Goal: Task Accomplishment & Management: Use online tool/utility

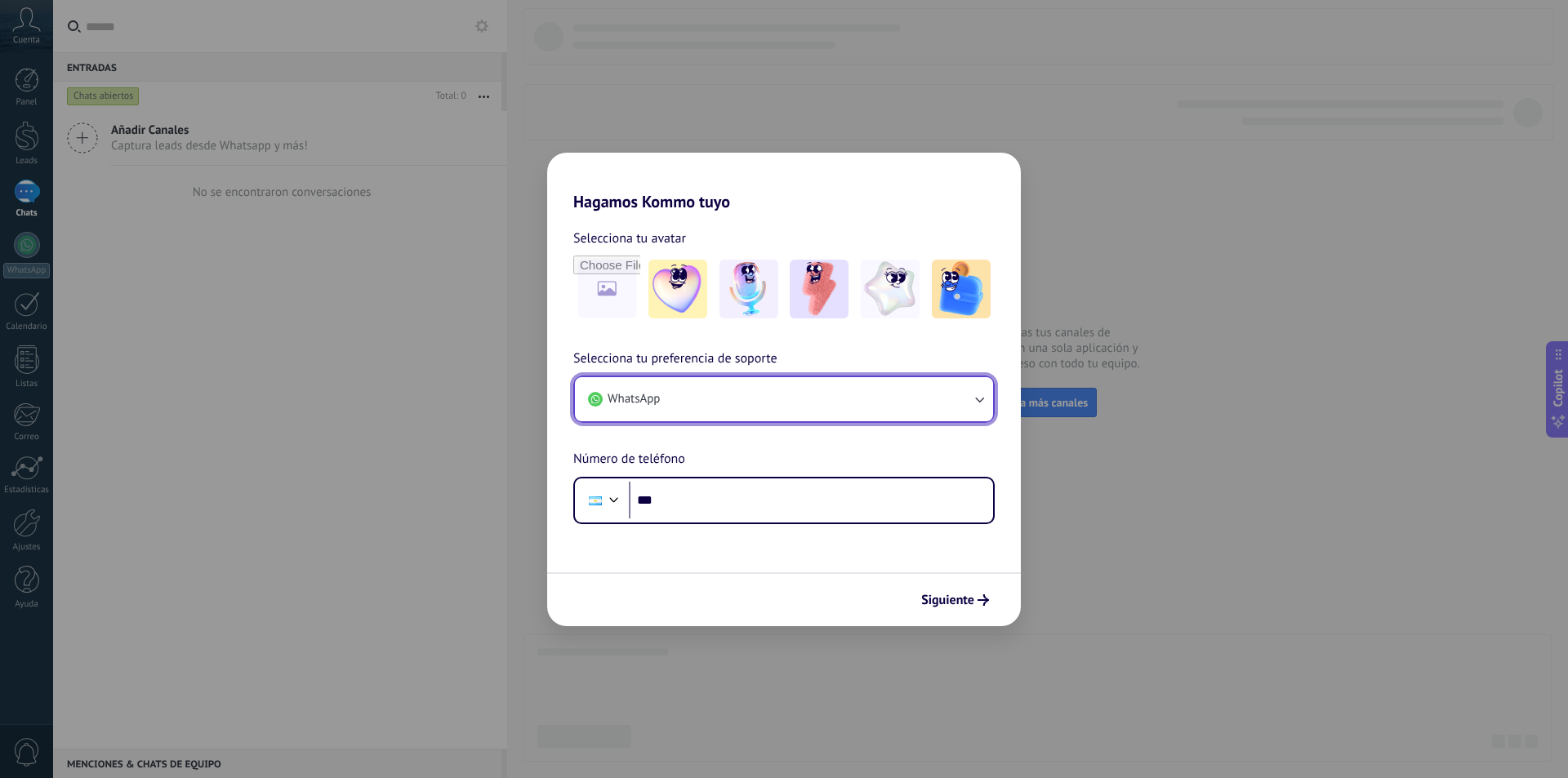
click at [819, 398] on button "WhatsApp" at bounding box center [783, 399] width 418 height 44
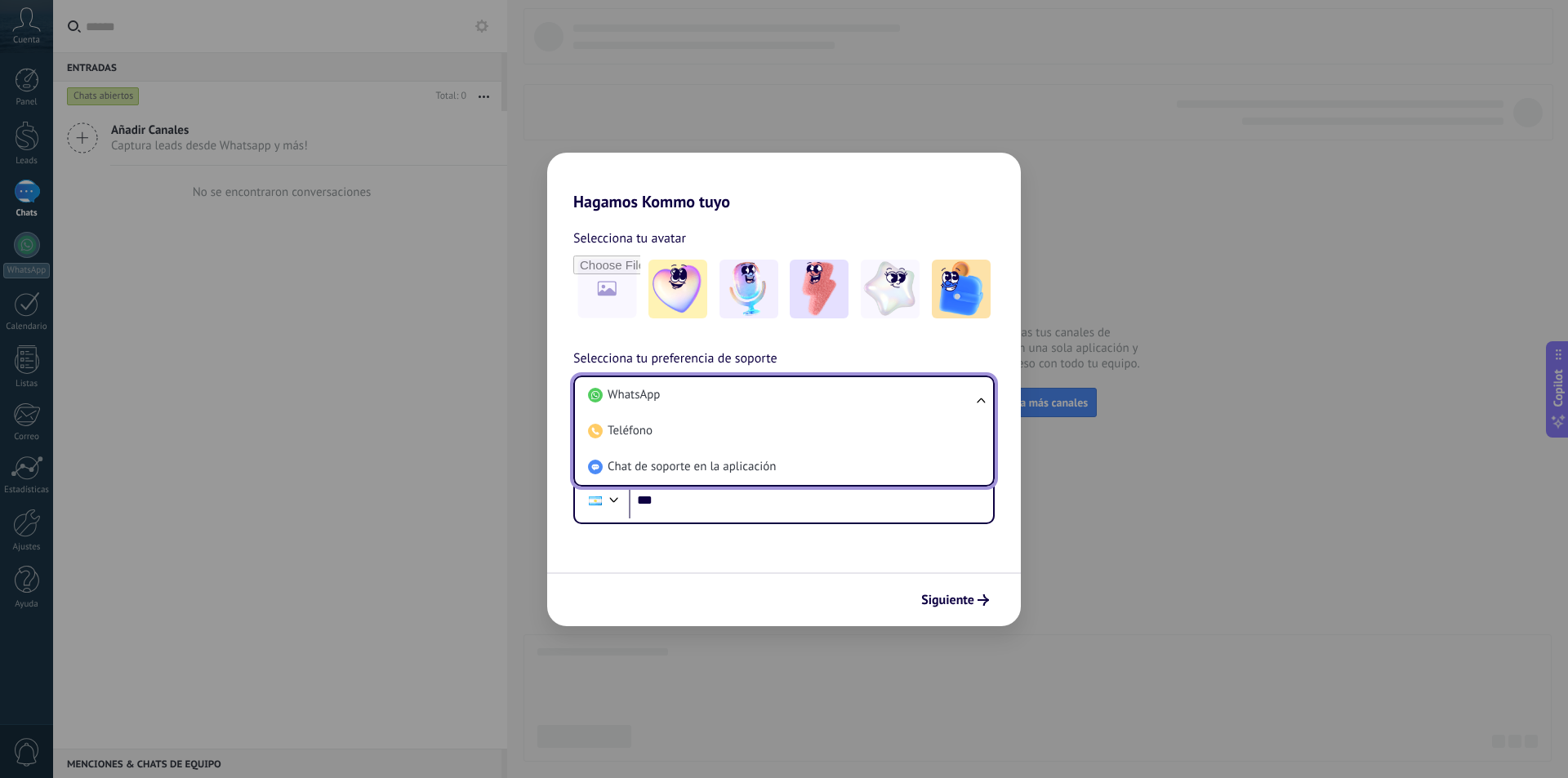
click at [819, 398] on li "WhatsApp" at bounding box center [780, 395] width 398 height 36
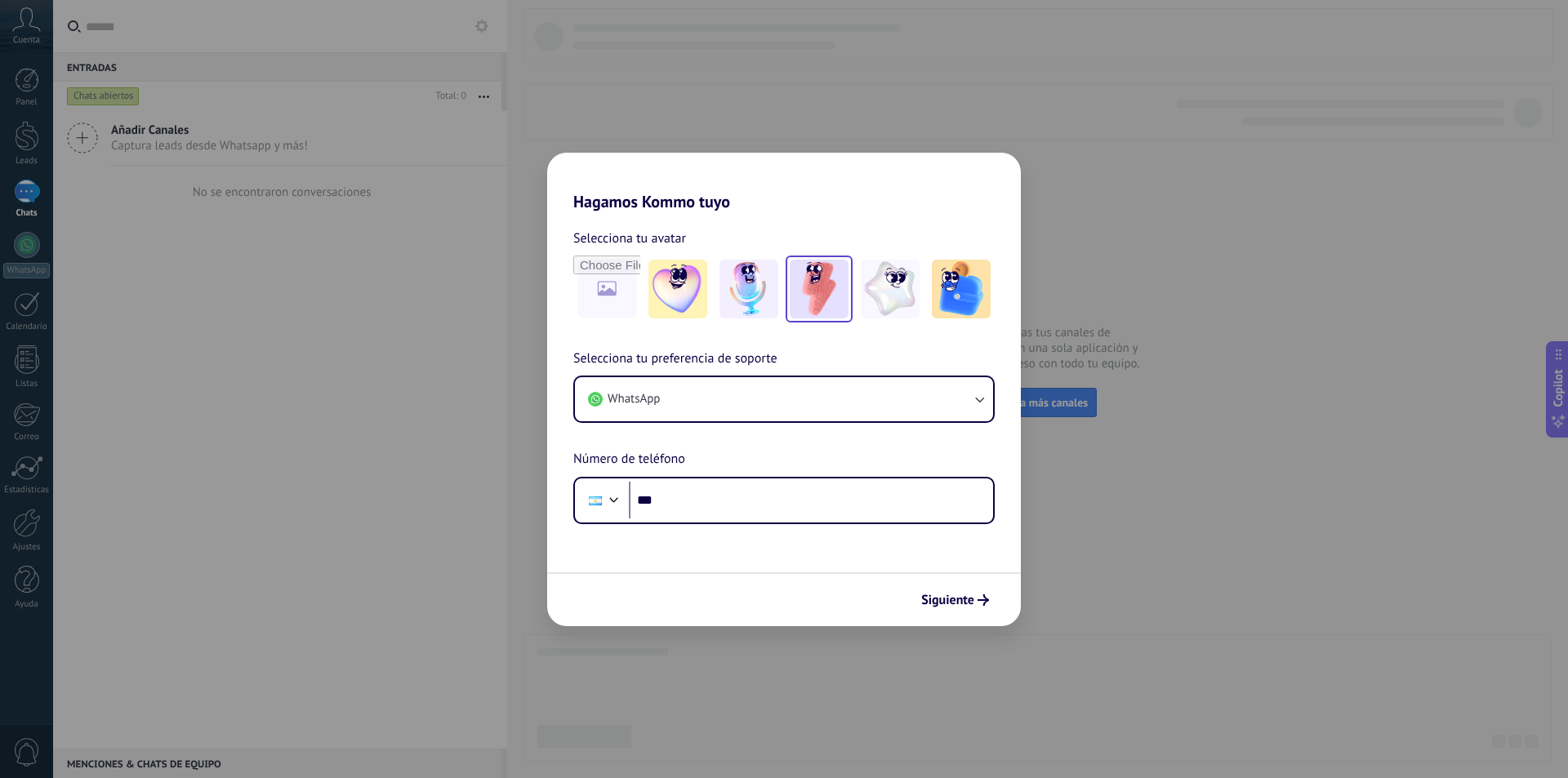
click at [839, 287] on img at bounding box center [819, 288] width 59 height 59
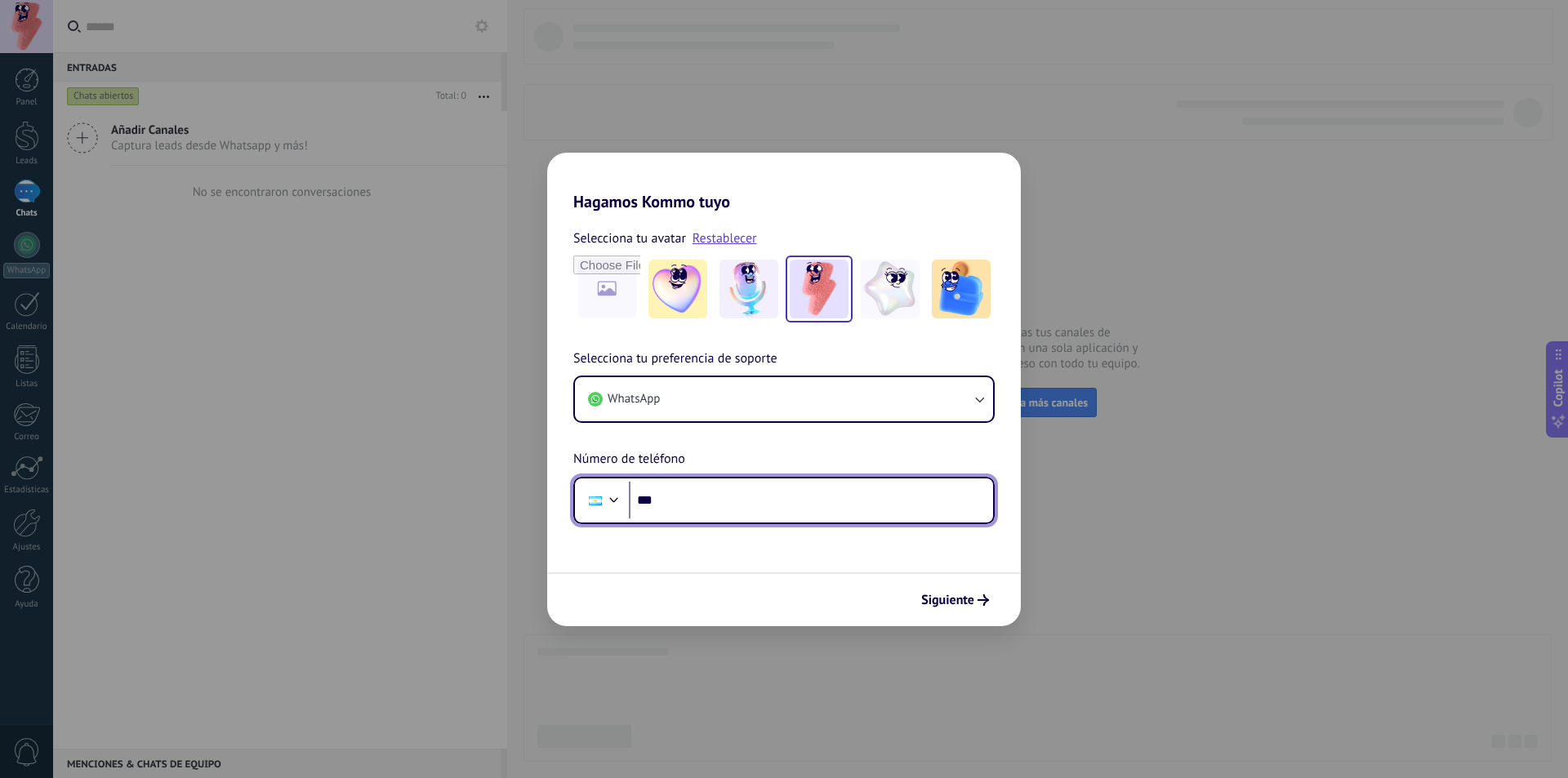
click at [749, 505] on input "***" at bounding box center [811, 501] width 364 height 38
type input "**********"
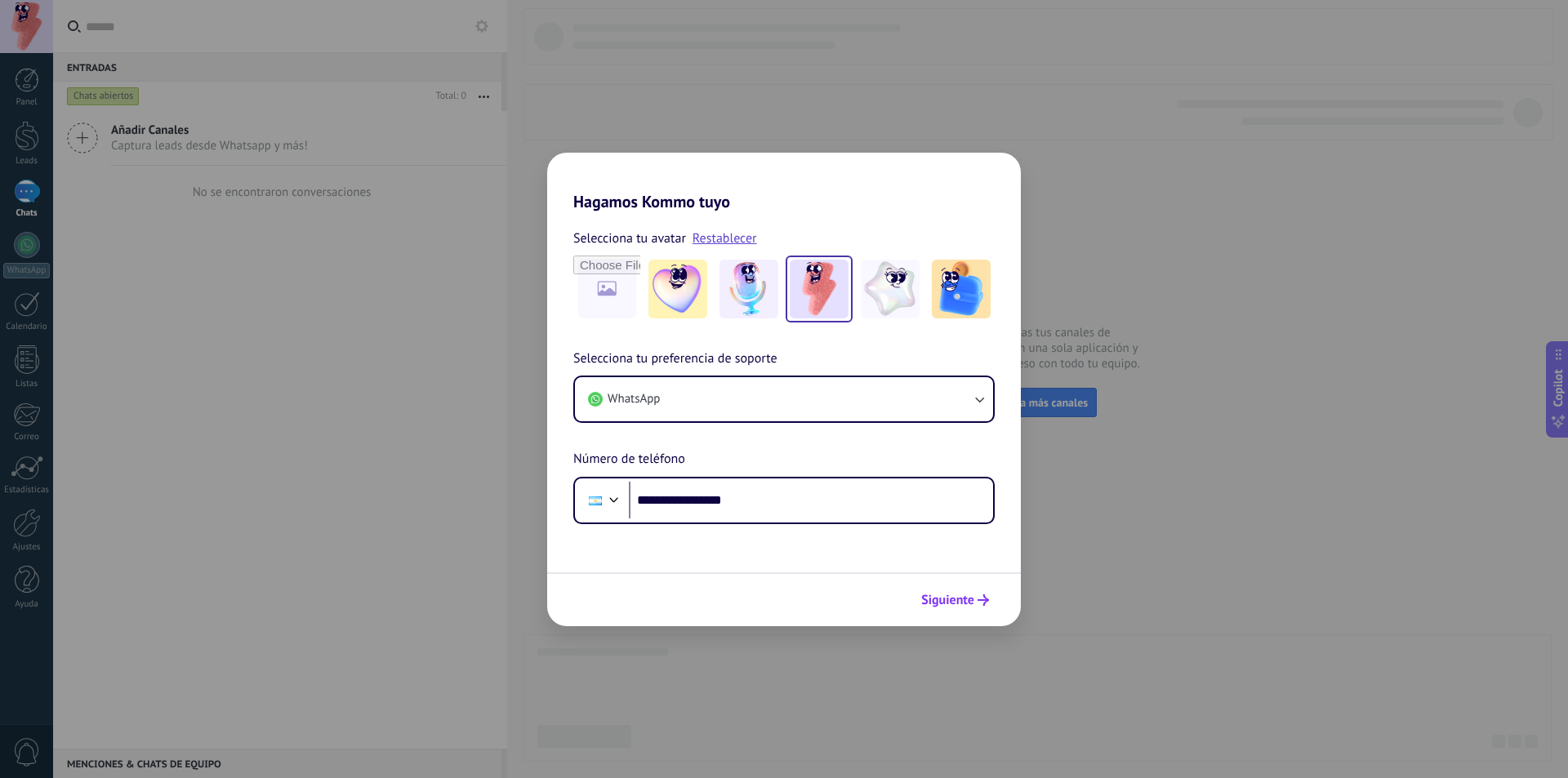
click at [956, 605] on span "Siguiente" at bounding box center [947, 600] width 53 height 12
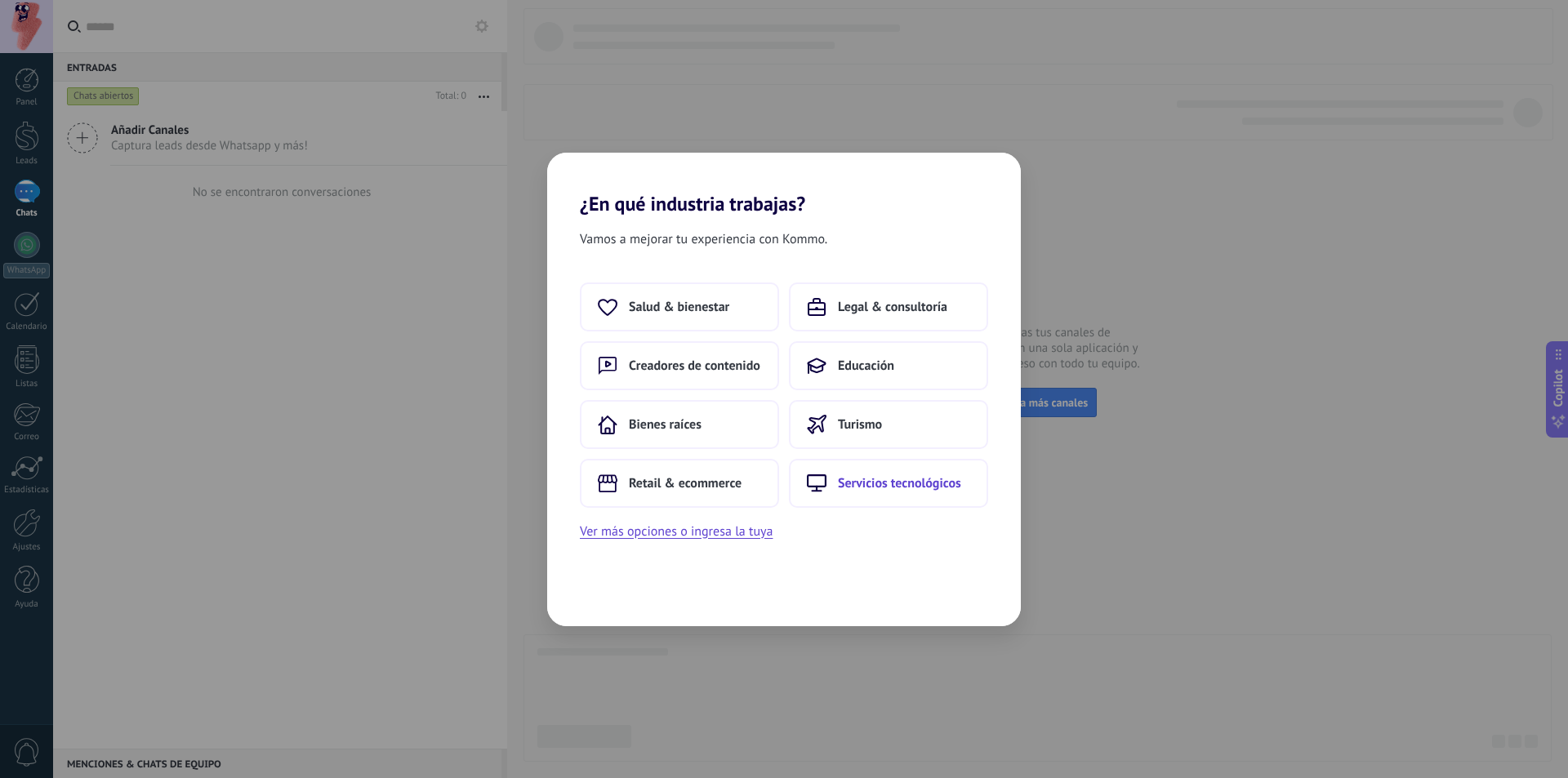
click at [880, 481] on span "Servicios tecnológicos" at bounding box center [899, 483] width 123 height 16
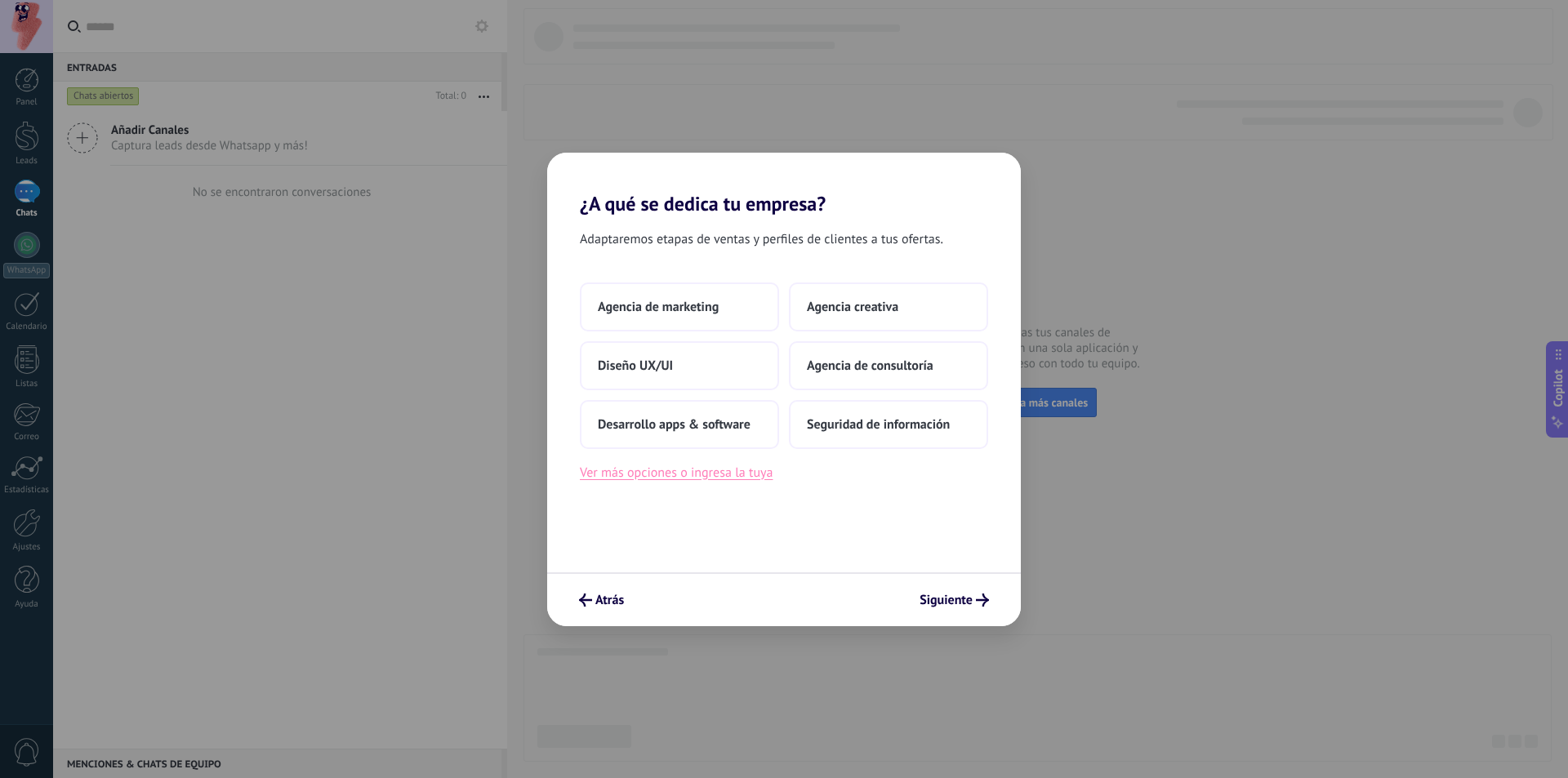
click at [732, 474] on button "Ver más opciones o ingresa la tuya" at bounding box center [676, 472] width 193 height 21
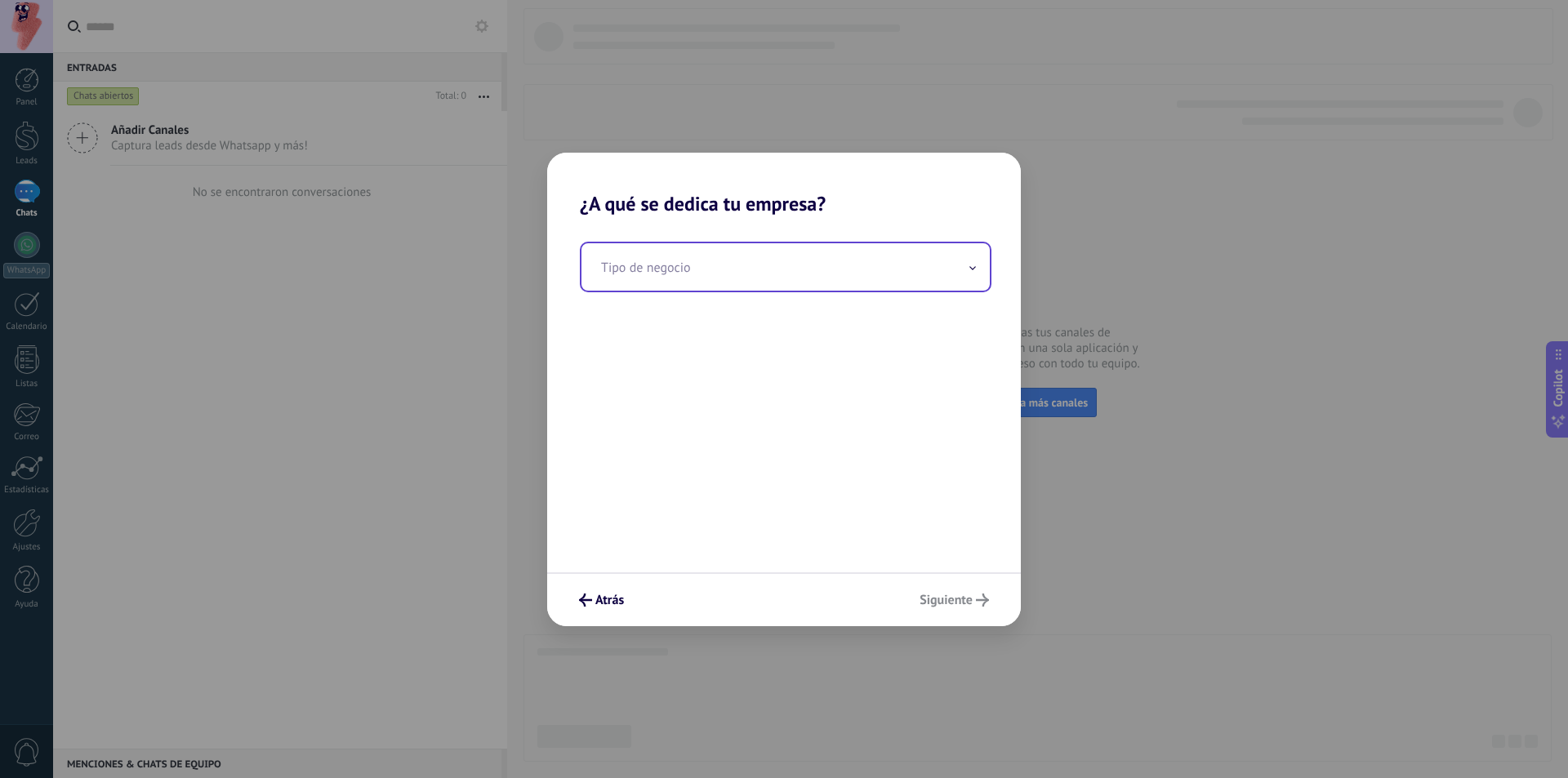
click at [756, 268] on input "text" at bounding box center [785, 267] width 408 height 48
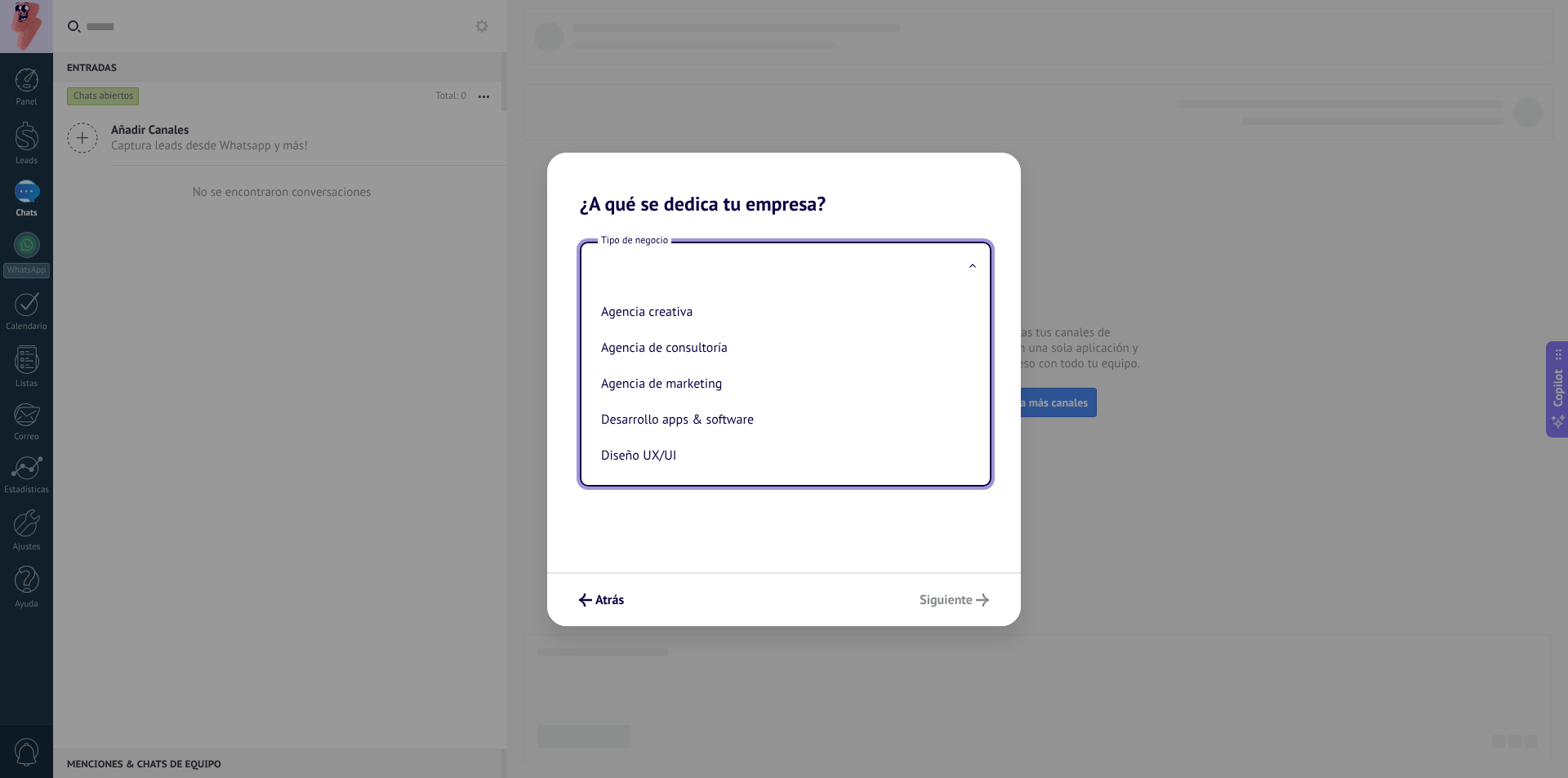
click at [739, 259] on input "text" at bounding box center [785, 267] width 408 height 48
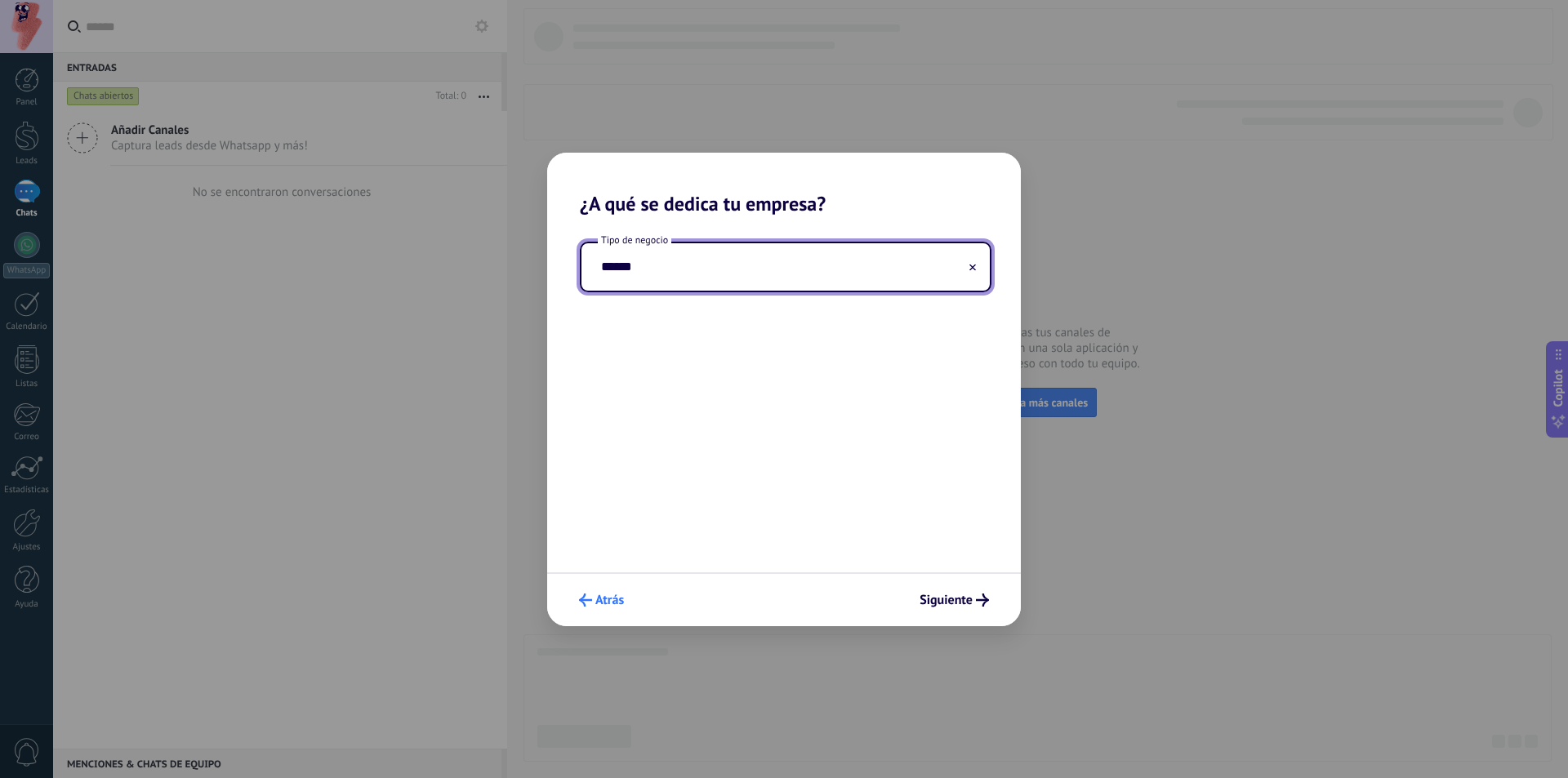
type input "******"
click at [596, 599] on span "Atrás" at bounding box center [609, 600] width 29 height 12
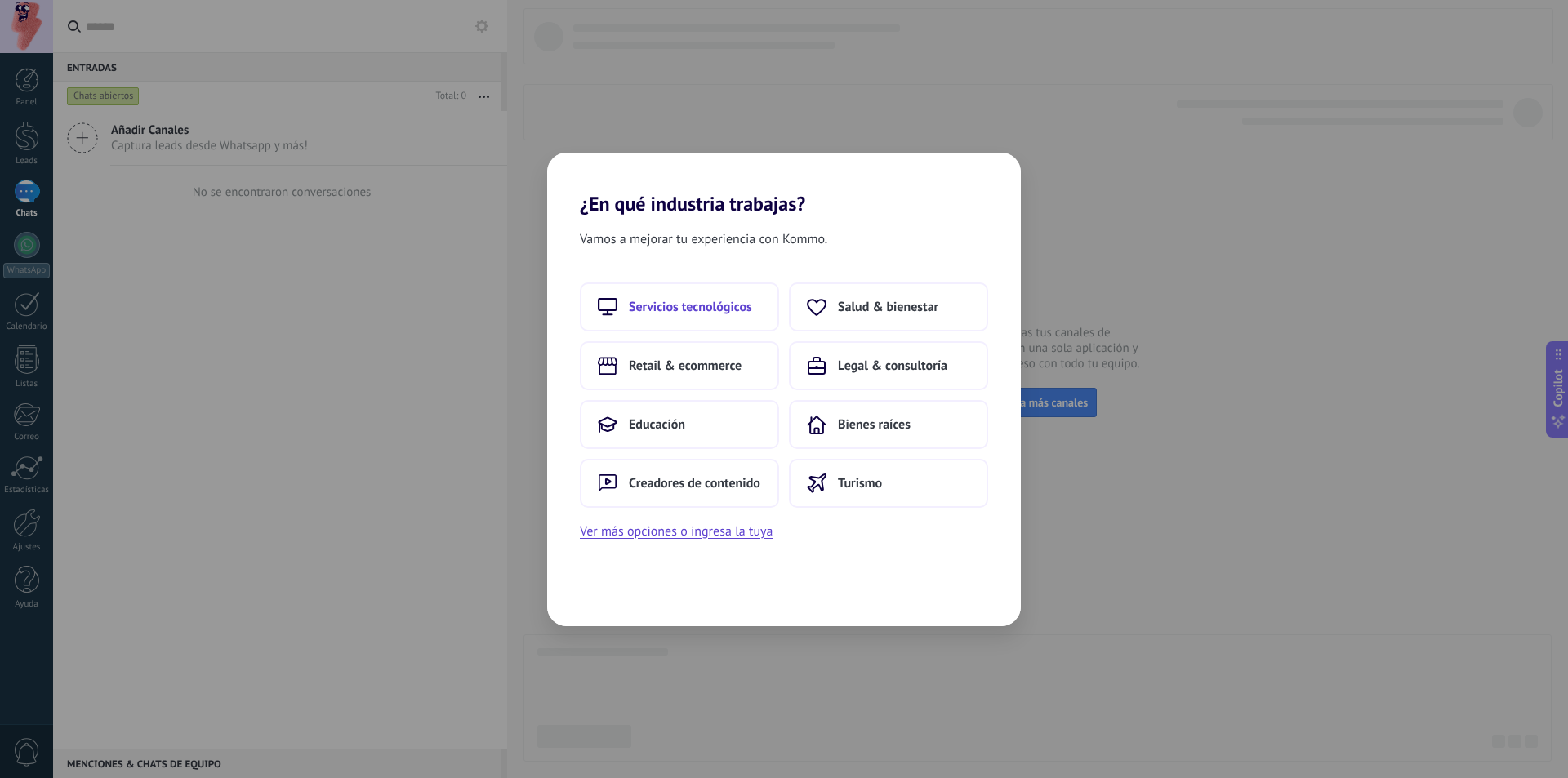
click at [703, 307] on span "Servicios tecnológicos" at bounding box center [691, 307] width 123 height 16
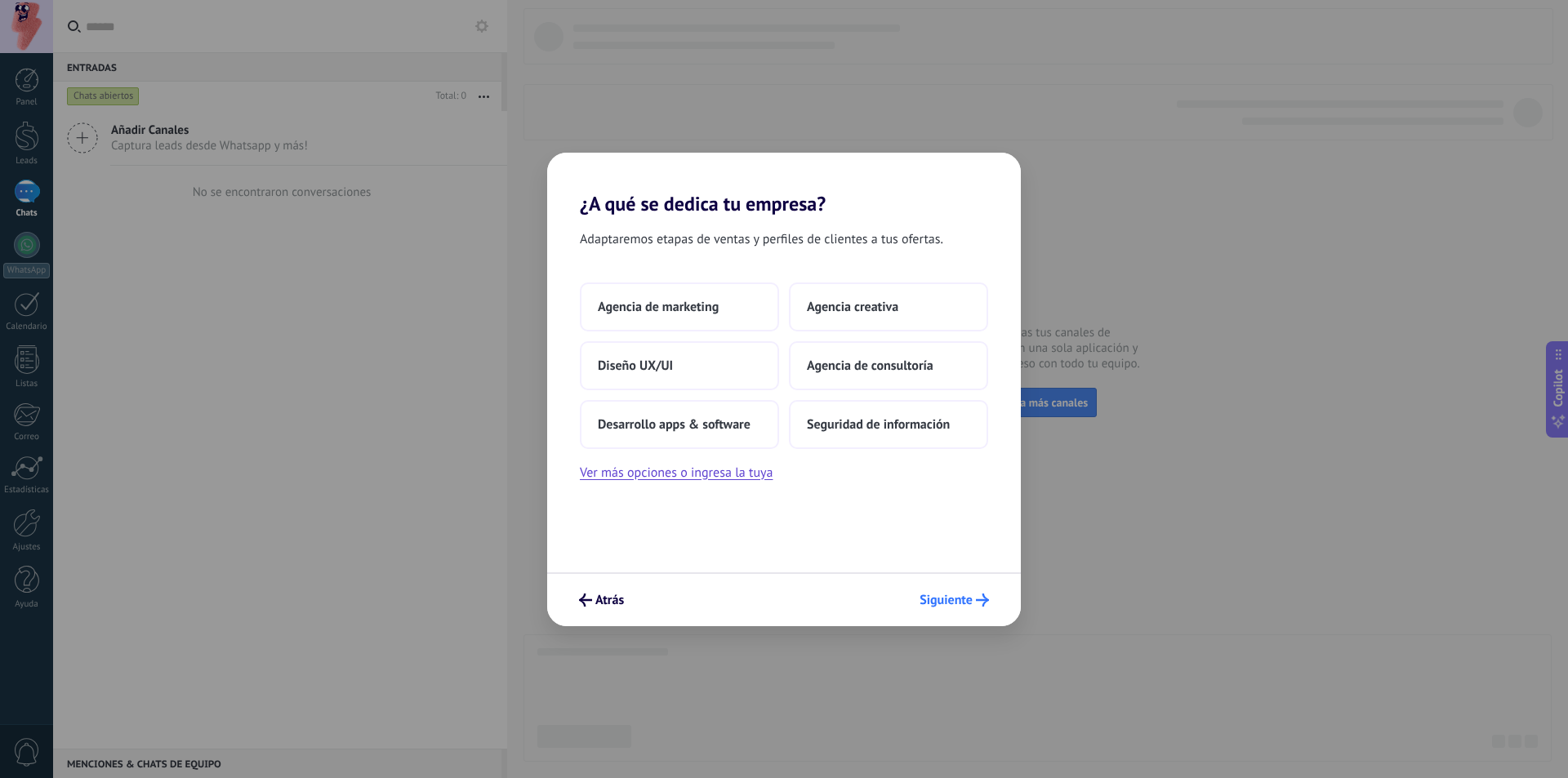
click at [972, 602] on span "Siguiente" at bounding box center [945, 600] width 53 height 12
click at [605, 594] on span "Atrás" at bounding box center [609, 600] width 29 height 12
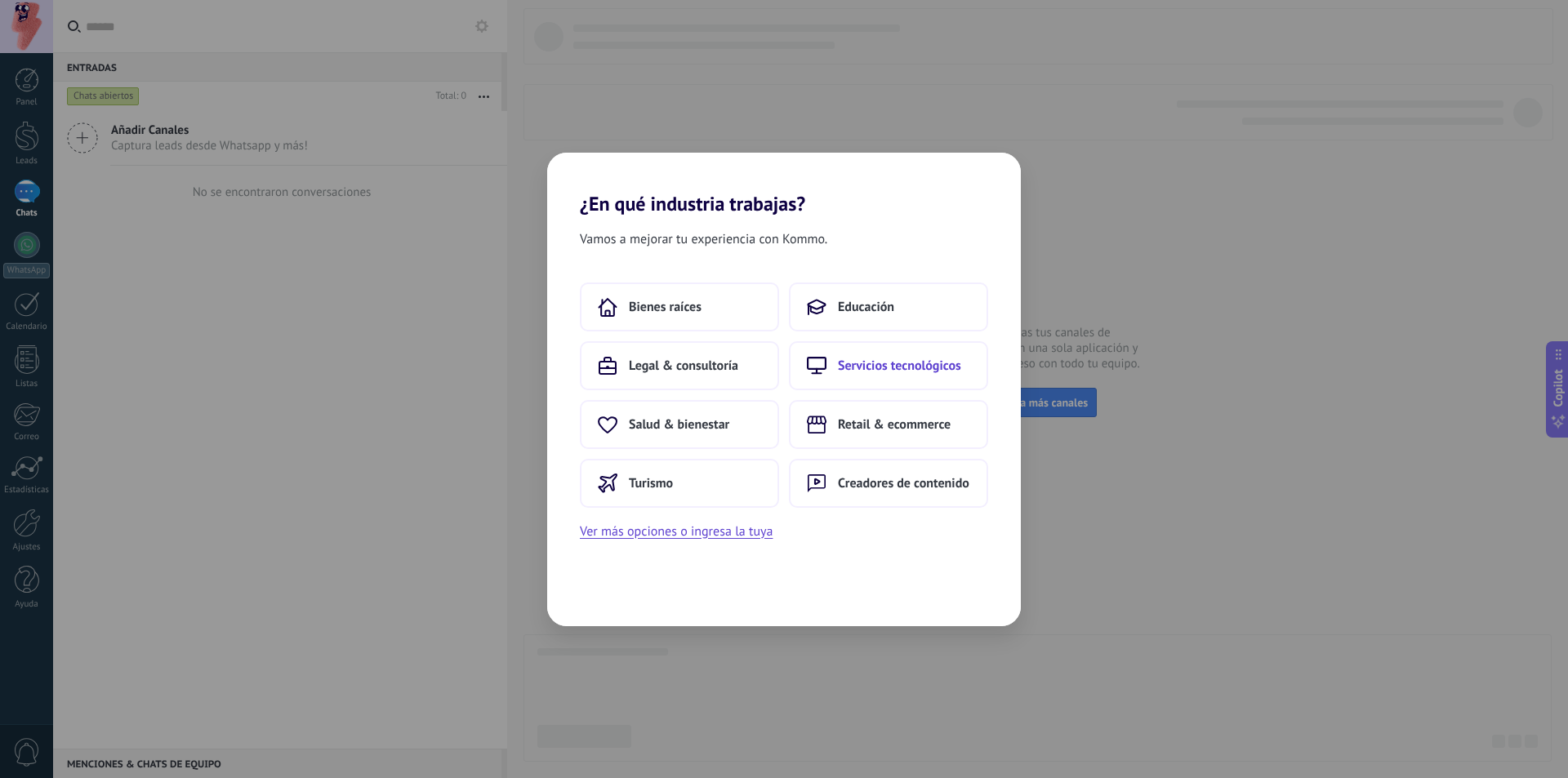
click at [903, 373] on span "Servicios tecnológicos" at bounding box center [899, 366] width 123 height 16
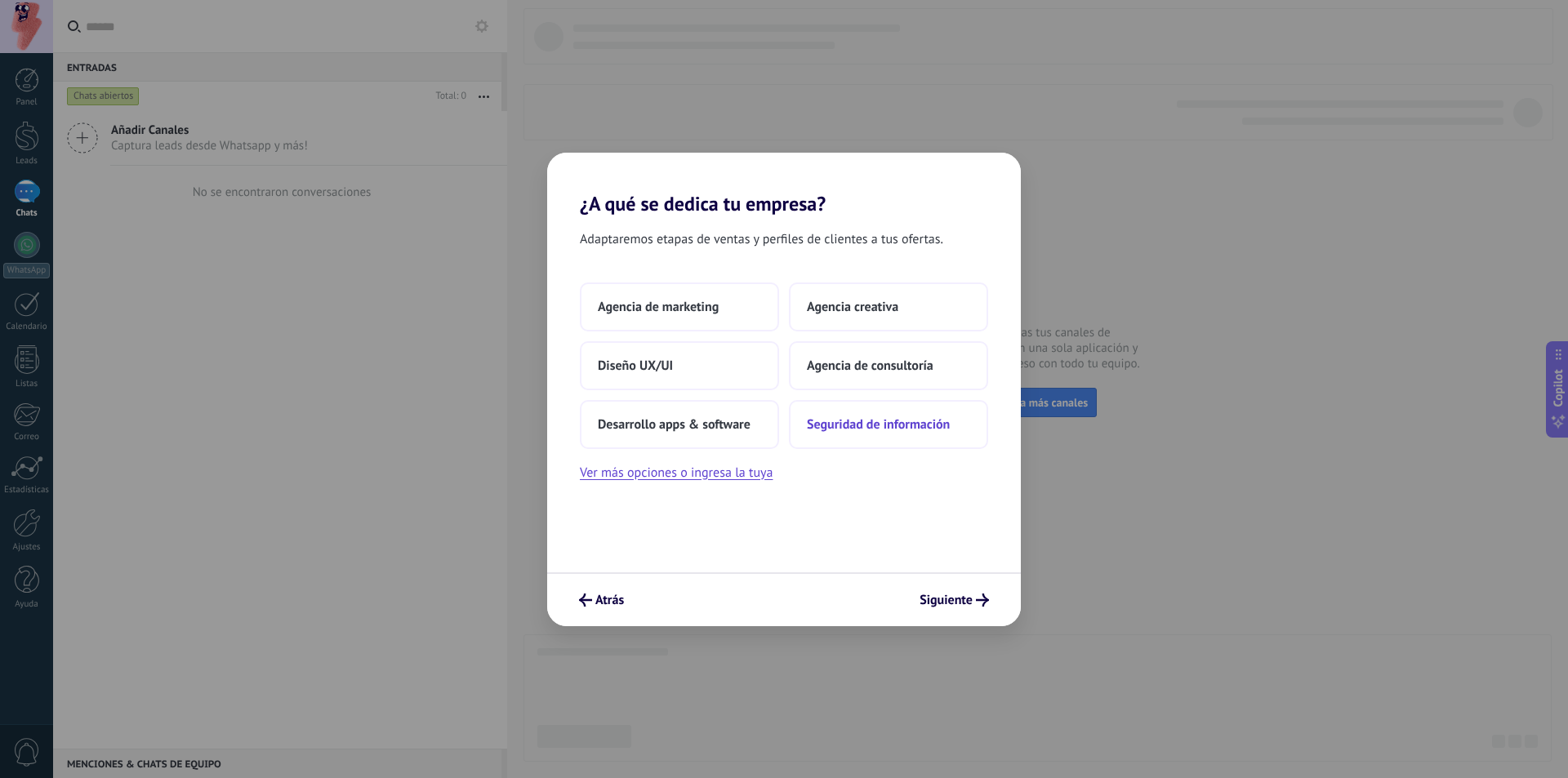
click at [864, 421] on span "Seguridad de información" at bounding box center [878, 424] width 143 height 16
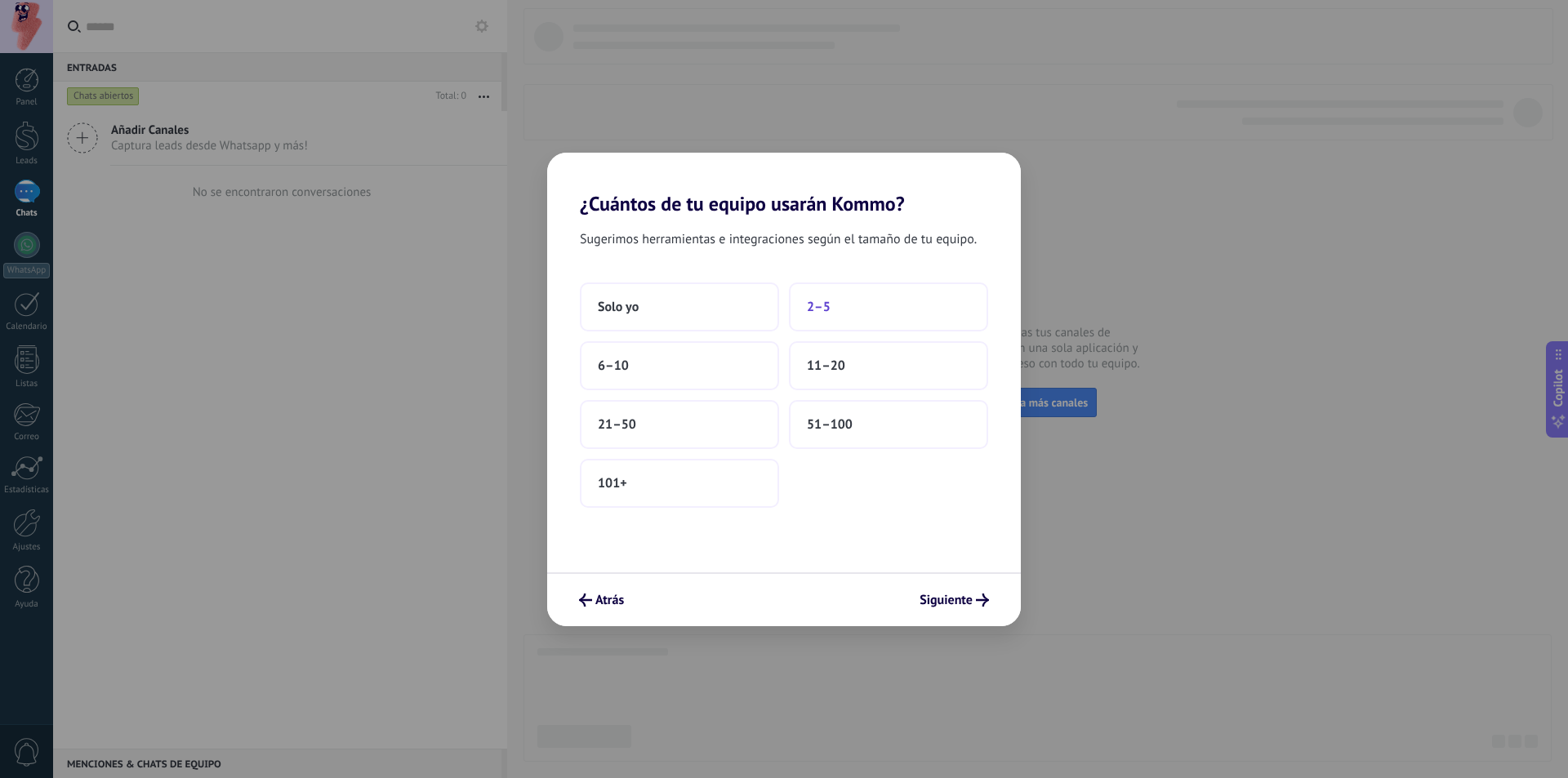
click at [859, 306] on button "2–5" at bounding box center [888, 306] width 199 height 49
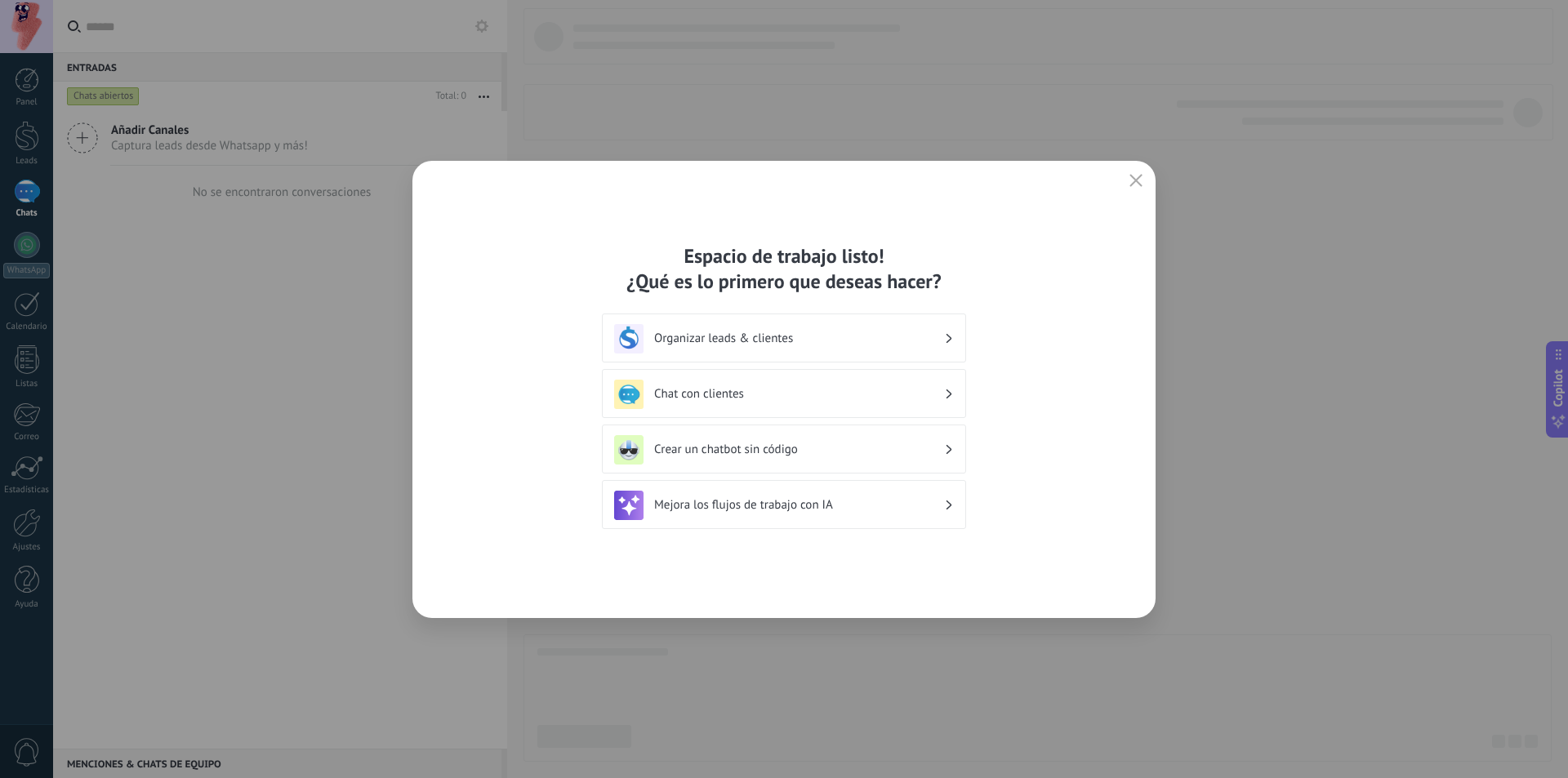
click at [800, 339] on h3 "Organizar leads & clientes" at bounding box center [799, 339] width 290 height 16
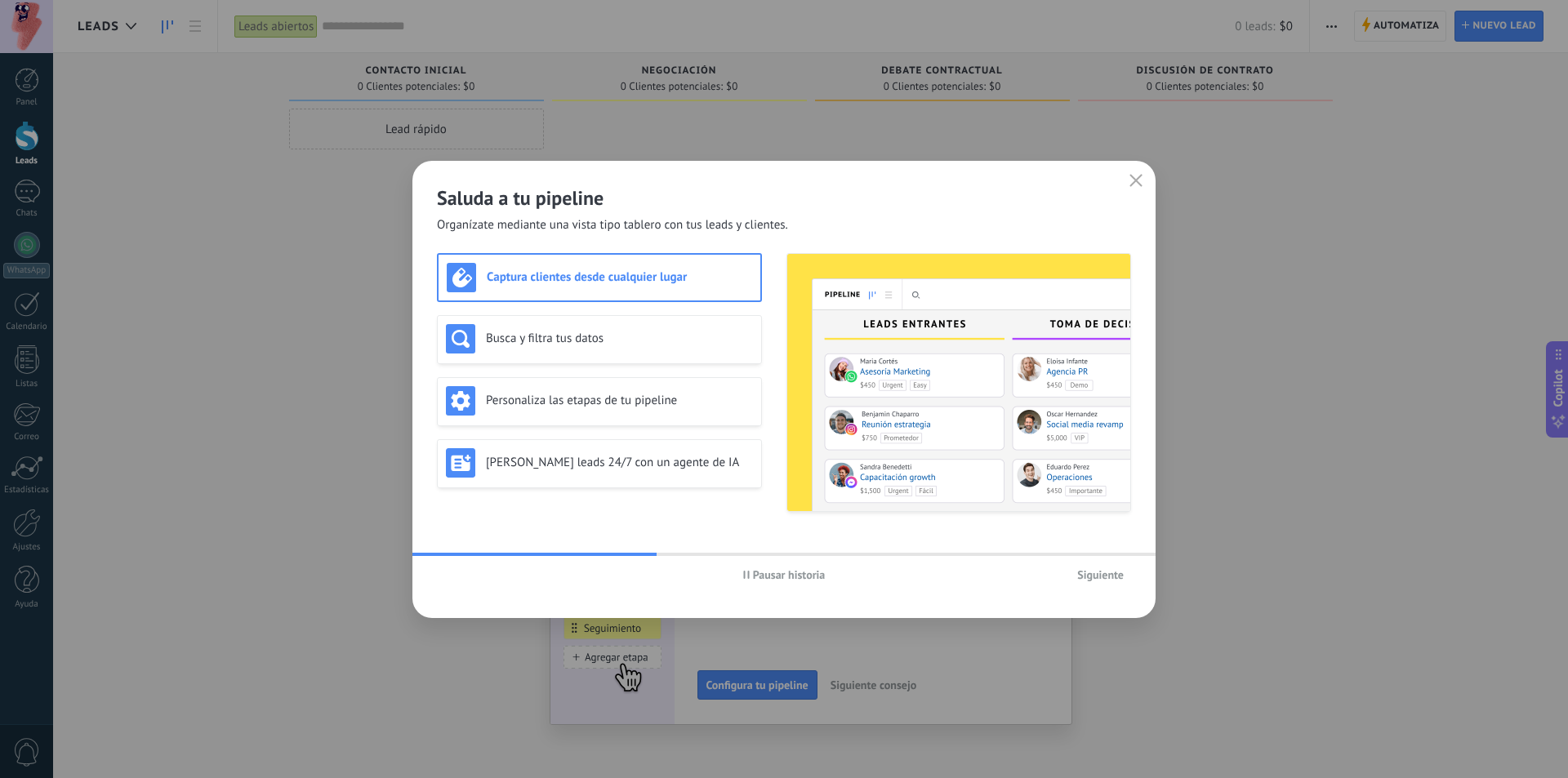
click at [1106, 571] on span "Siguiente" at bounding box center [1100, 575] width 47 height 12
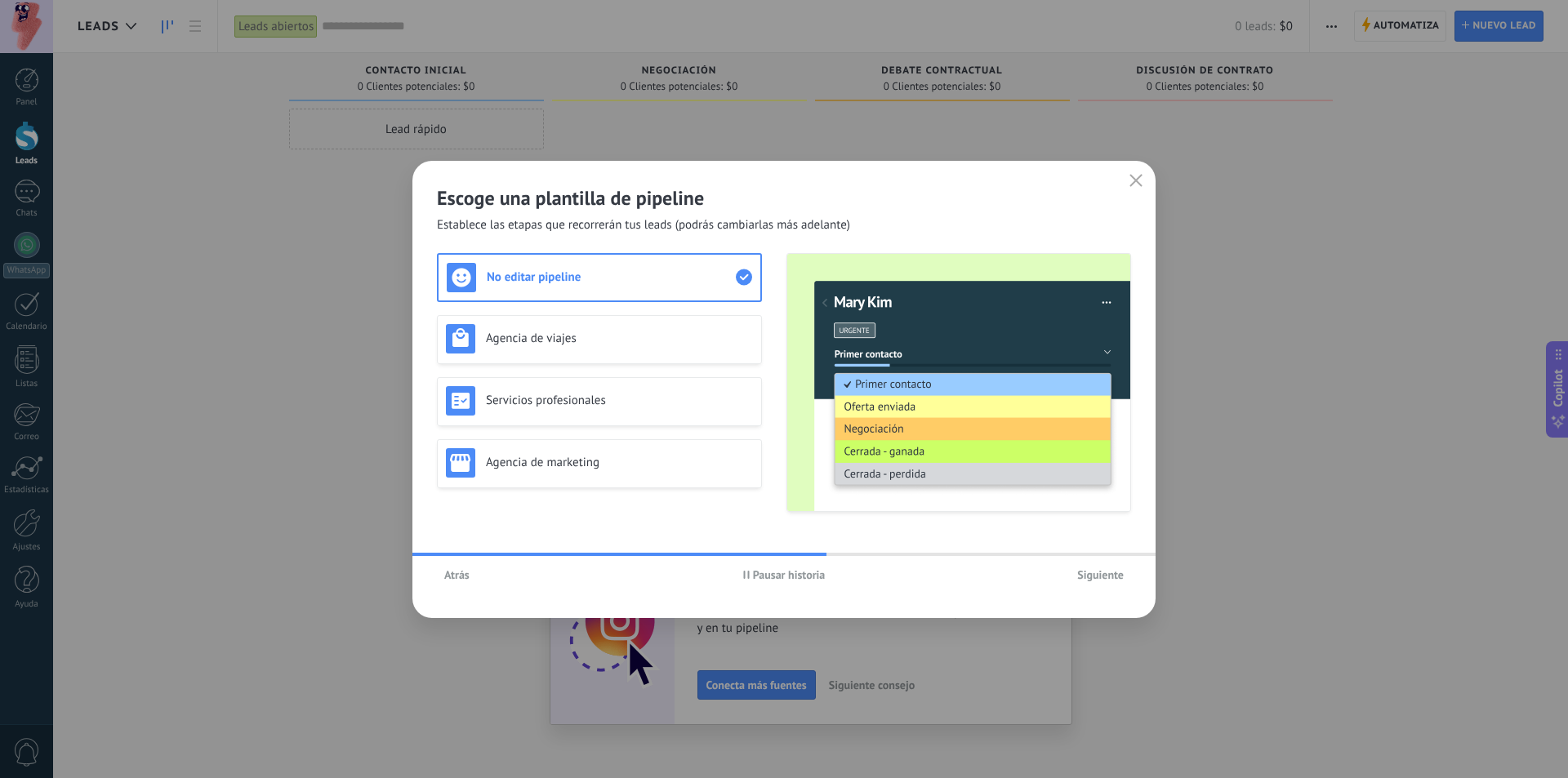
click at [1106, 579] on span "Siguiente" at bounding box center [1100, 575] width 47 height 12
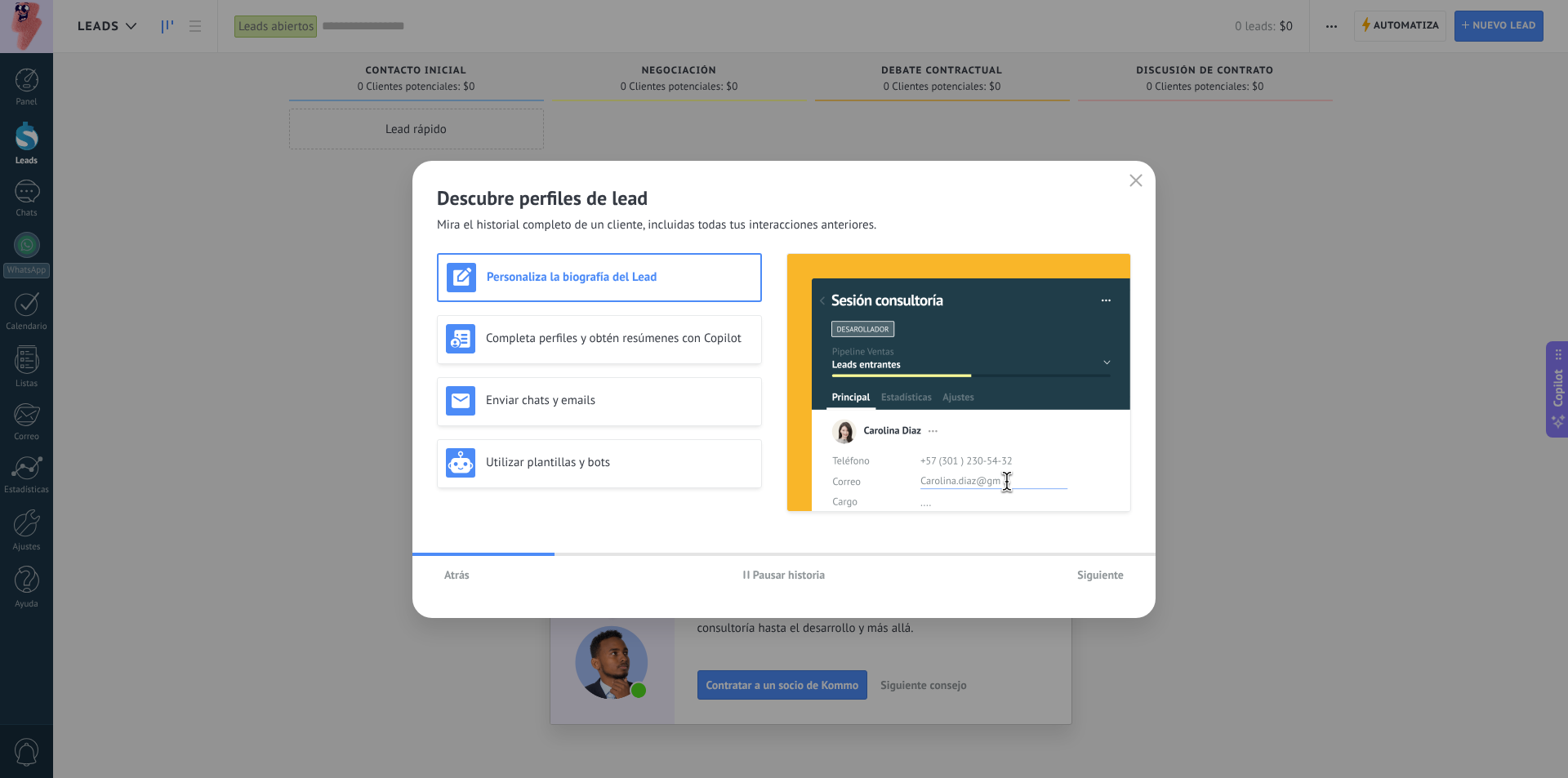
click at [1106, 579] on span "Siguiente" at bounding box center [1100, 575] width 47 height 12
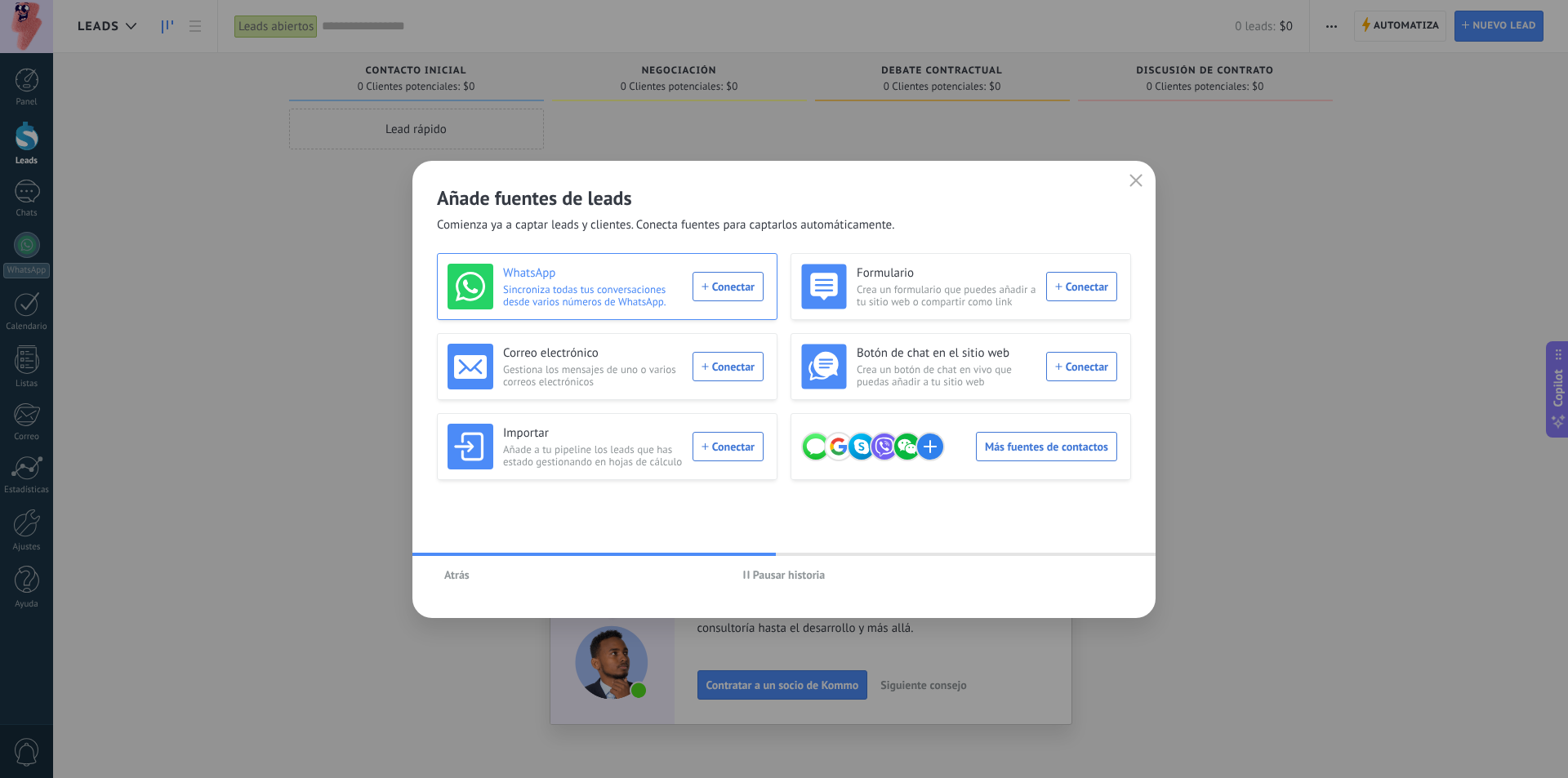
click at [716, 280] on div "WhatsApp Sincroniza todas tus conversaciones desde varios números de WhatsApp. …" at bounding box center [605, 286] width 316 height 46
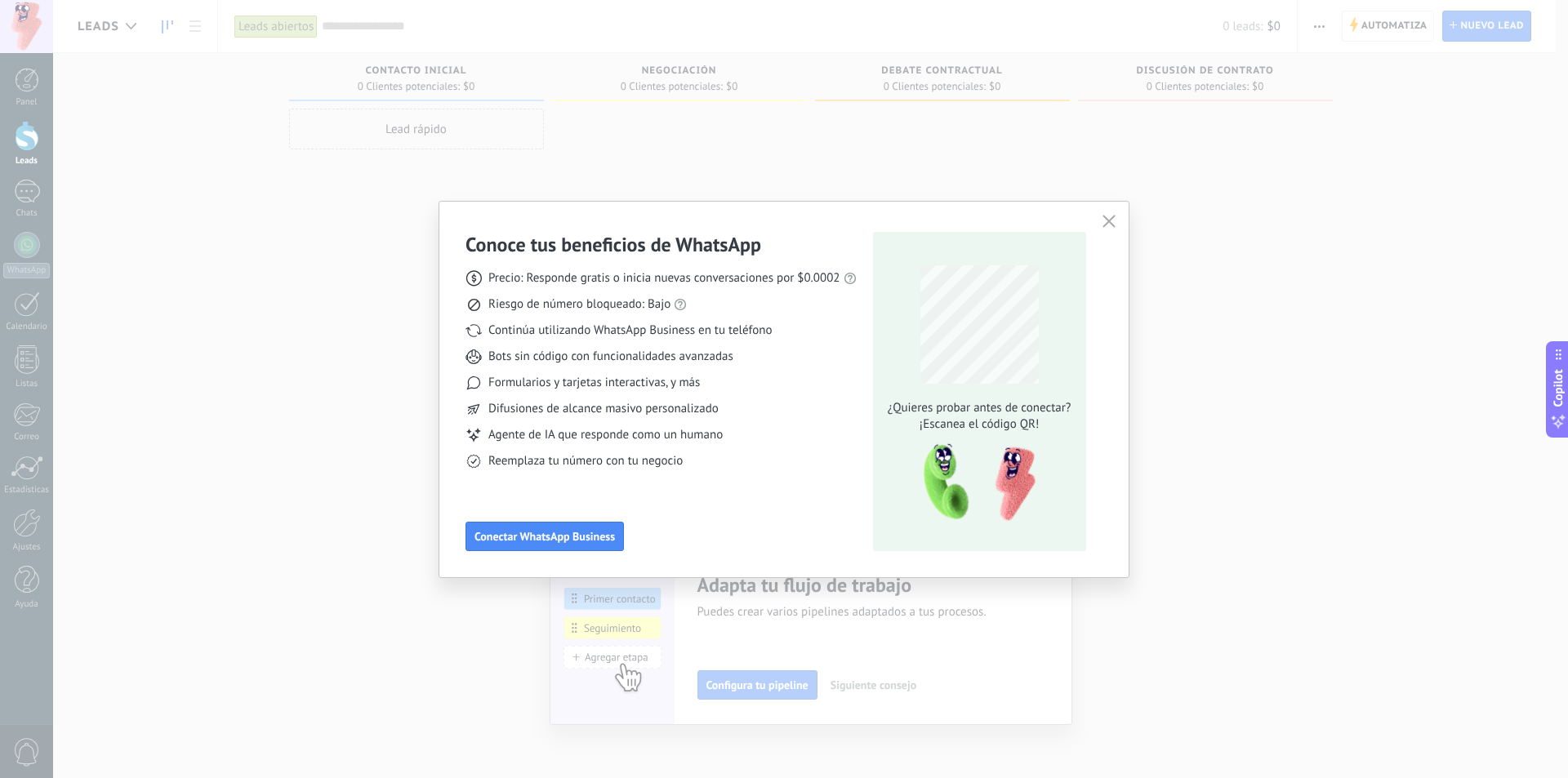
click at [767, 387] on div "Formularios y tarjetas interactivas, y más" at bounding box center [661, 383] width 392 height 16
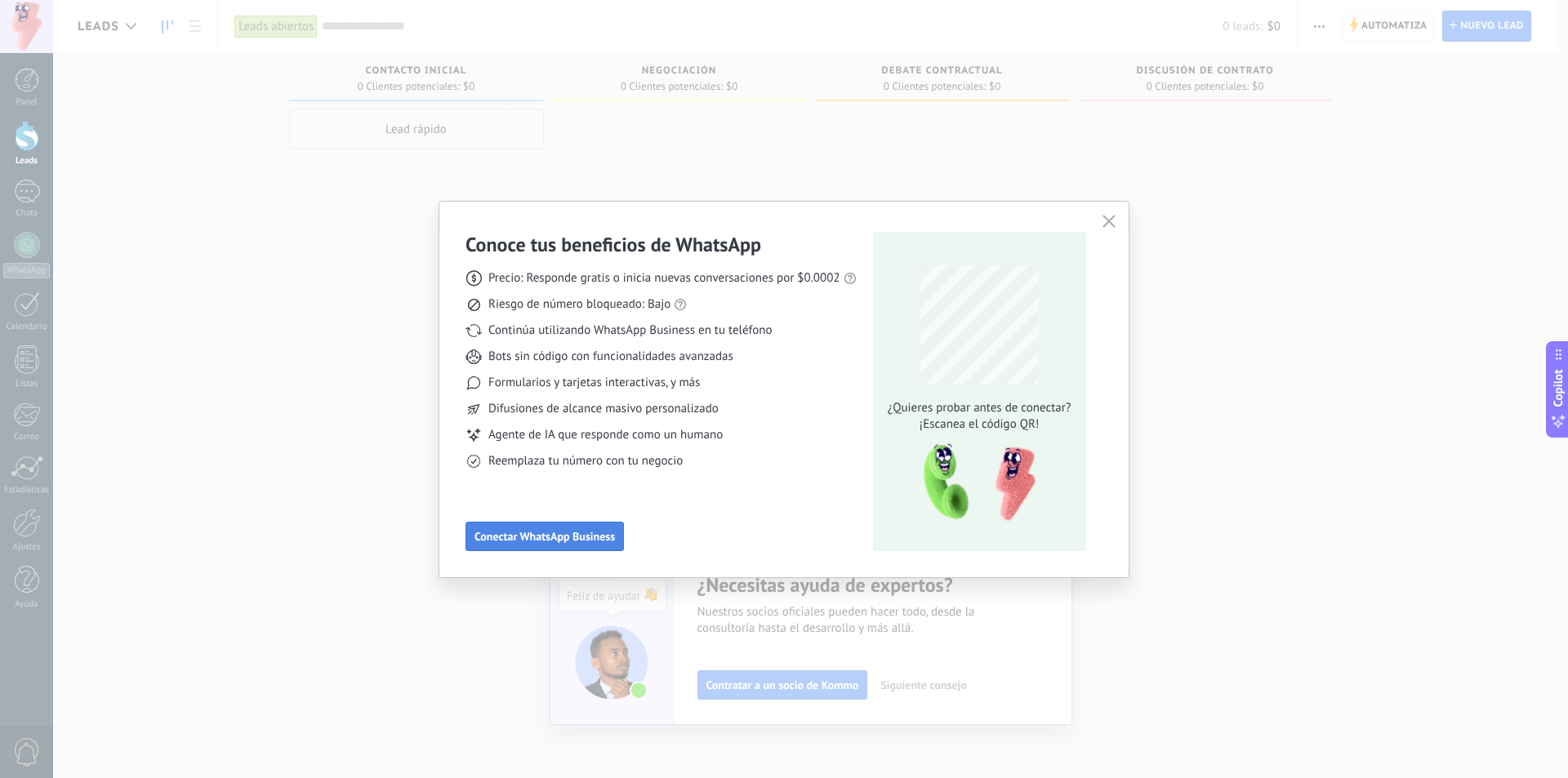
click at [552, 534] on span "Conectar WhatsApp Business" at bounding box center [544, 537] width 140 height 12
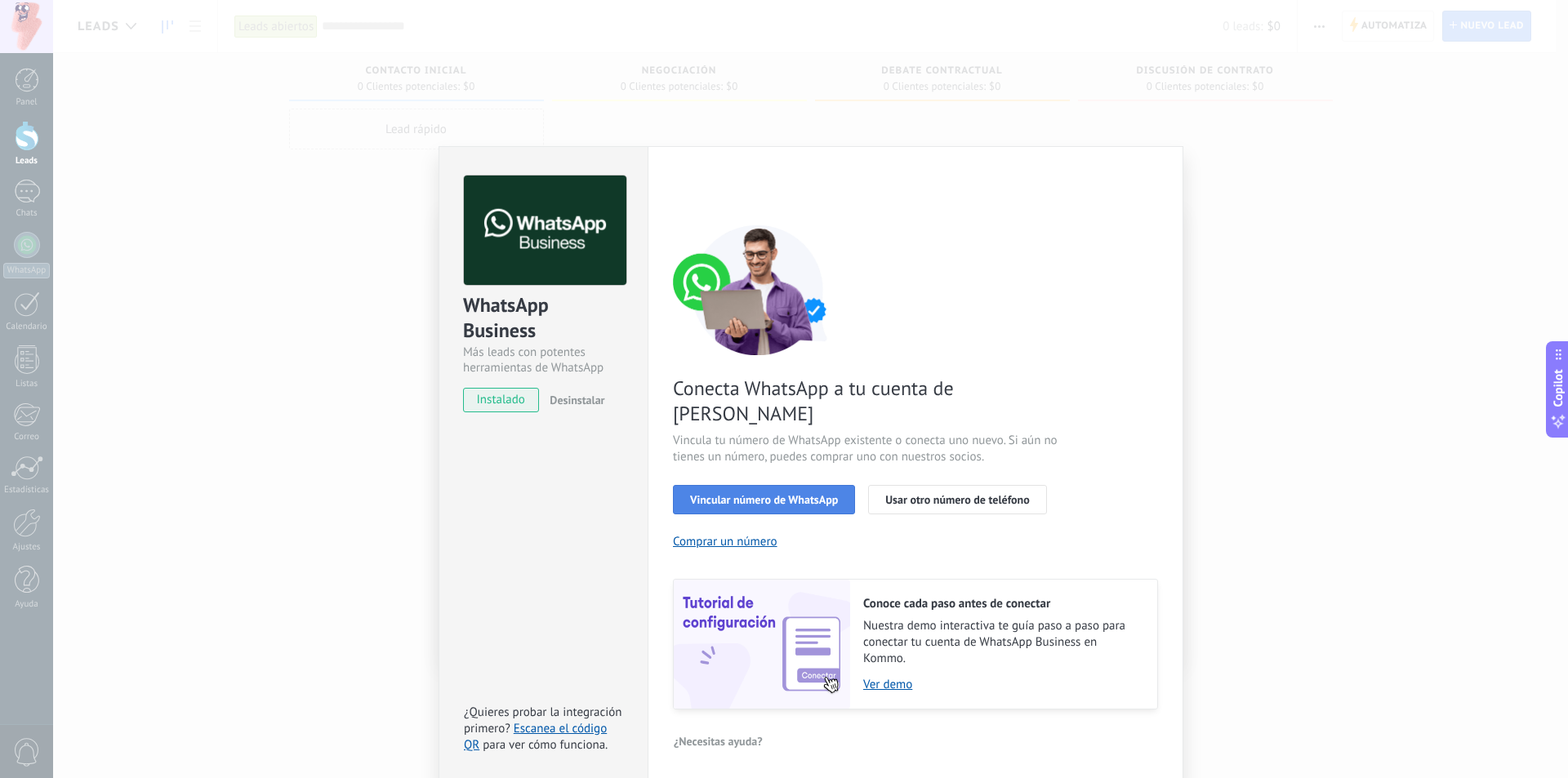
click at [777, 494] on span "Vincular número de WhatsApp" at bounding box center [763, 500] width 148 height 12
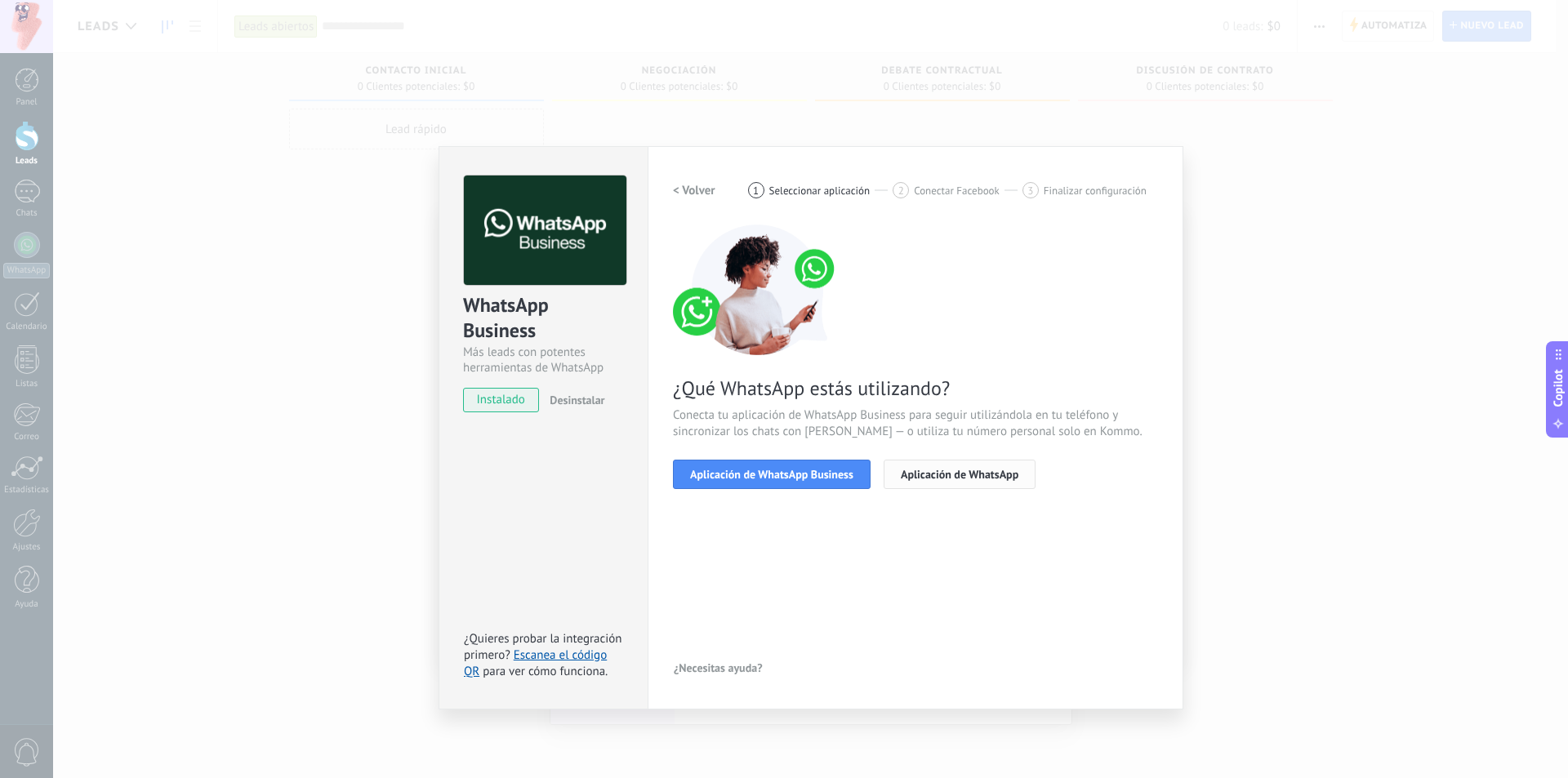
click at [932, 465] on button "Aplicación de WhatsApp" at bounding box center [959, 475] width 152 height 30
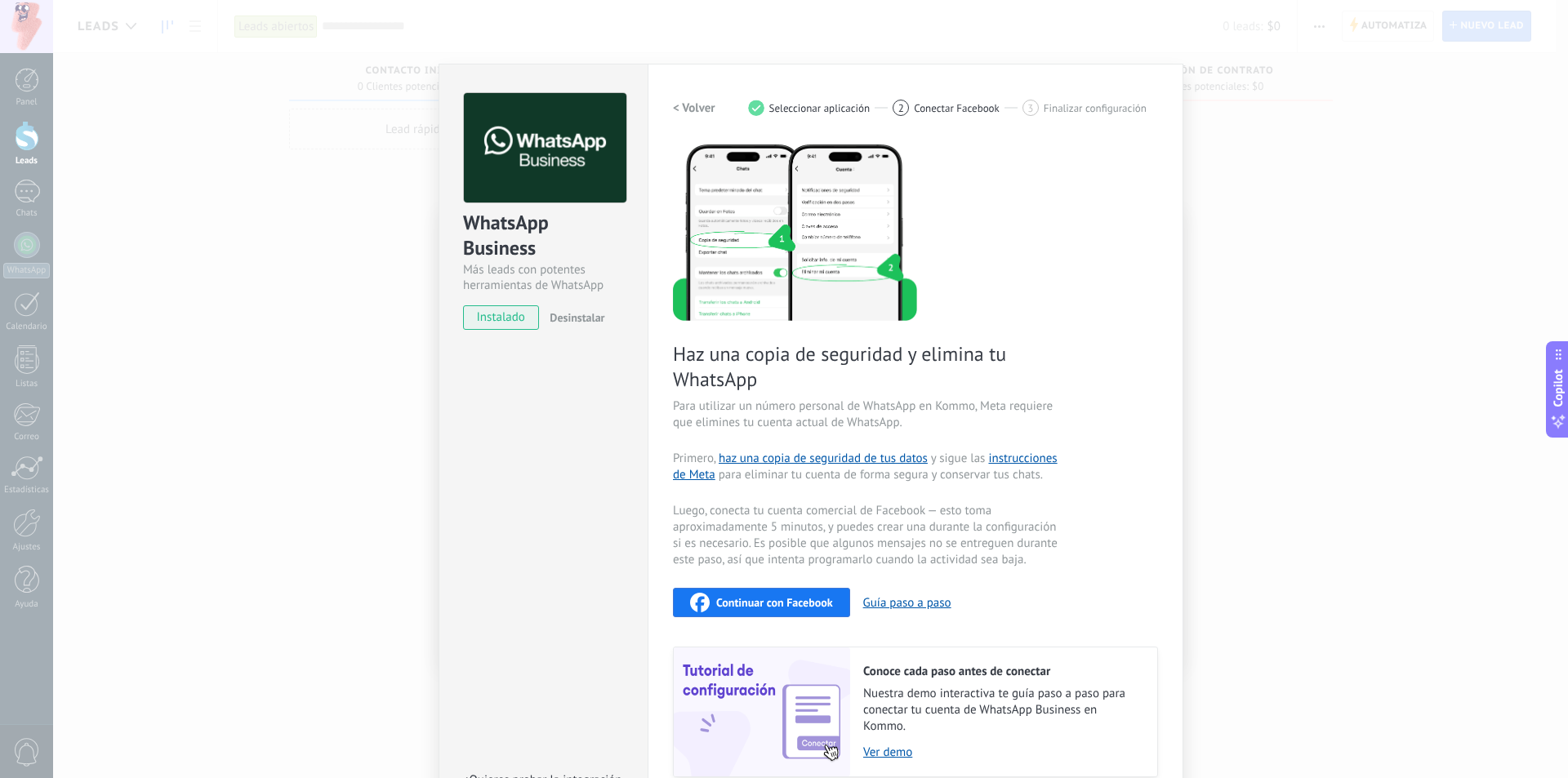
scroll to position [154, 0]
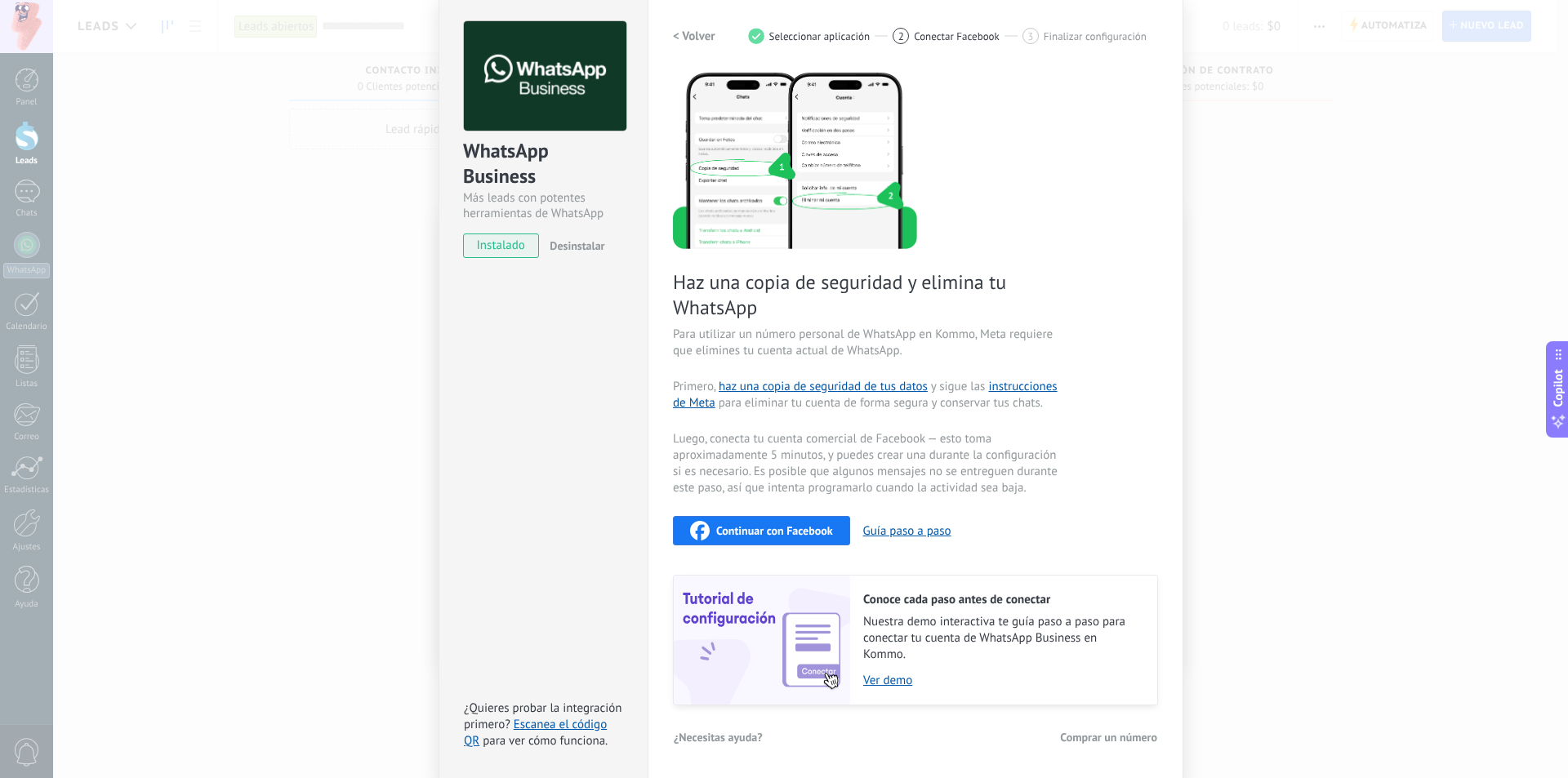
click at [1293, 318] on div "WhatsApp Business Más leads con potentes herramientas de WhatsApp instalado Des…" at bounding box center [810, 389] width 1514 height 778
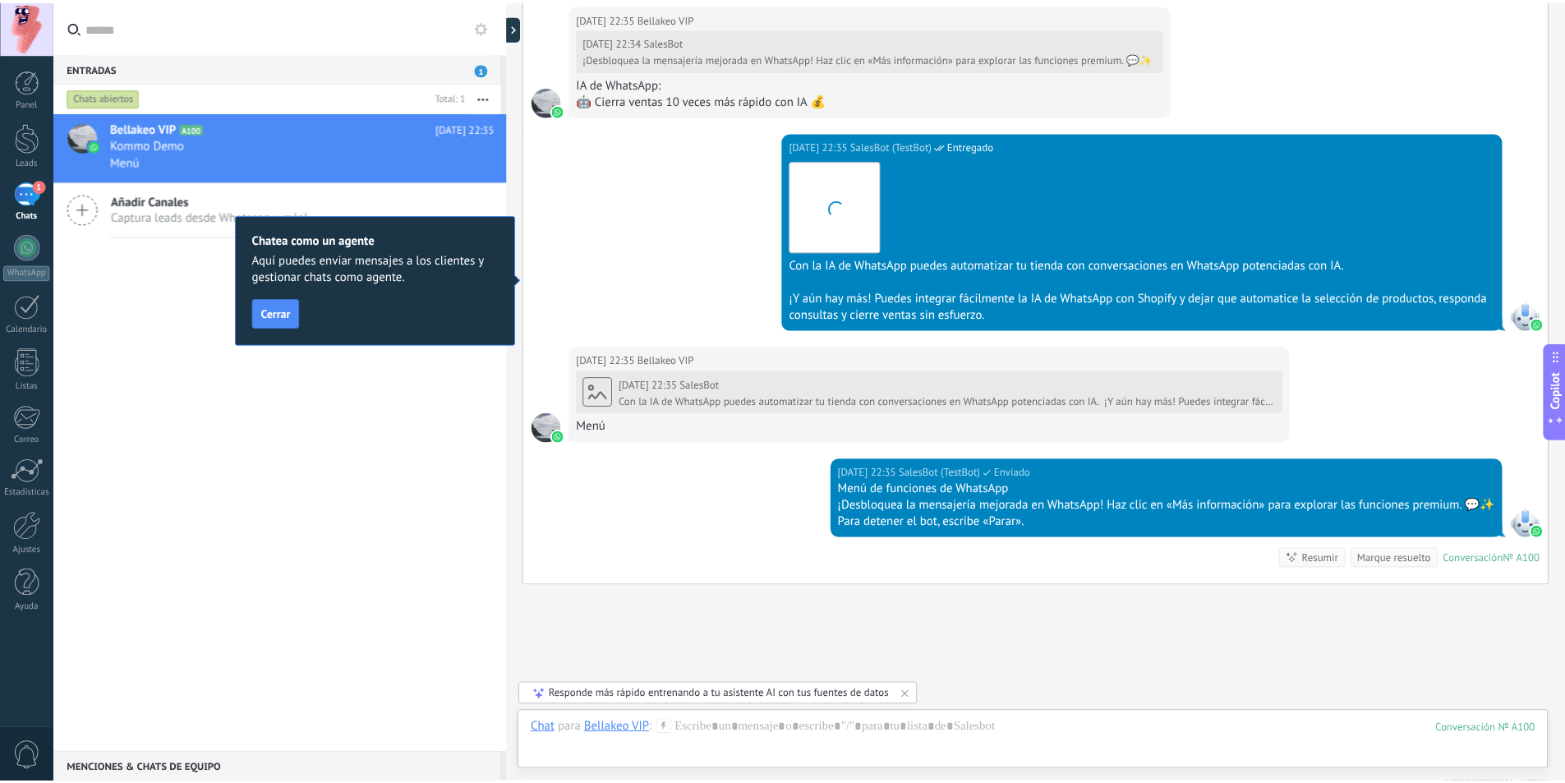
scroll to position [1064, 0]
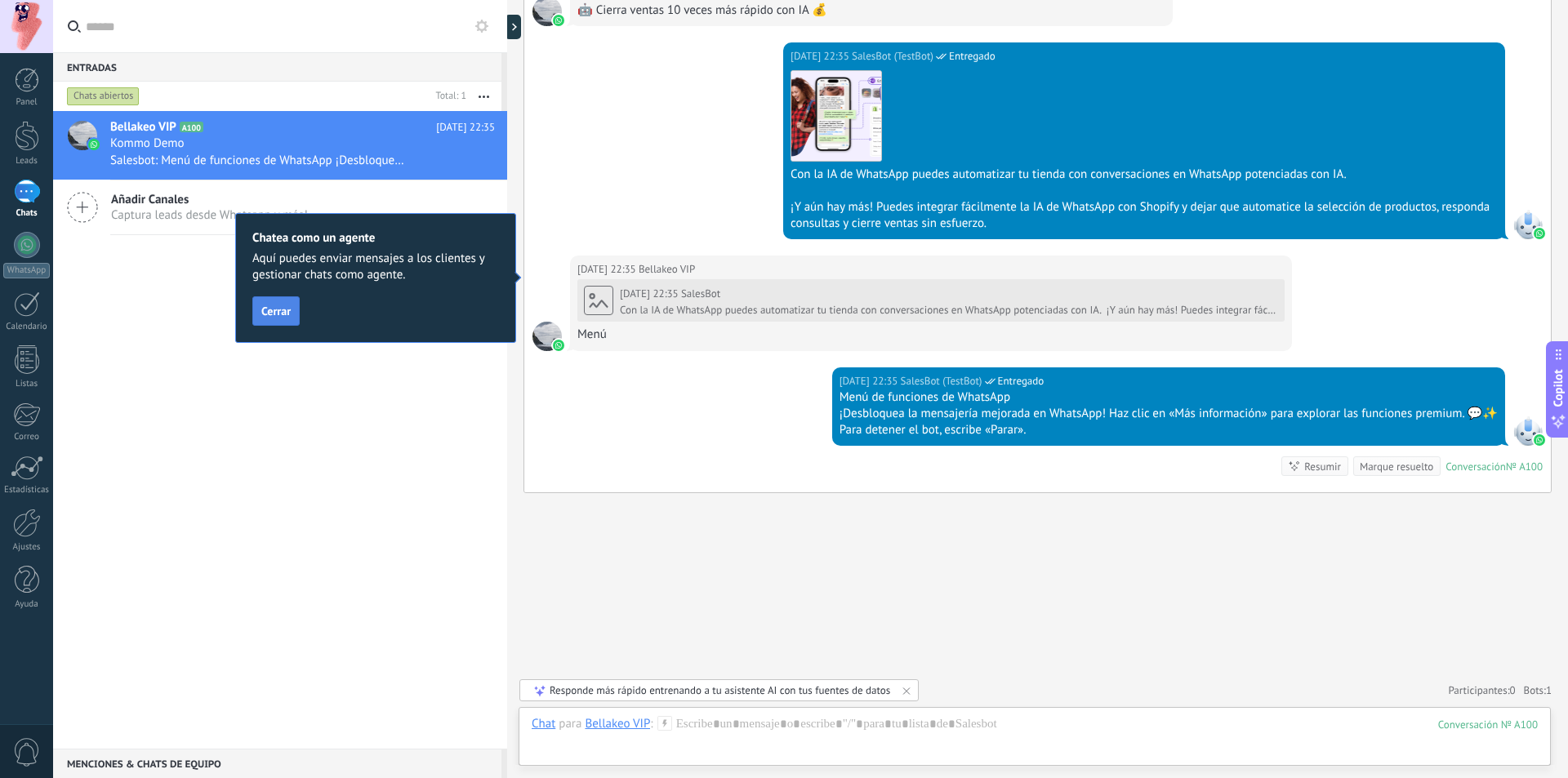
click at [286, 312] on span "Cerrar" at bounding box center [276, 311] width 30 height 12
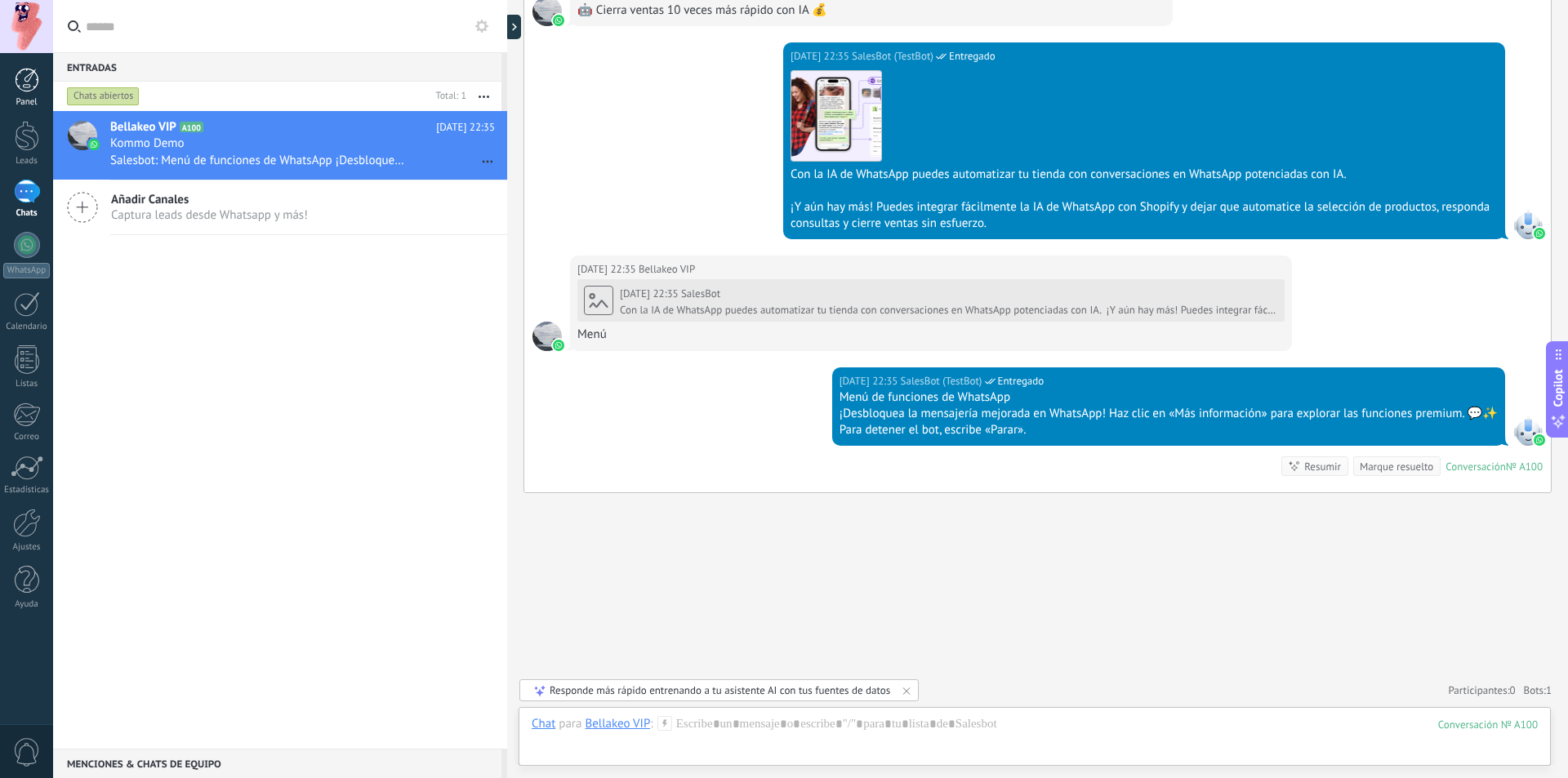
click at [21, 93] on link "Panel" at bounding box center [26, 87] width 53 height 40
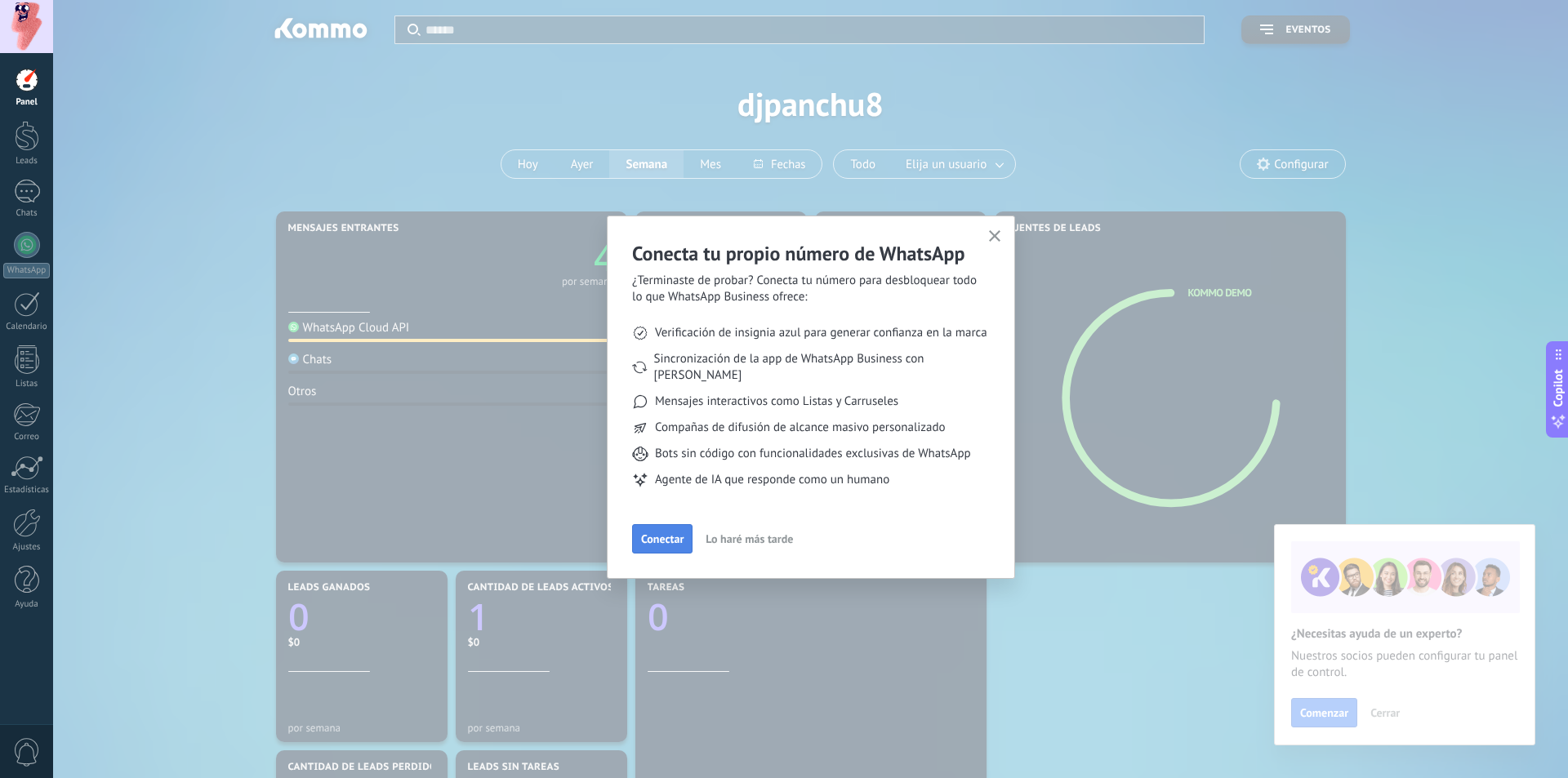
click at [656, 534] on span "Conectar" at bounding box center [662, 540] width 43 height 12
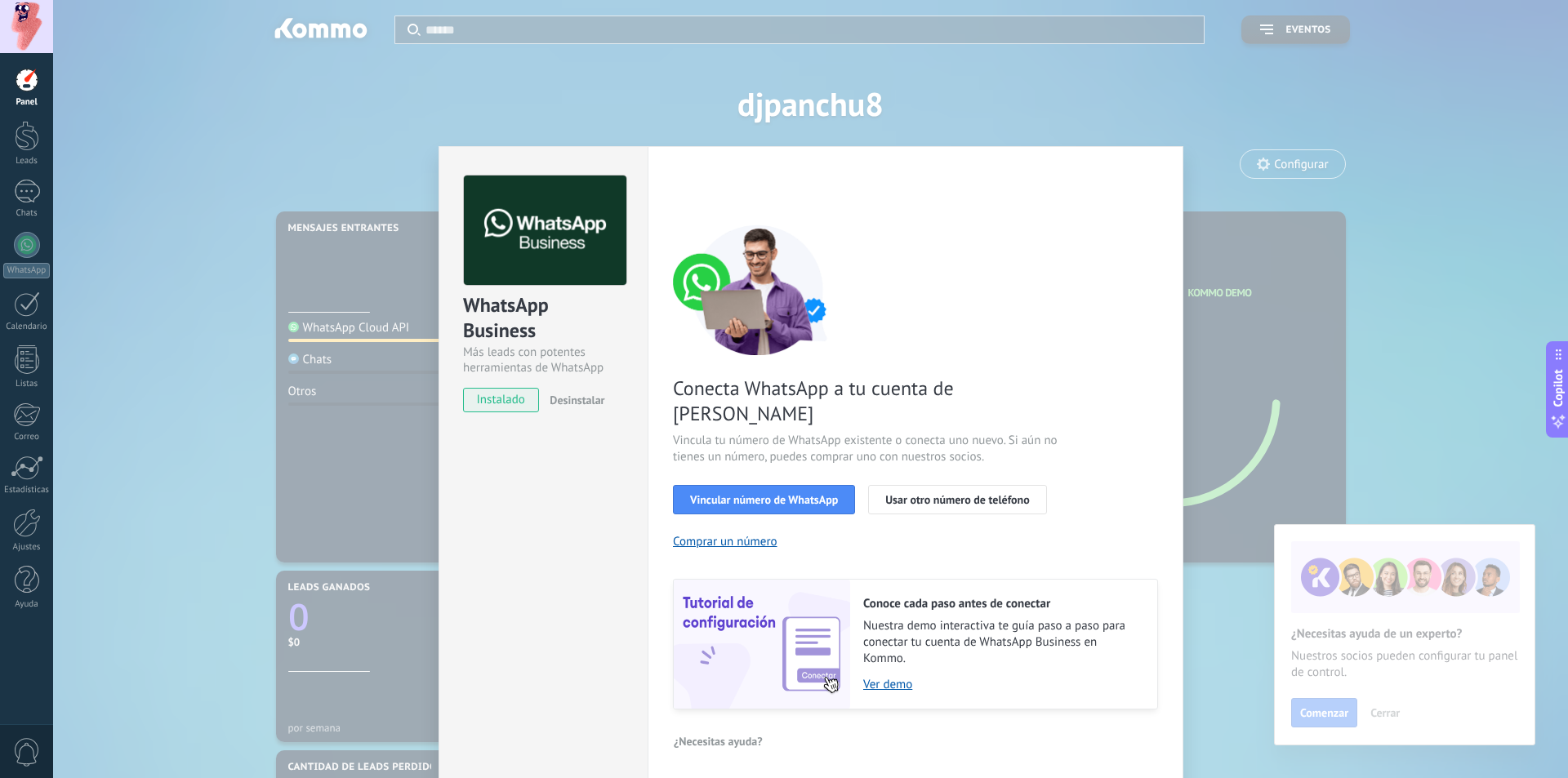
click at [1376, 135] on div "WhatsApp Business Más leads con potentes herramientas de WhatsApp instalado Des…" at bounding box center [810, 389] width 1514 height 778
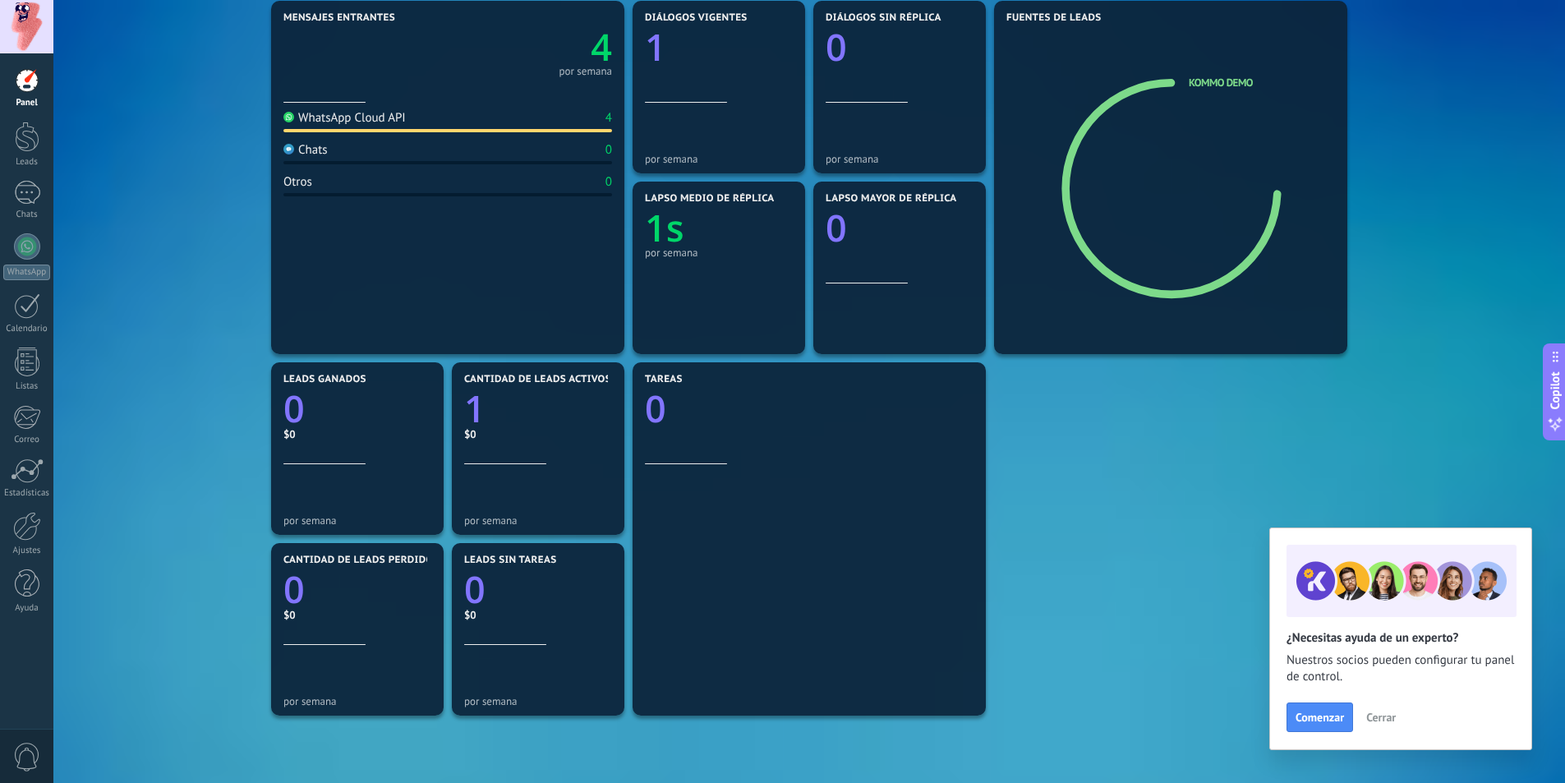
scroll to position [247, 0]
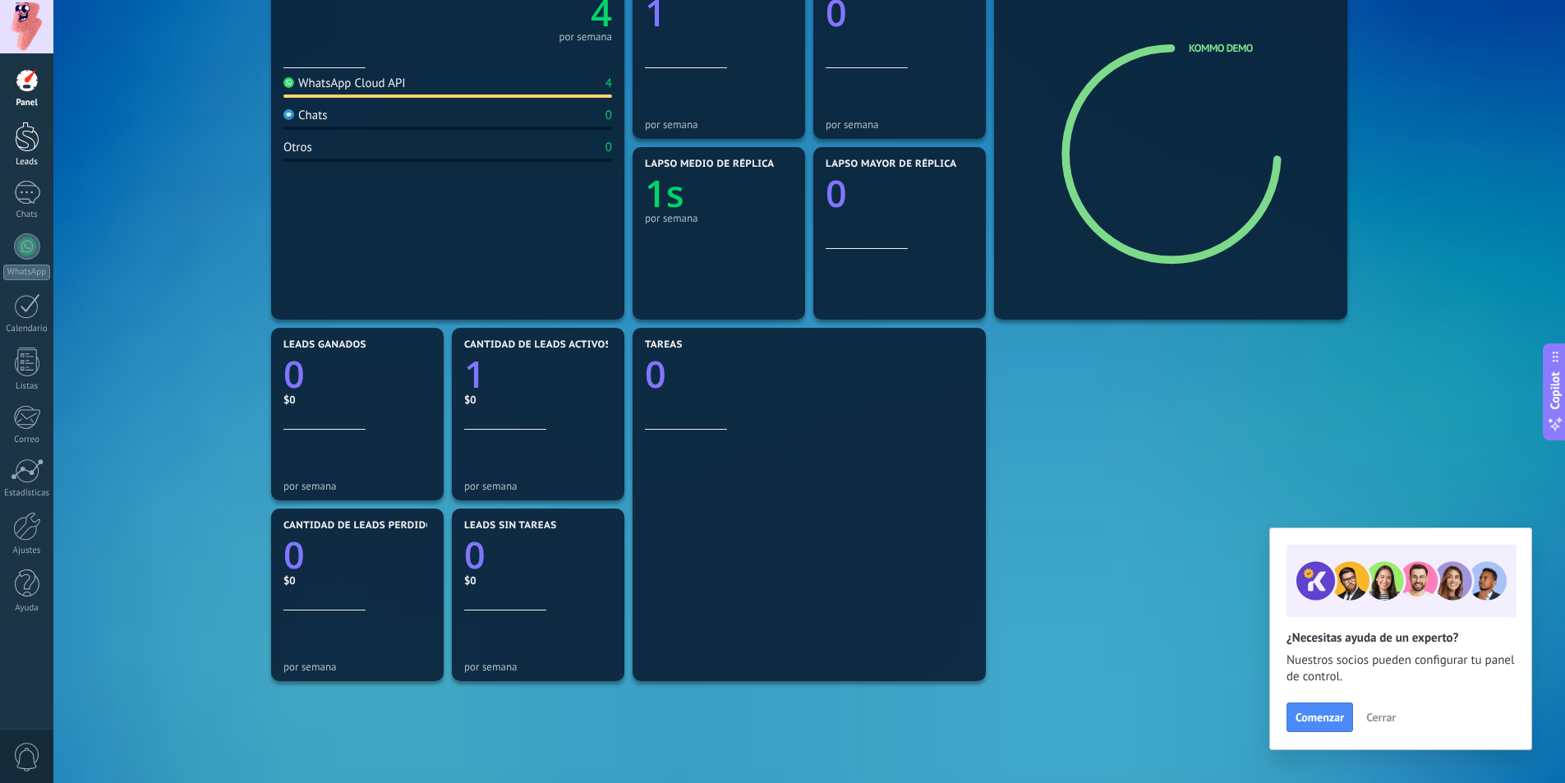
click at [40, 137] on link "Leads" at bounding box center [26, 145] width 53 height 46
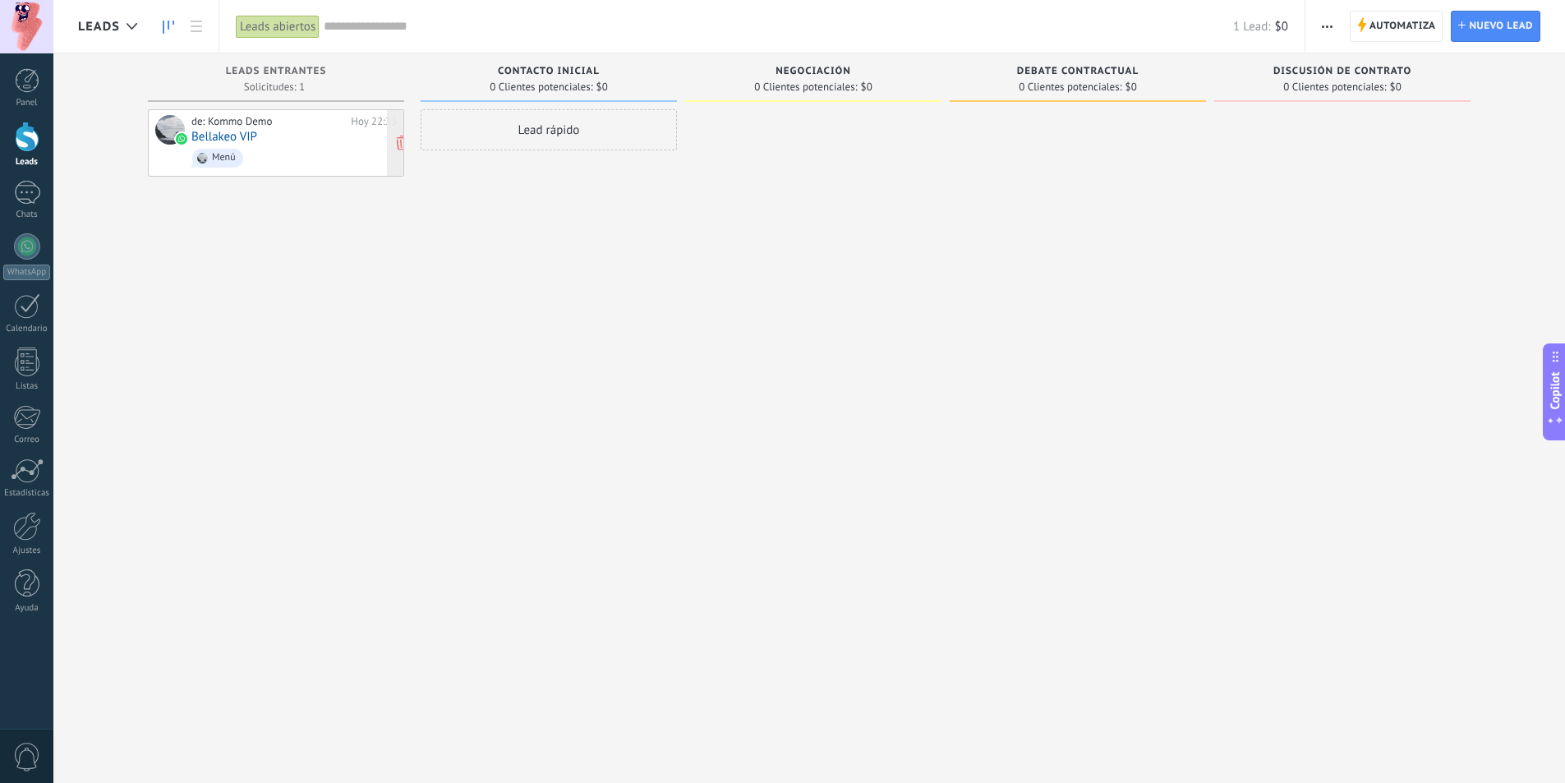
click at [283, 141] on div "de: Kommo Demo [DATE] 22:33 Bellakeo VIP Menú" at bounding box center [293, 143] width 205 height 56
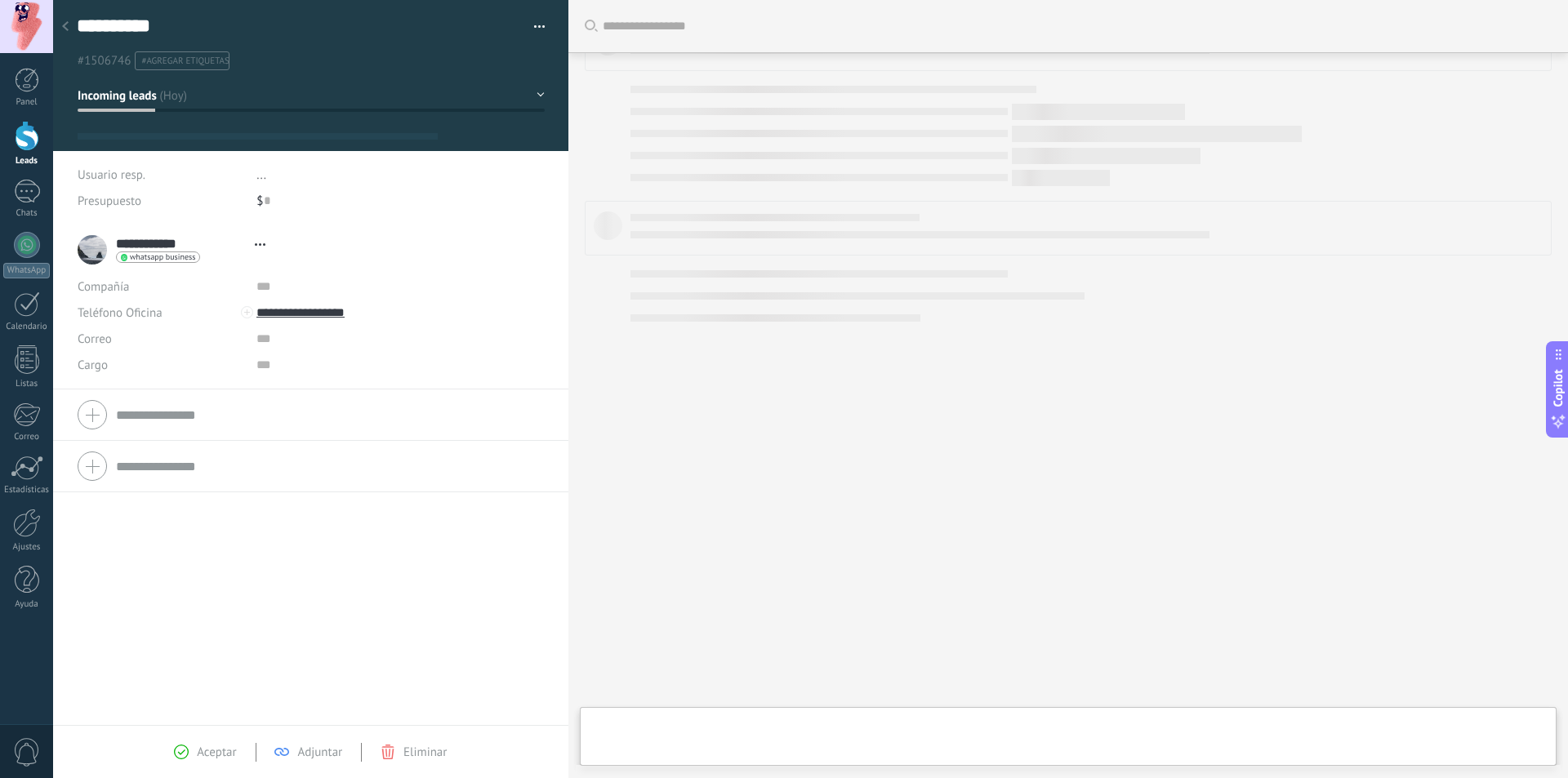
type textarea "**********"
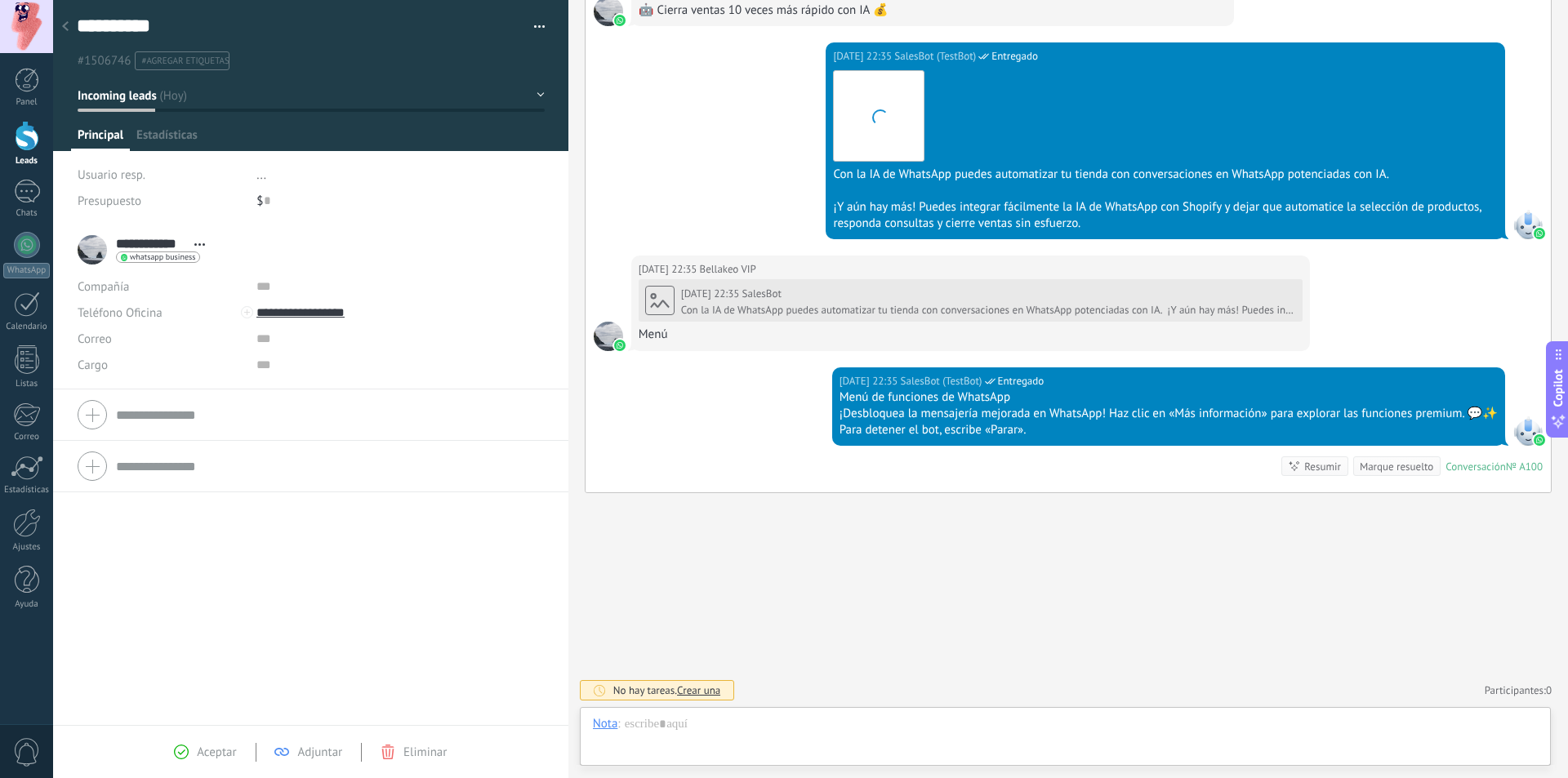
scroll to position [25, 0]
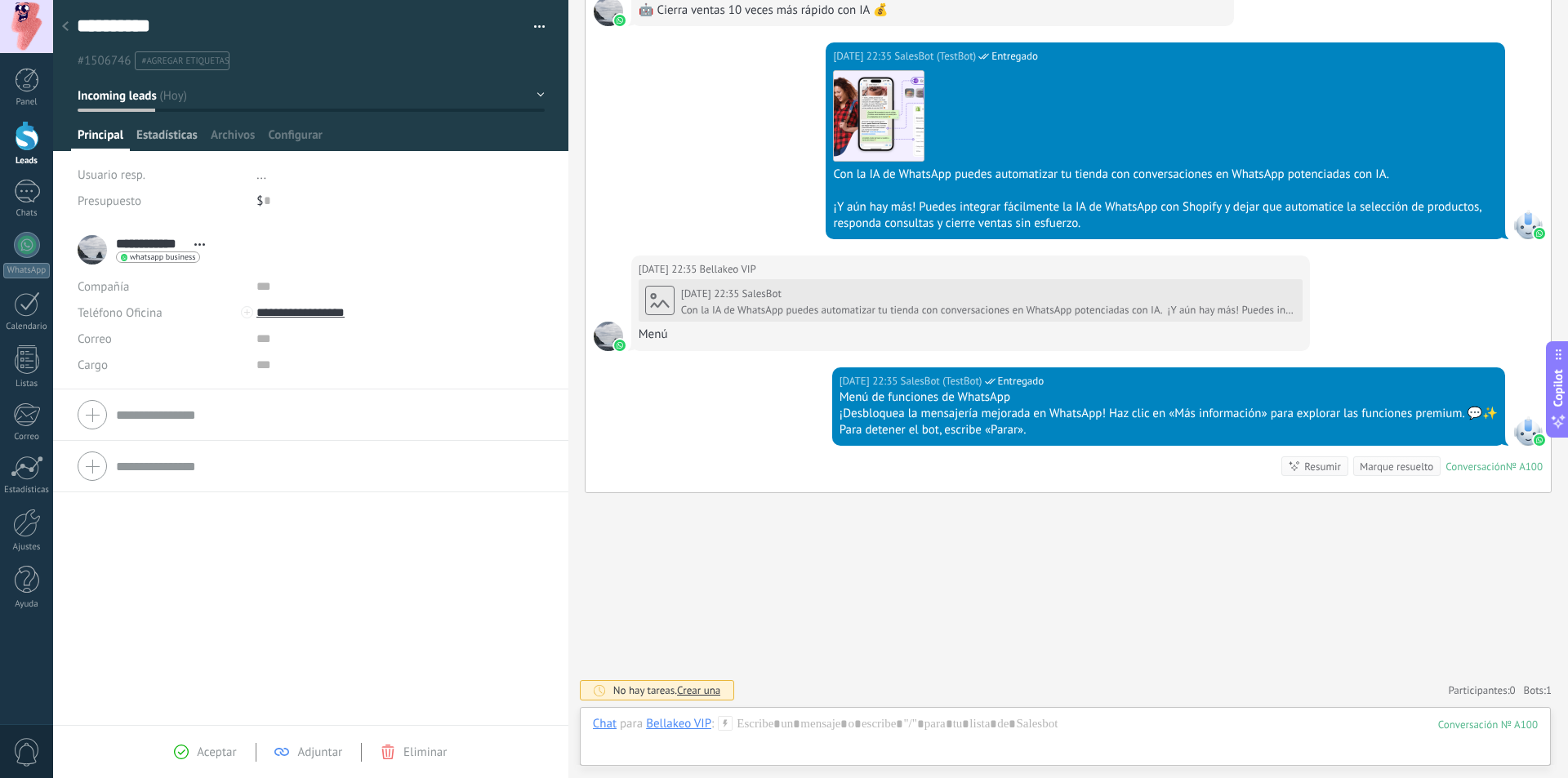
click at [172, 130] on span "Estadísticas" at bounding box center [167, 139] width 62 height 24
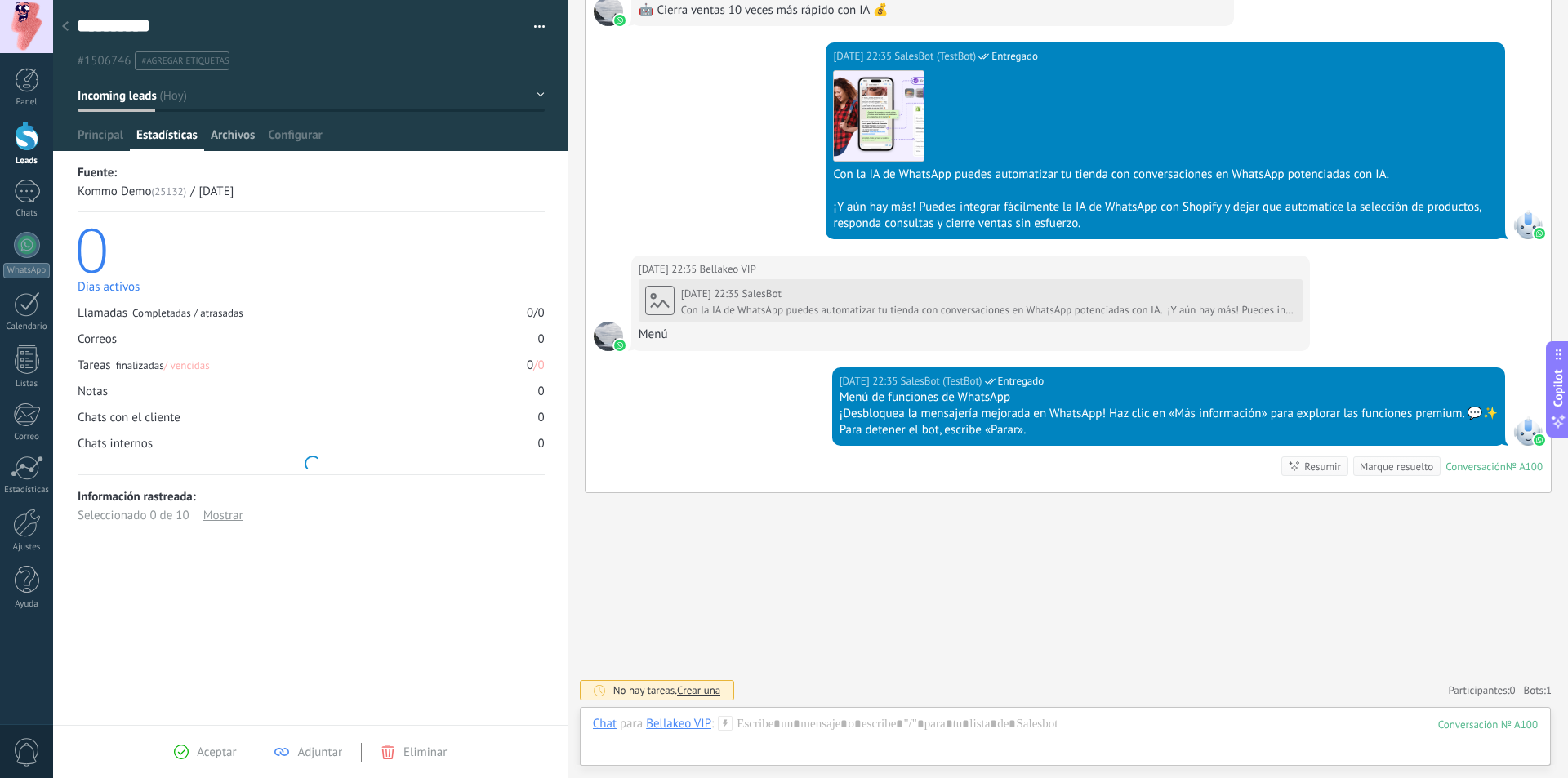
click at [228, 135] on span "Archivos" at bounding box center [233, 139] width 44 height 24
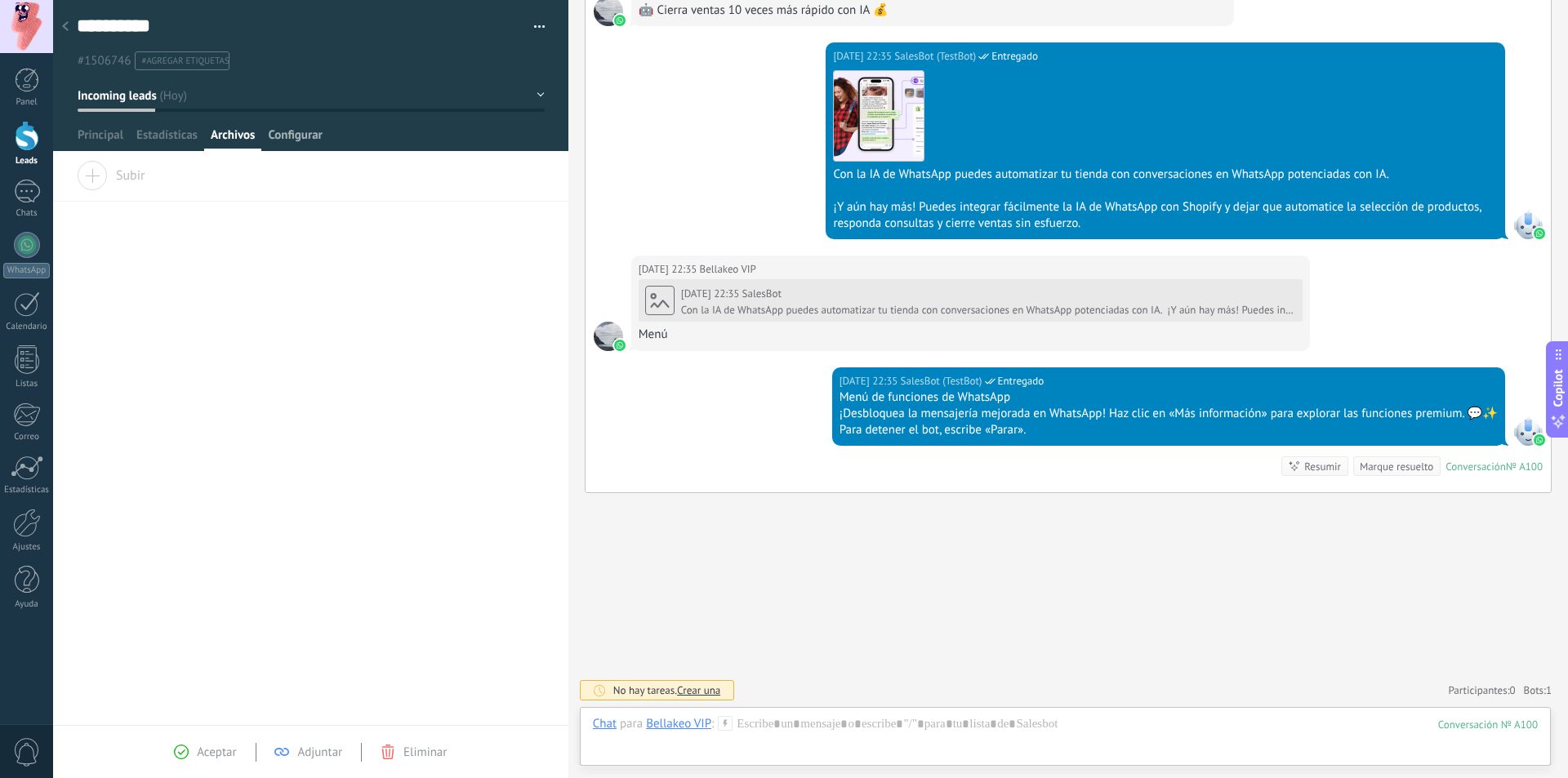
click at [285, 134] on span "Configurar" at bounding box center [295, 139] width 54 height 24
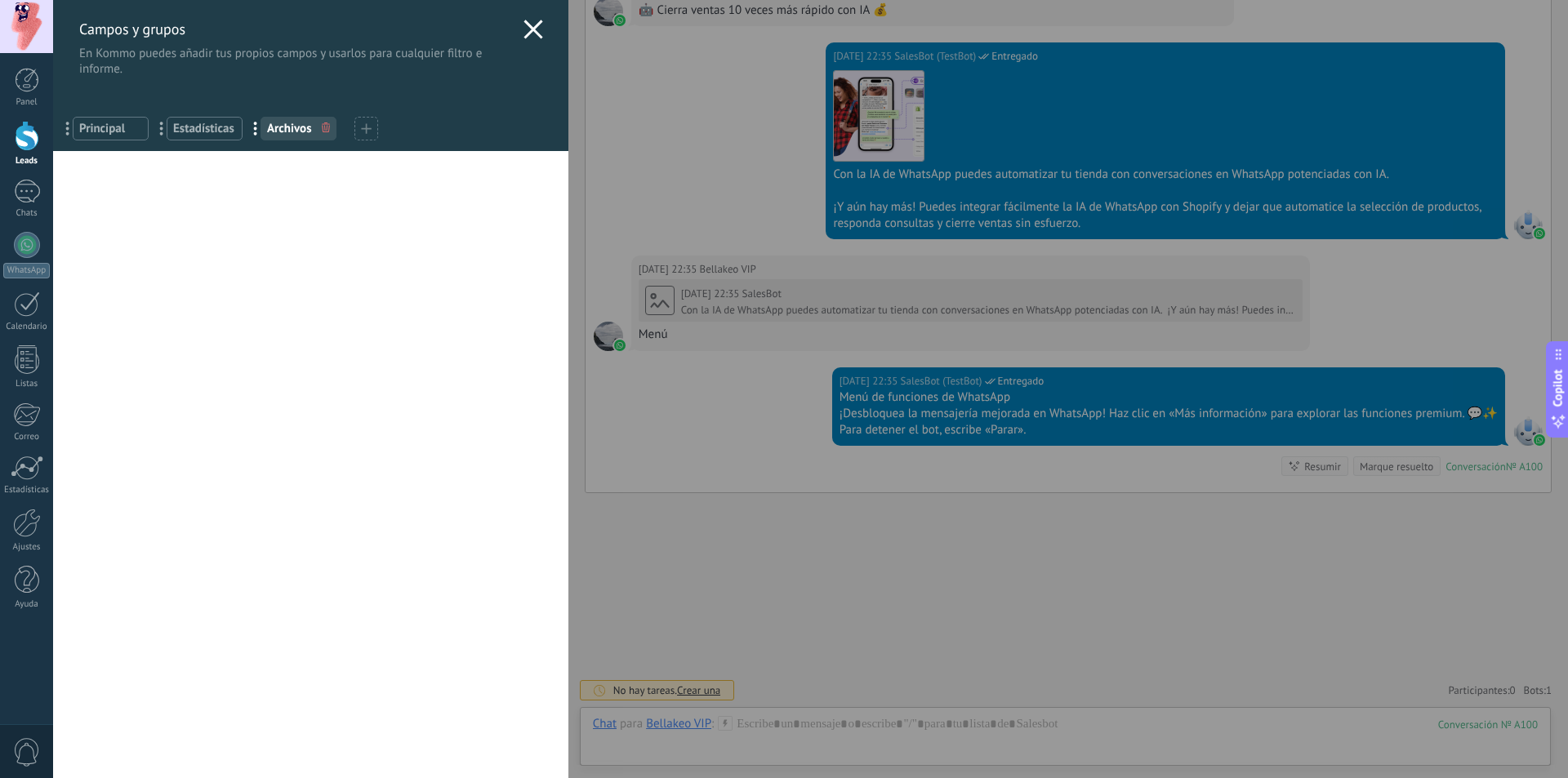
click at [113, 133] on span "Principal" at bounding box center [110, 129] width 63 height 16
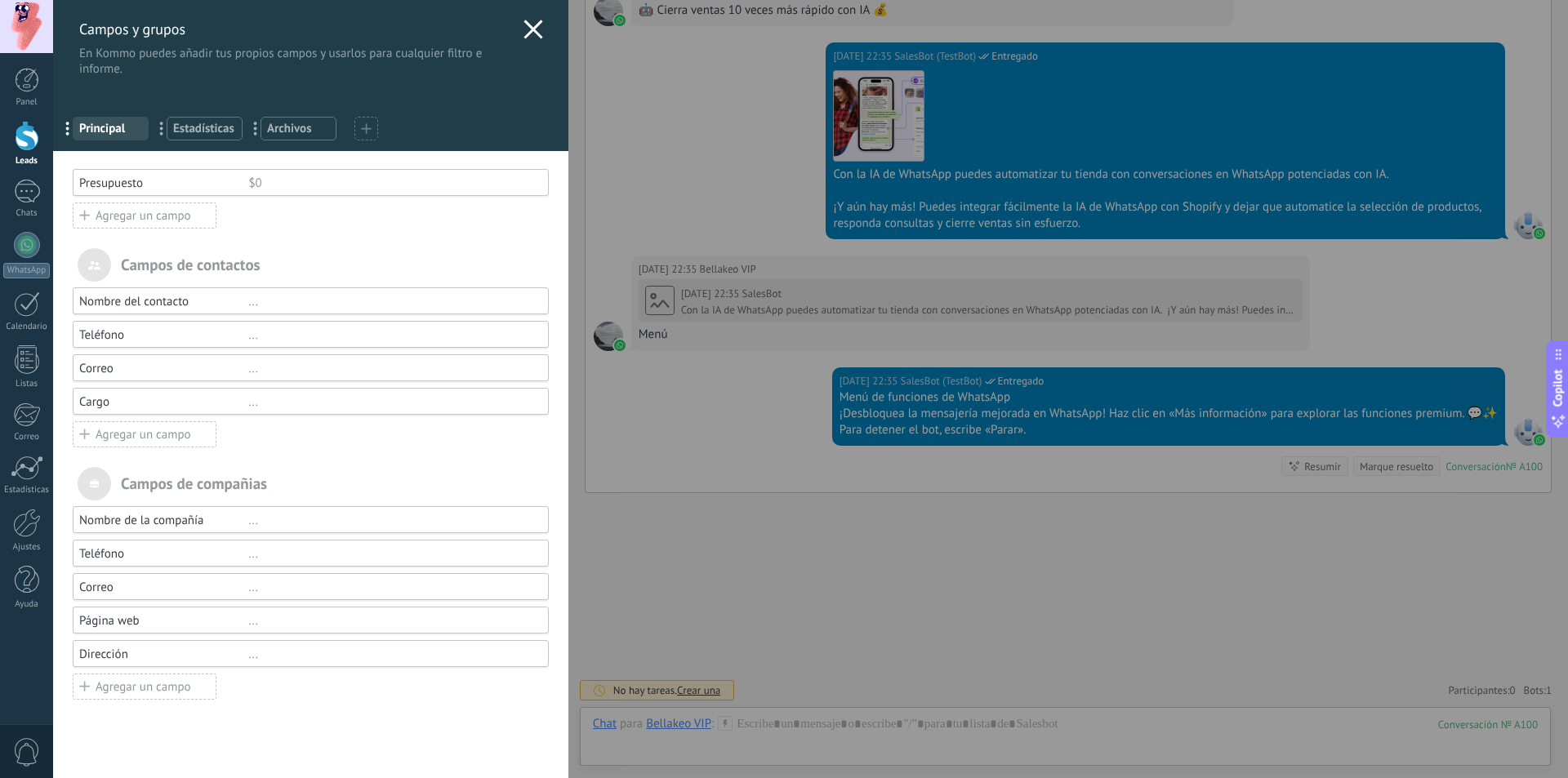
click at [69, 126] on span "..." at bounding box center [74, 128] width 34 height 28
click at [530, 25] on icon at bounding box center [534, 30] width 20 height 20
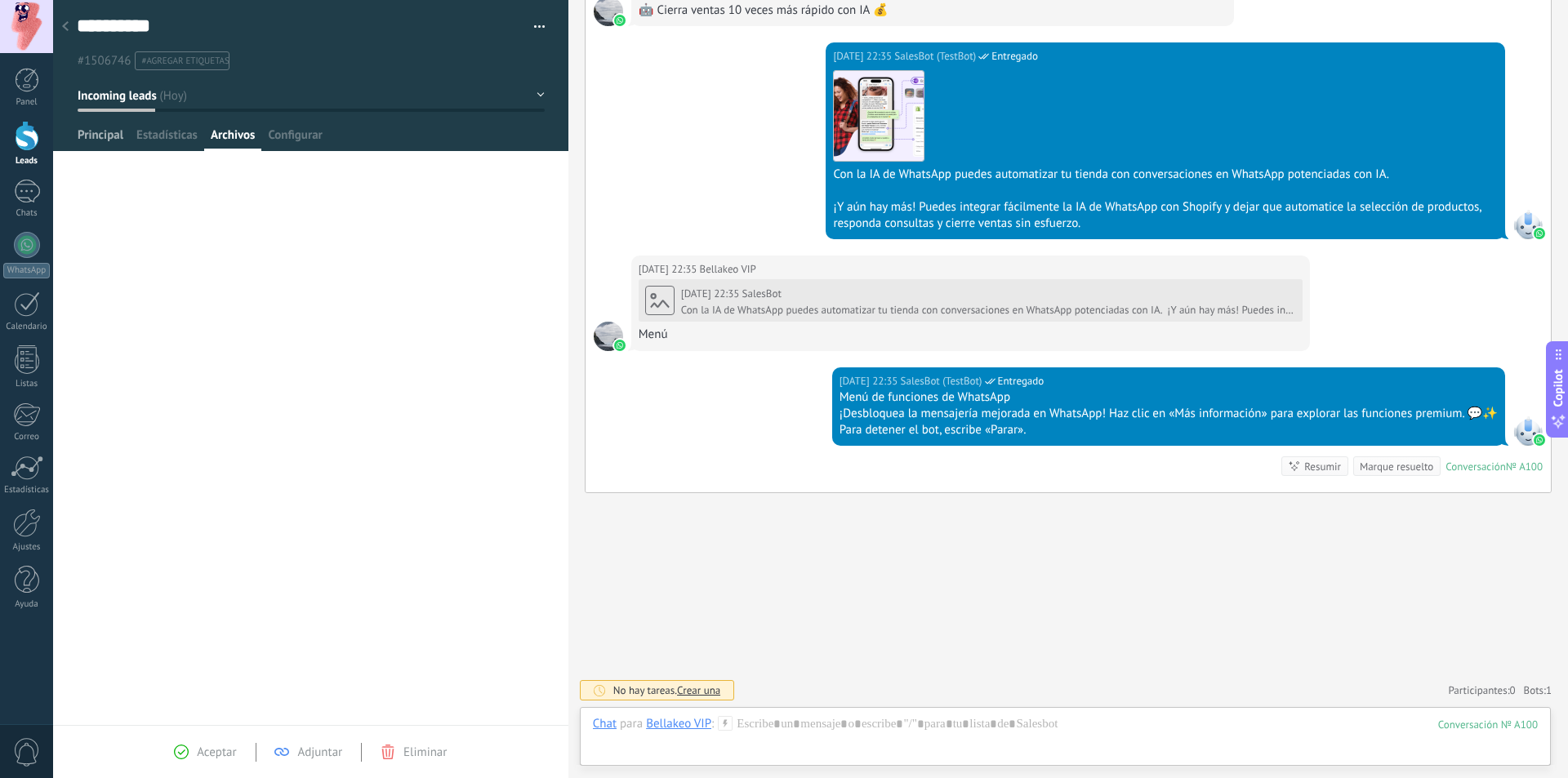
click at [98, 133] on span "Principal" at bounding box center [100, 139] width 46 height 24
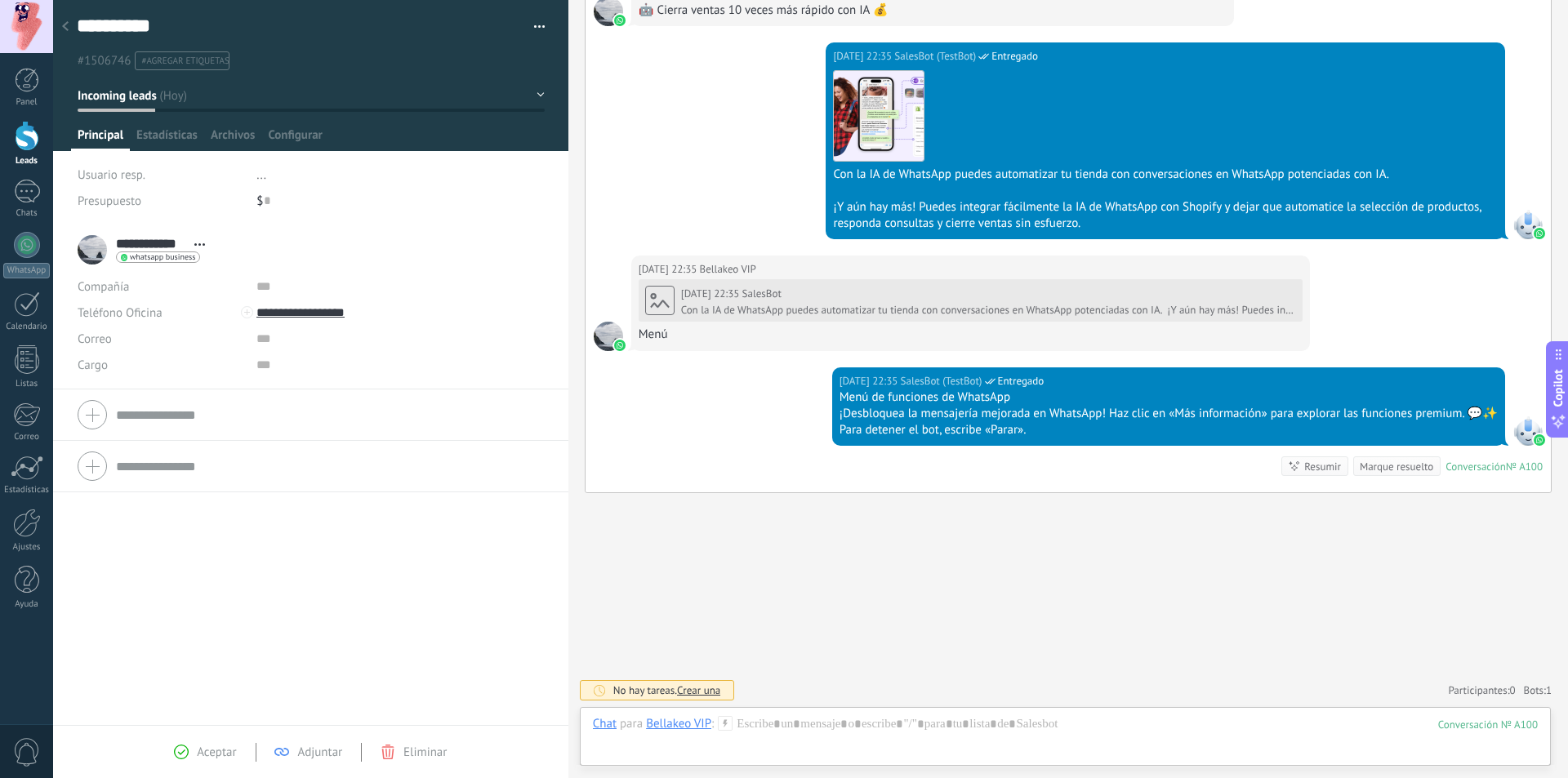
click at [658, 309] on div "[DATE] 22:35 SalesBot Con la IA de WhatsApp puedes automatizar tu tienda con co…" at bounding box center [971, 310] width 665 height 67
click at [625, 340] on img at bounding box center [620, 346] width 12 height 12
click at [1053, 726] on div at bounding box center [1065, 740] width 945 height 49
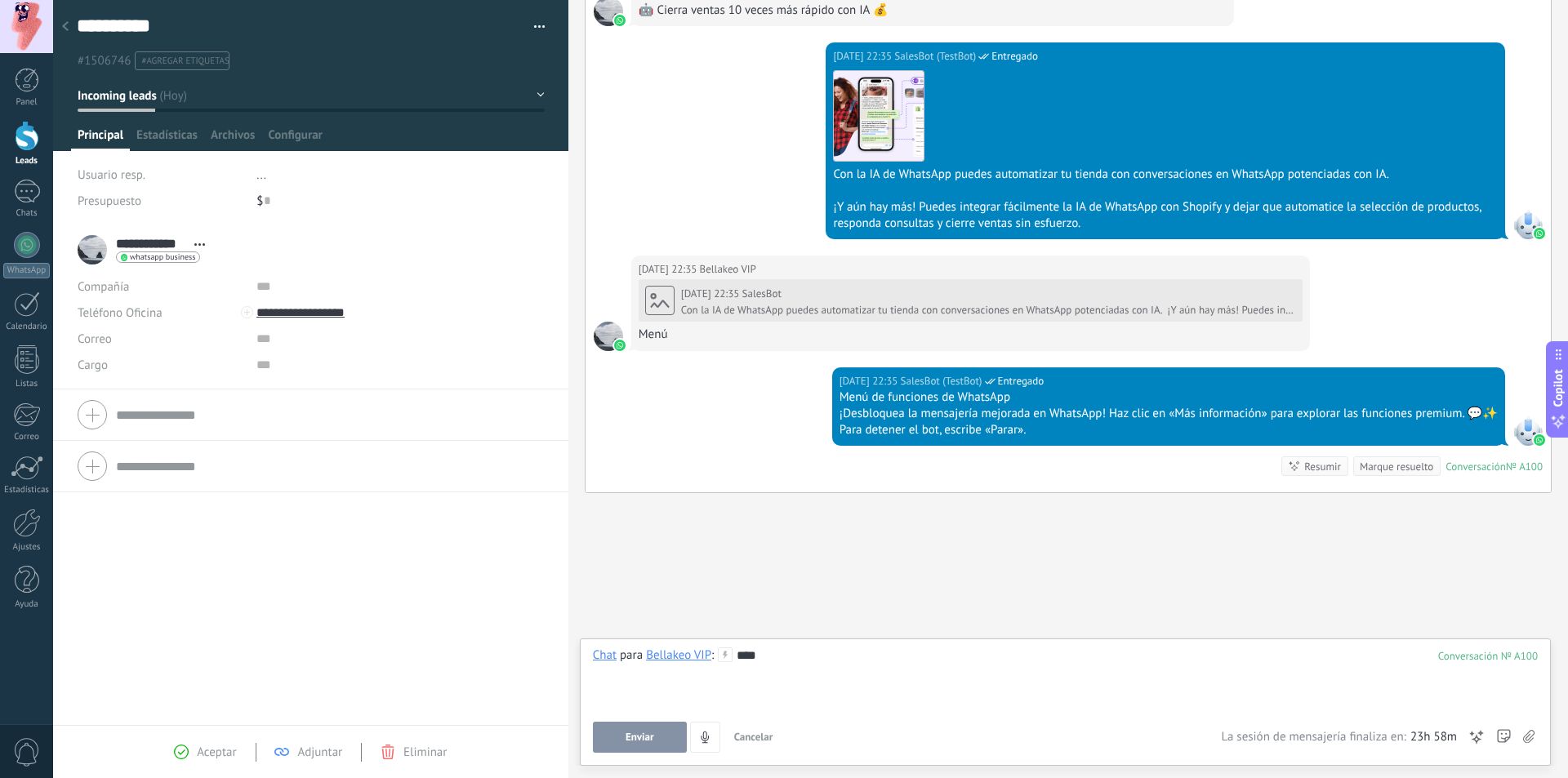
click at [640, 744] on button "Enviar" at bounding box center [640, 736] width 93 height 31
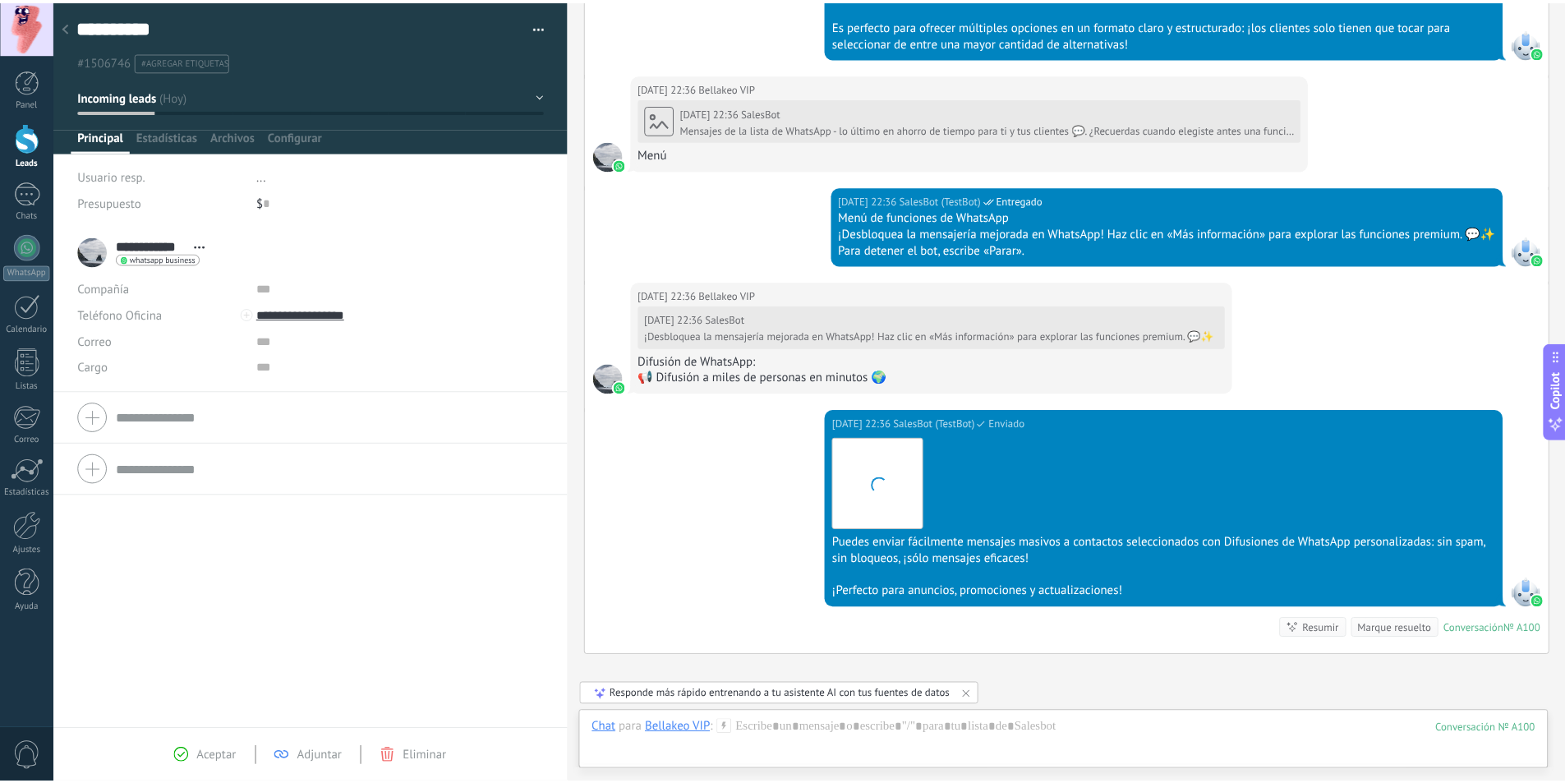
scroll to position [2102, 0]
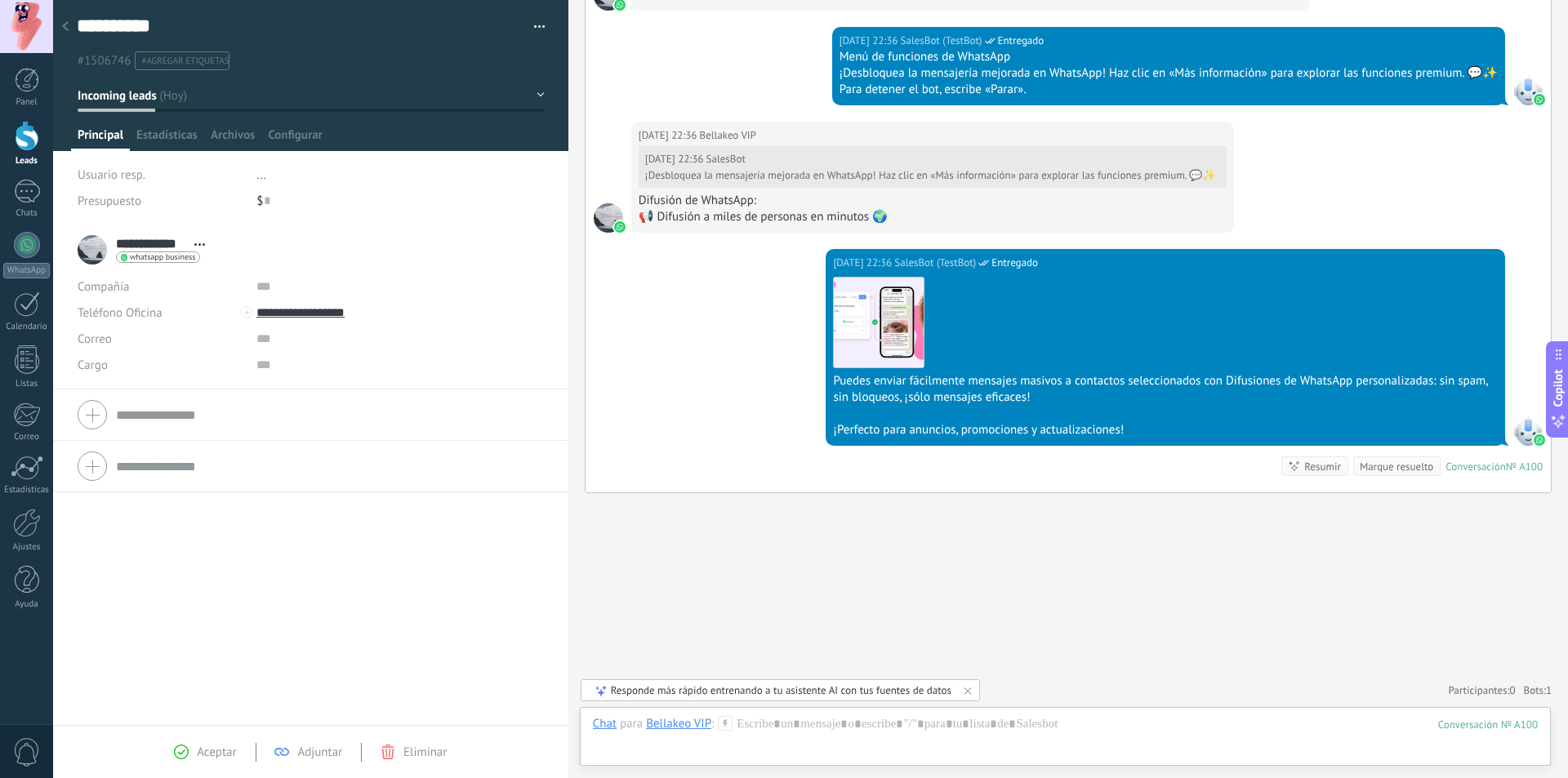
click at [328, 751] on span "Adjuntar" at bounding box center [319, 752] width 45 height 16
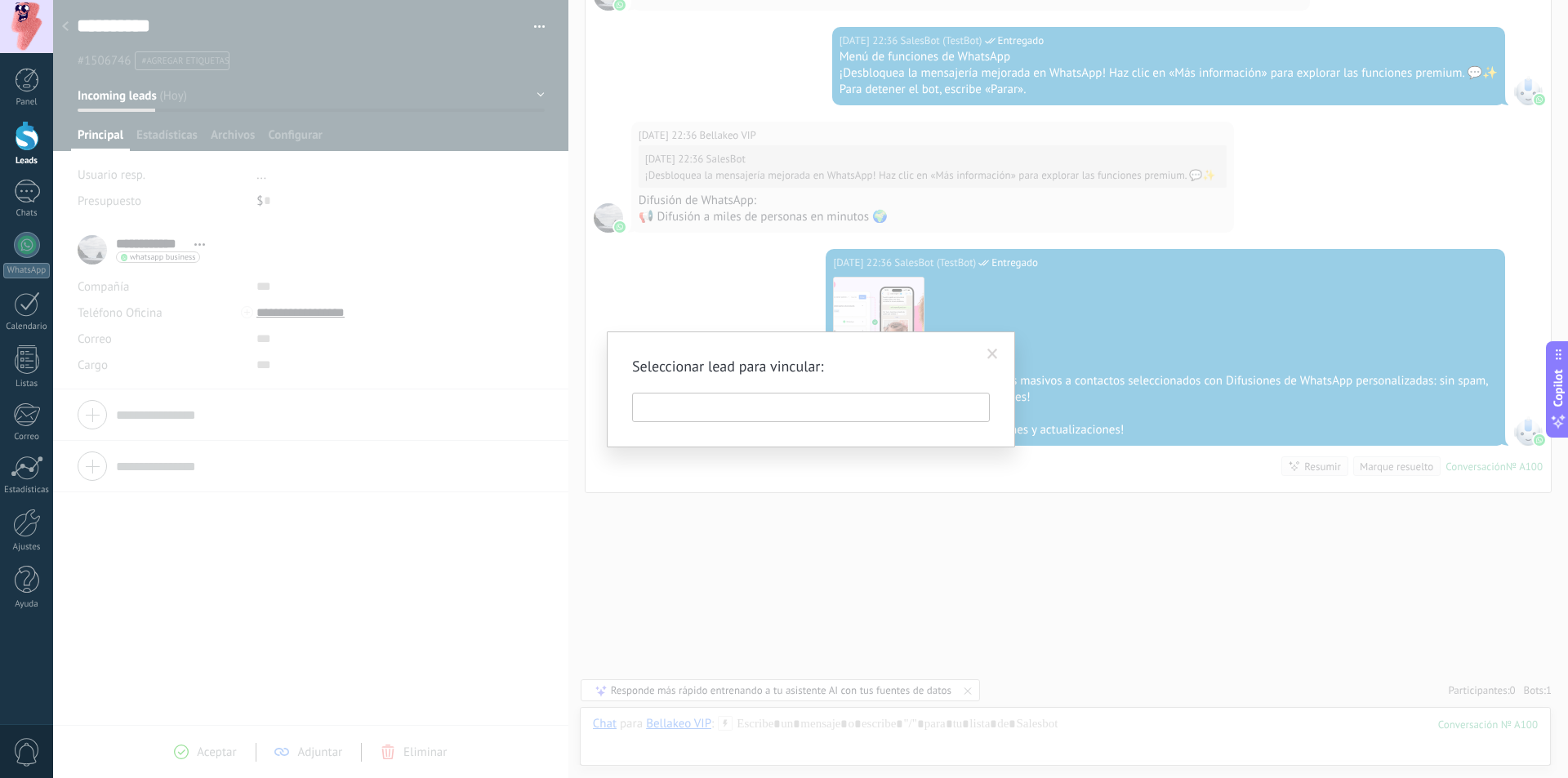
click at [859, 407] on input "text" at bounding box center [811, 407] width 358 height 30
click at [988, 354] on span at bounding box center [992, 355] width 11 height 12
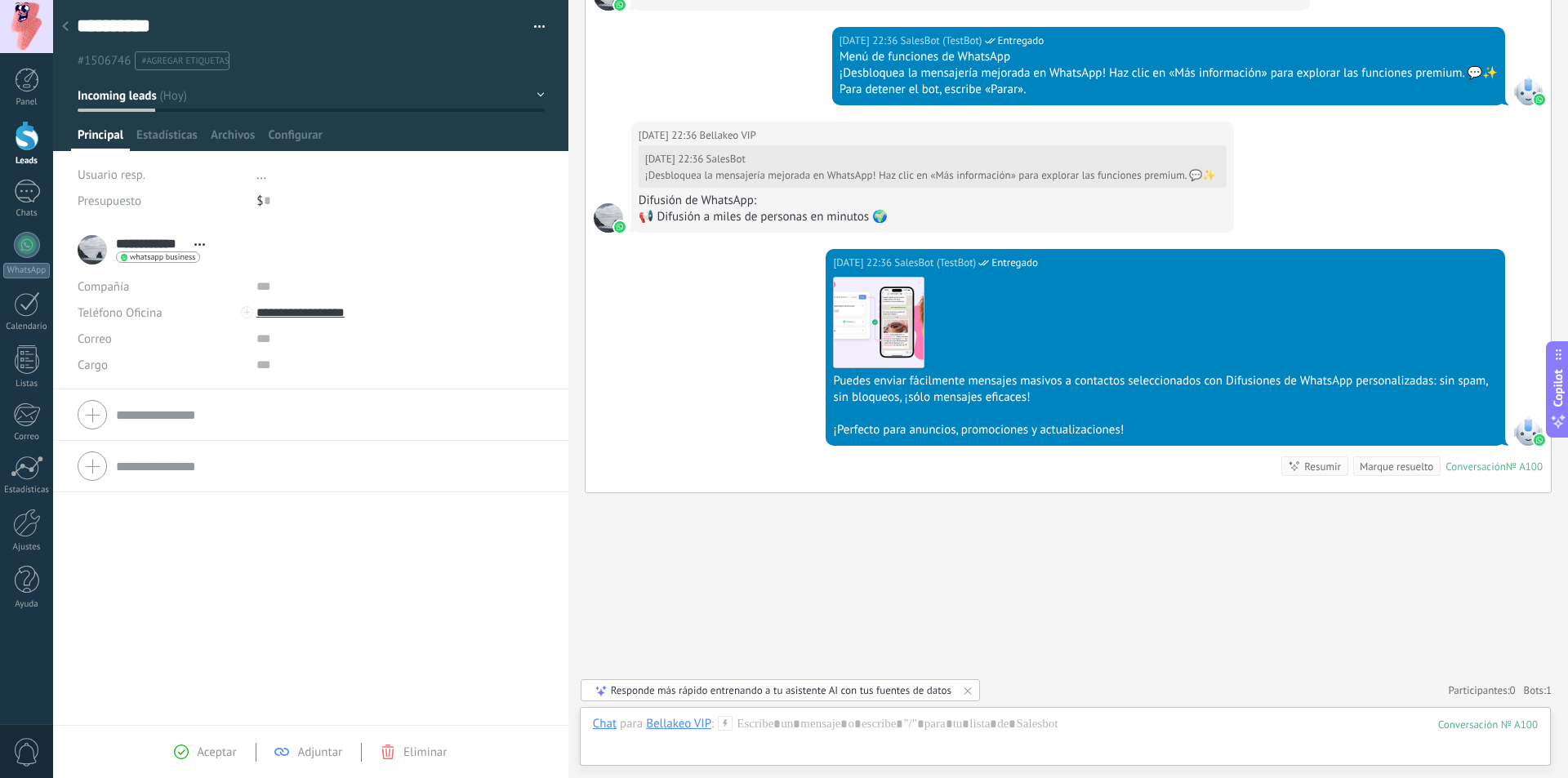
click at [531, 25] on button "button" at bounding box center [534, 27] width 24 height 25
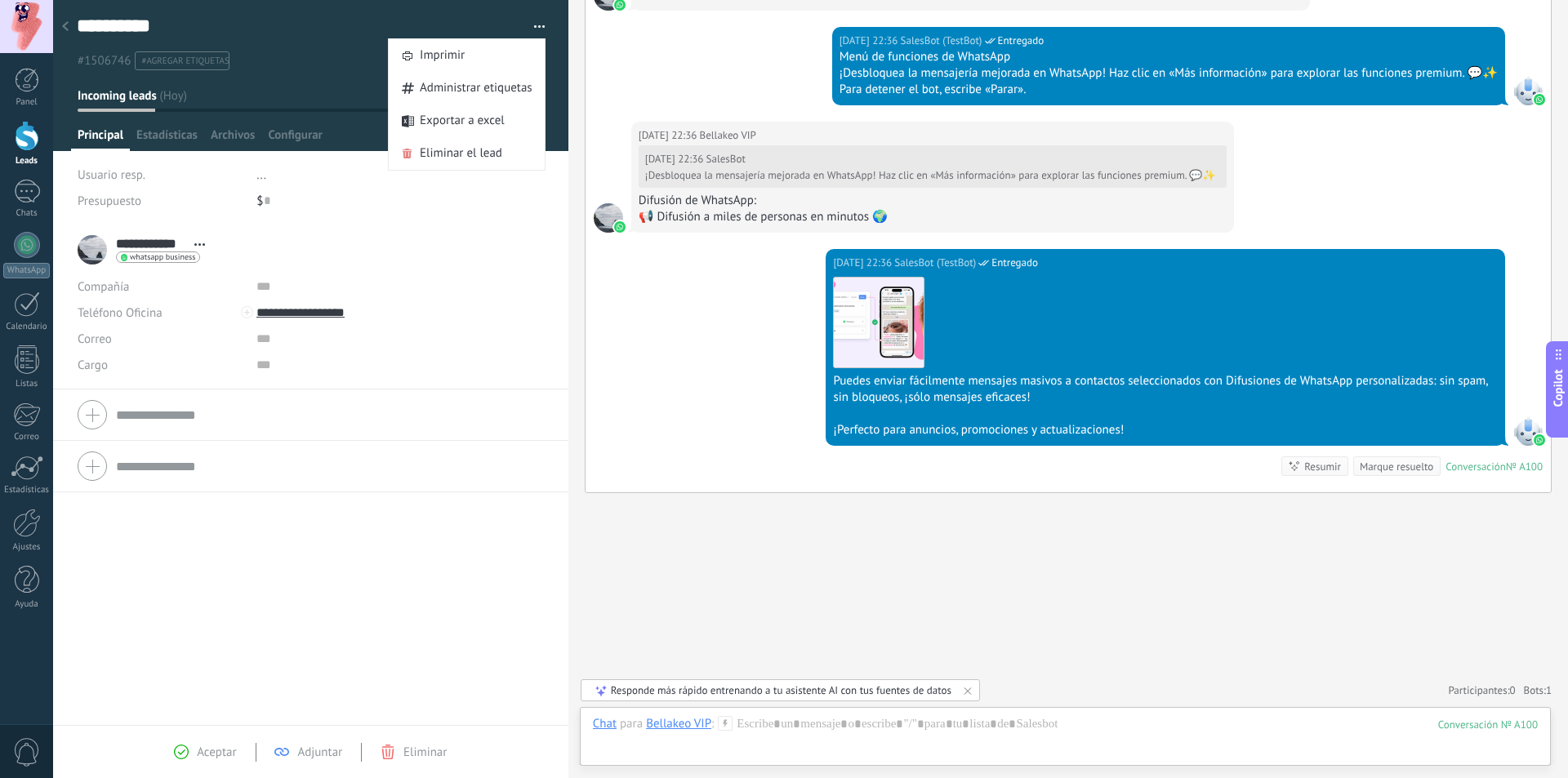
click at [537, 21] on button "button" at bounding box center [534, 27] width 24 height 25
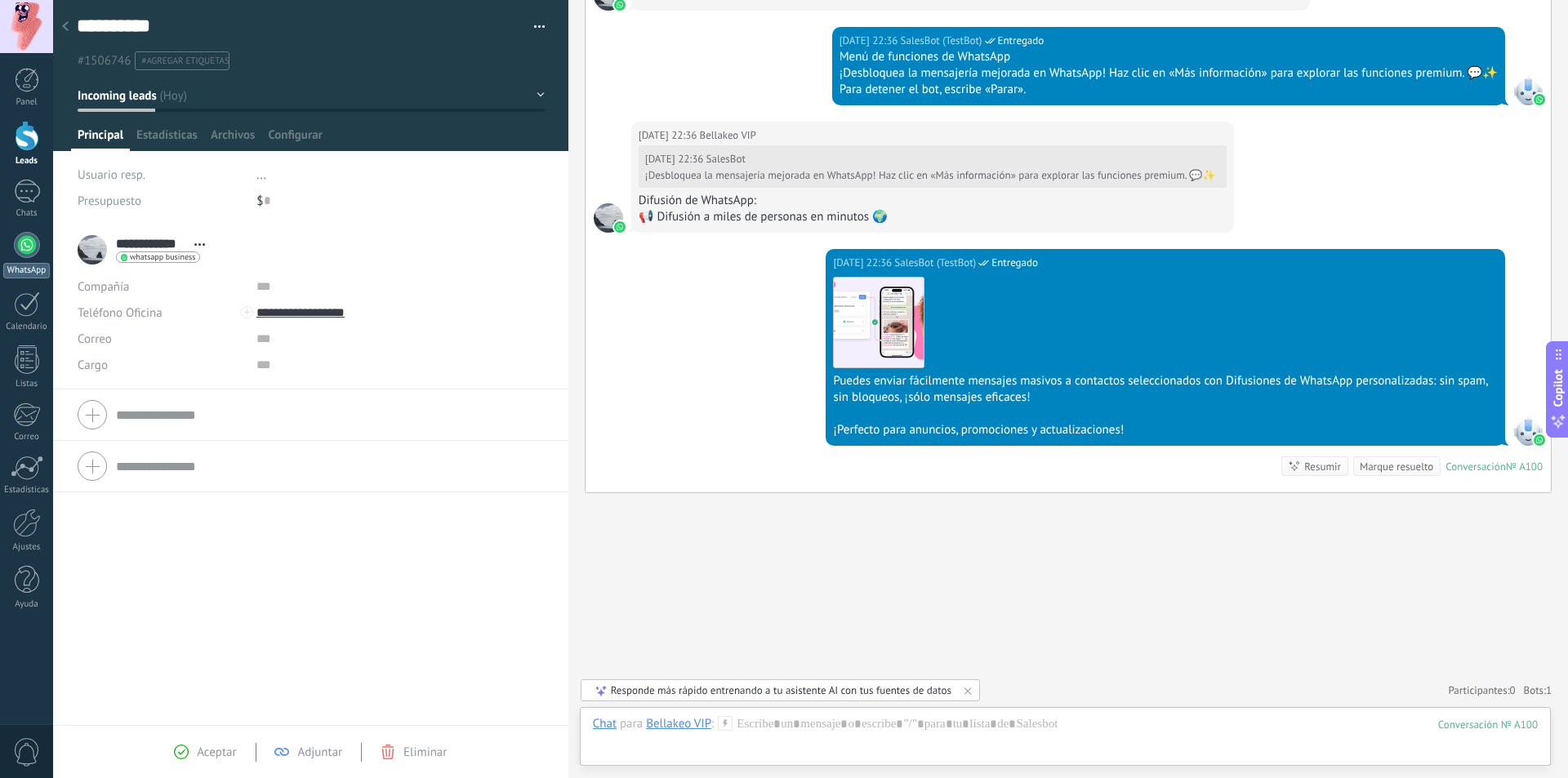
click at [24, 244] on div at bounding box center [27, 244] width 26 height 26
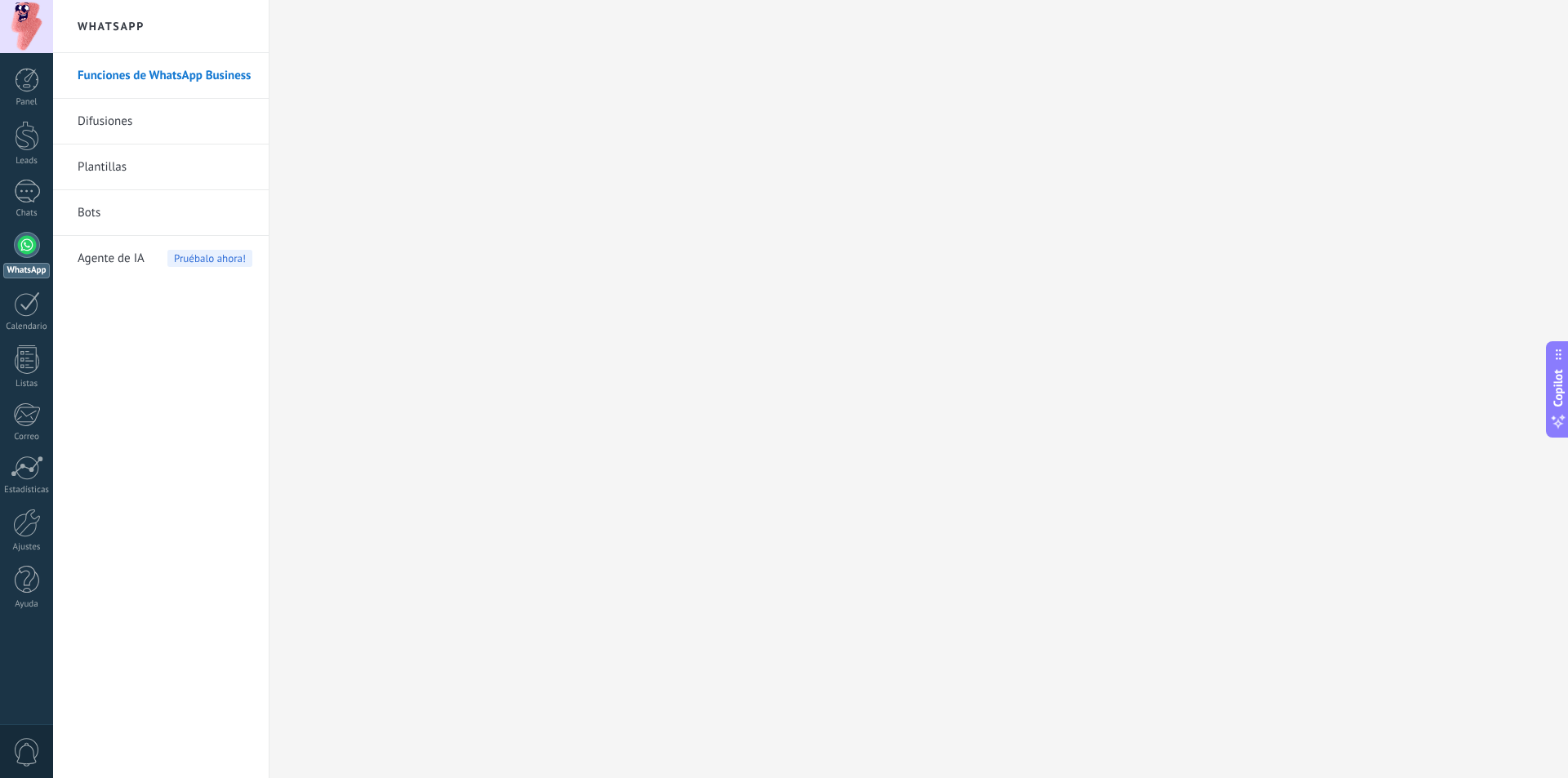
click at [130, 124] on link "Difusiones" at bounding box center [165, 121] width 175 height 46
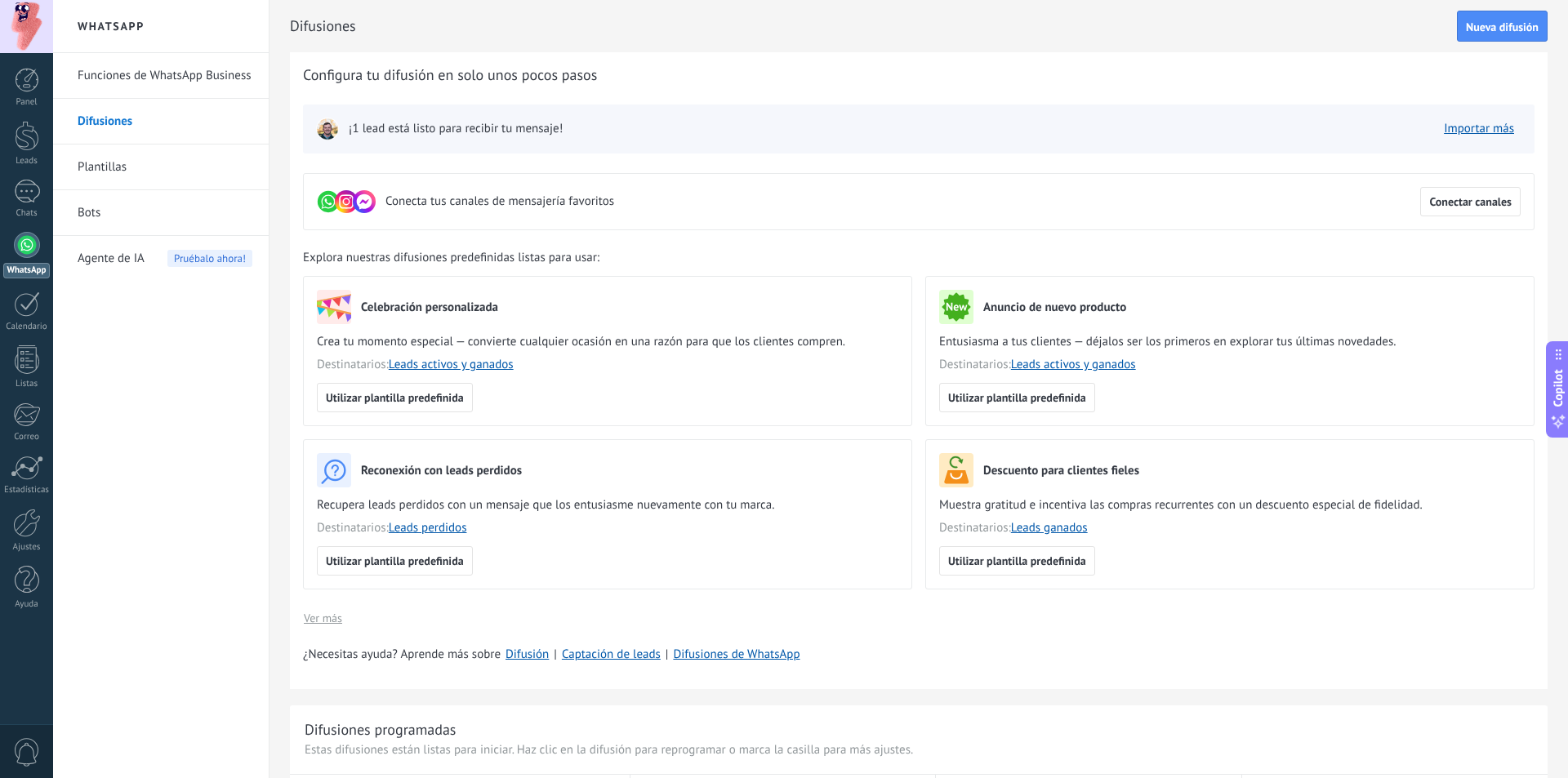
click at [456, 122] on span "¡1 lead está listo para recibir tu mensaje!" at bounding box center [455, 129] width 214 height 16
click at [429, 402] on span "Utilizar plantilla predefinida" at bounding box center [394, 397] width 138 height 12
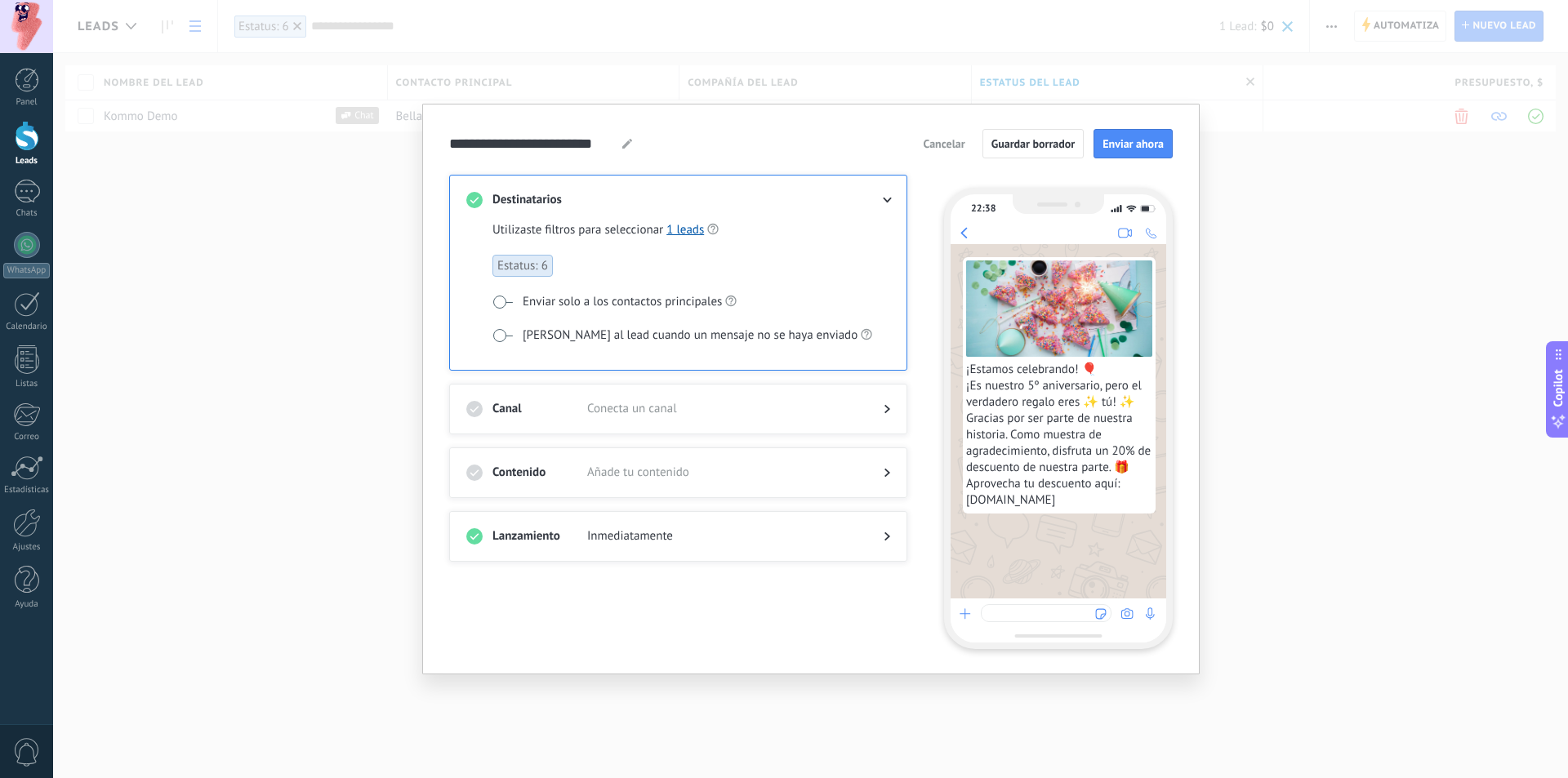
click at [772, 533] on span "Inmediatamente" at bounding box center [722, 537] width 270 height 16
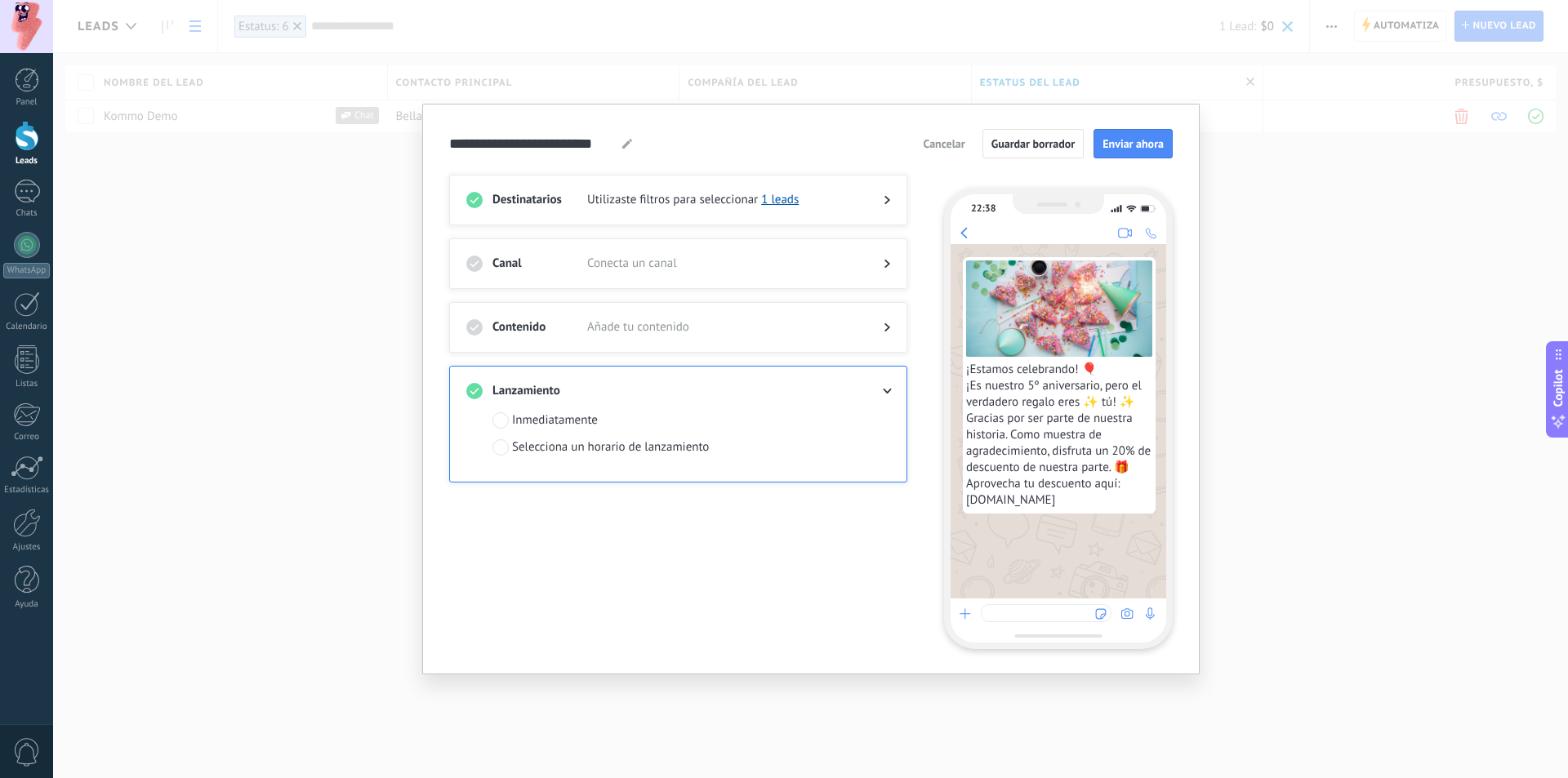
click at [1236, 216] on div "**********" at bounding box center [810, 389] width 1514 height 778
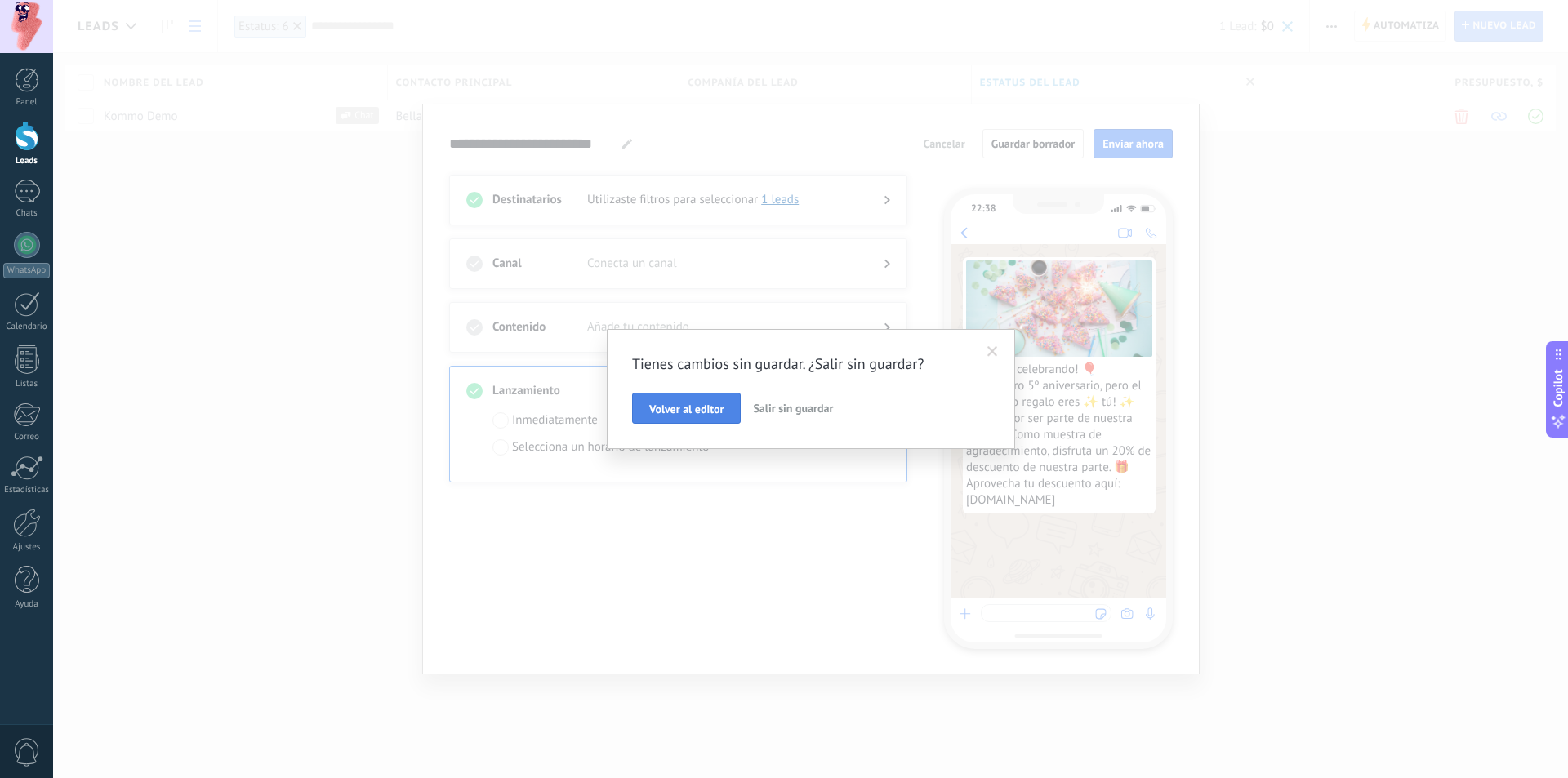
click at [707, 413] on span "Volver al editor" at bounding box center [686, 409] width 75 height 12
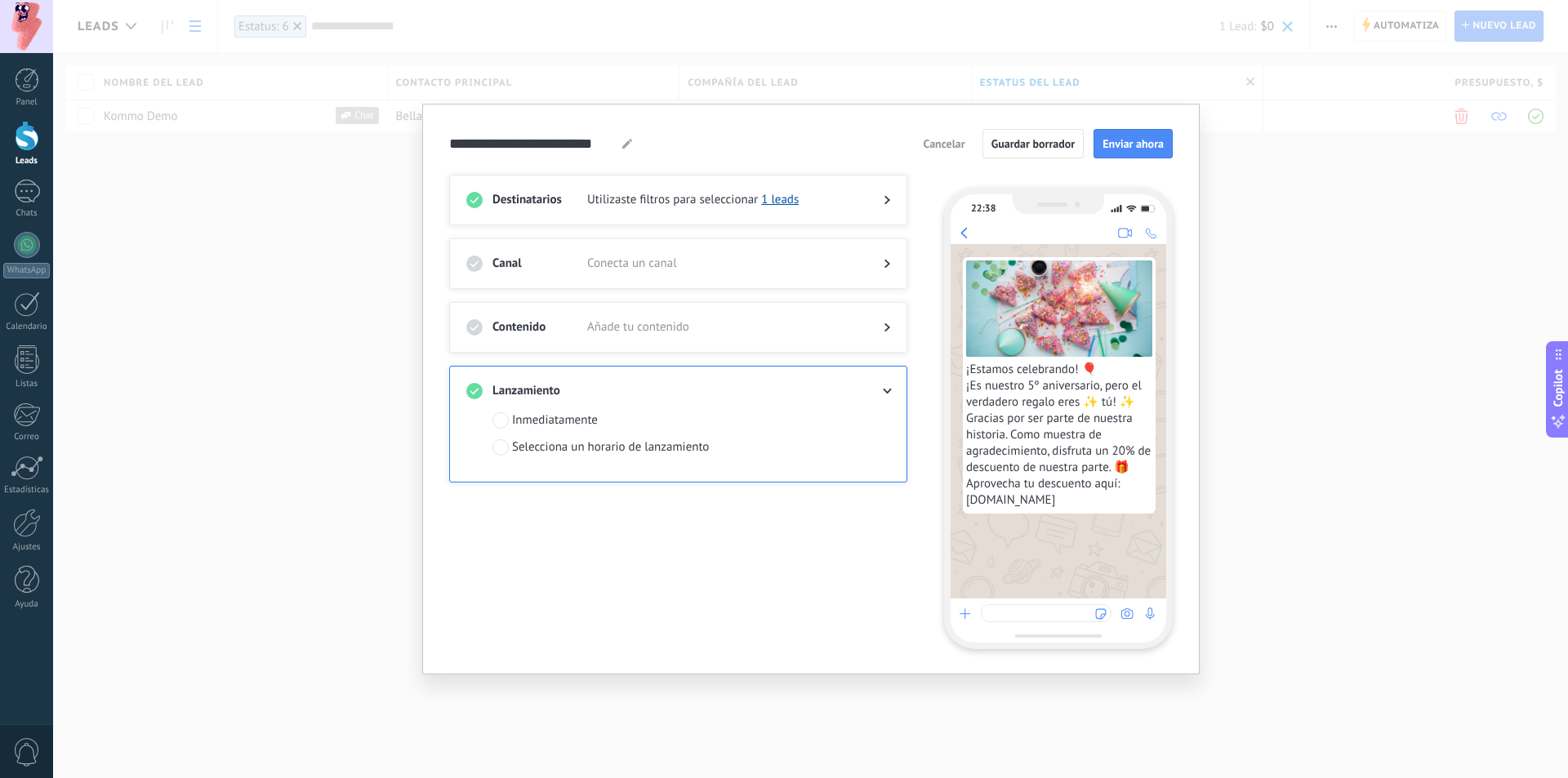
click at [281, 199] on div "**********" at bounding box center [810, 389] width 1514 height 778
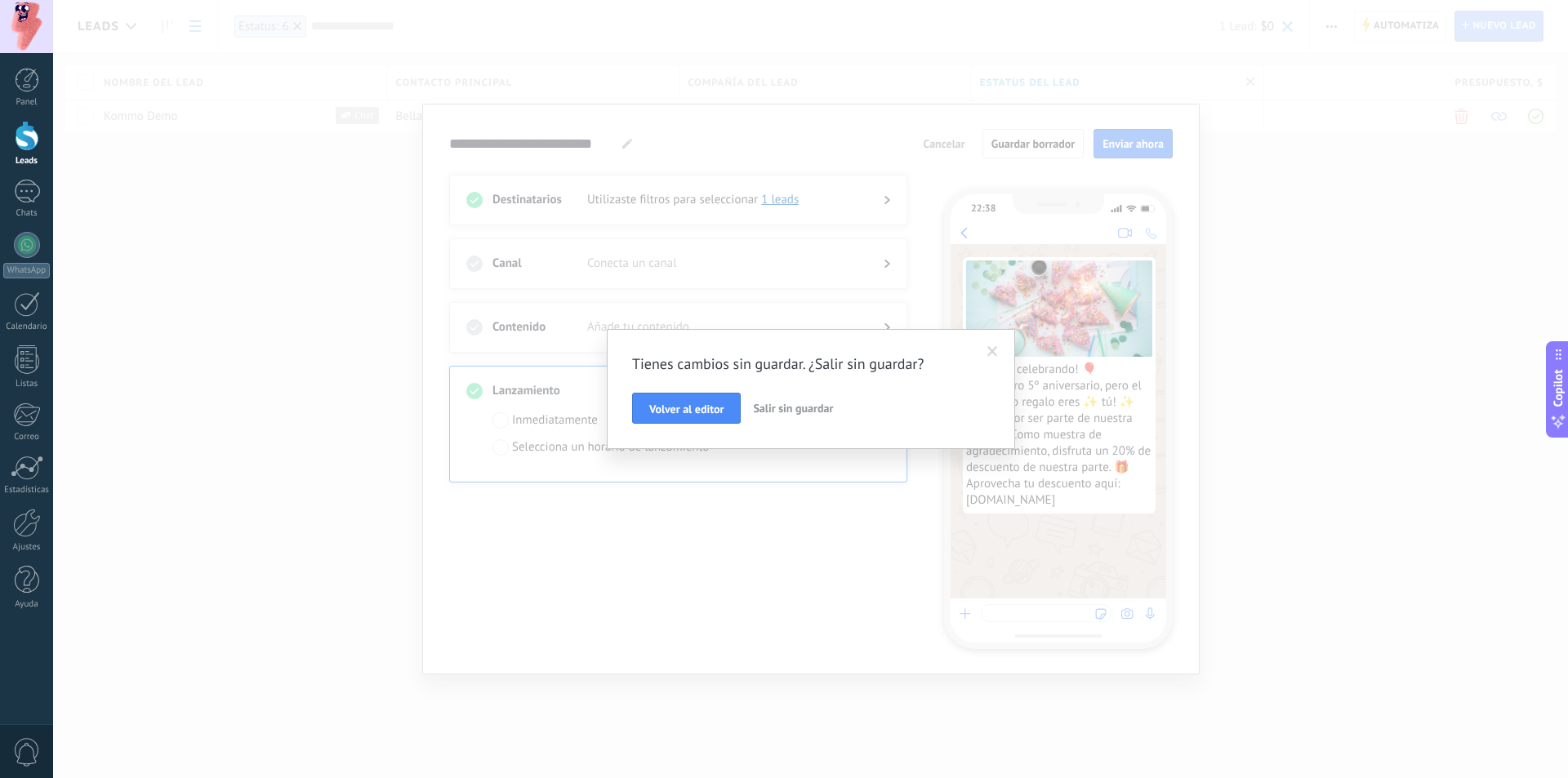
click at [803, 411] on span "Salir sin guardar" at bounding box center [793, 407] width 80 height 15
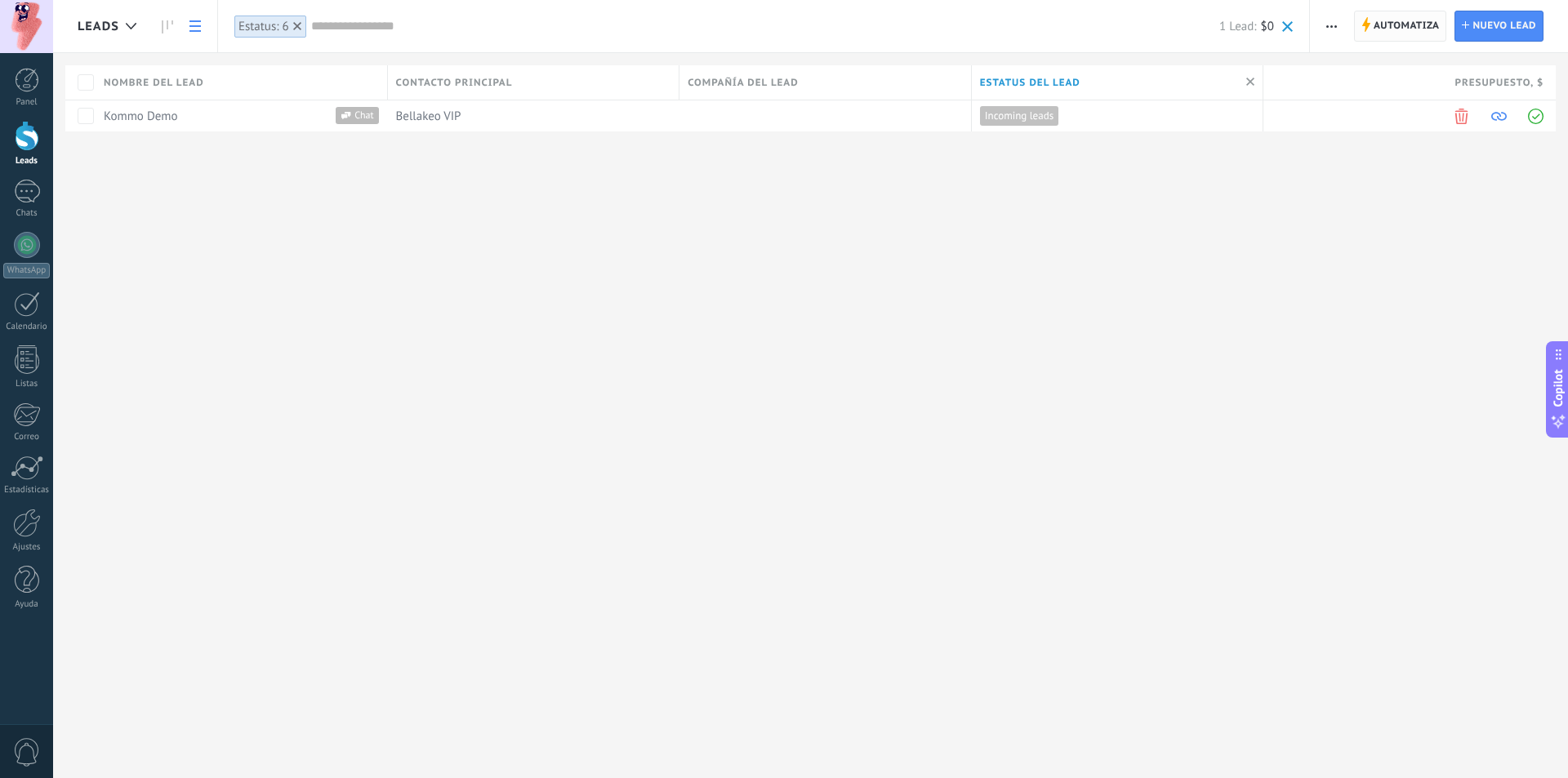
click at [1409, 19] on span "Automatiza" at bounding box center [1406, 27] width 67 height 30
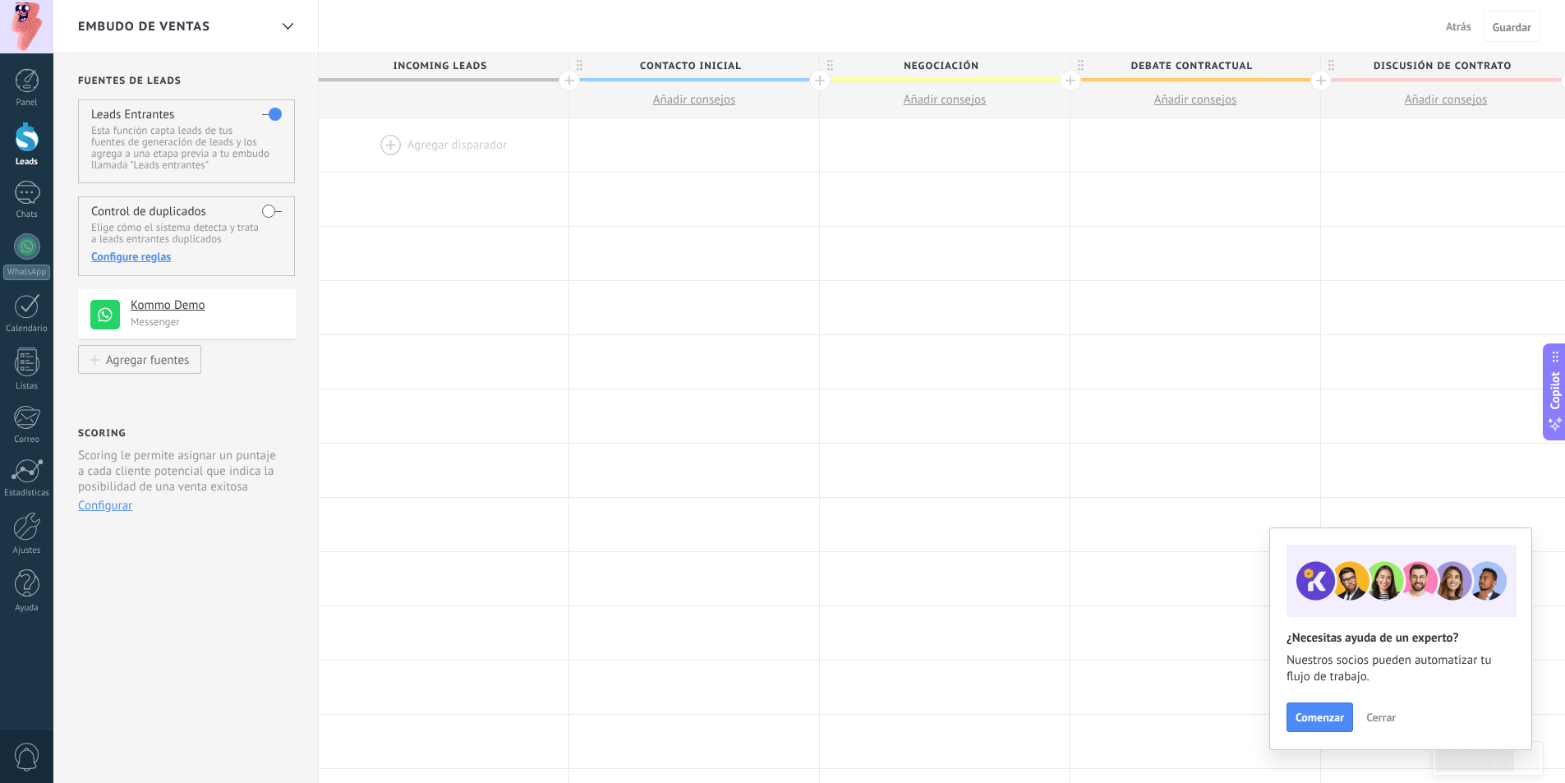
click at [1393, 718] on span "Cerrar" at bounding box center [1382, 718] width 30 height 12
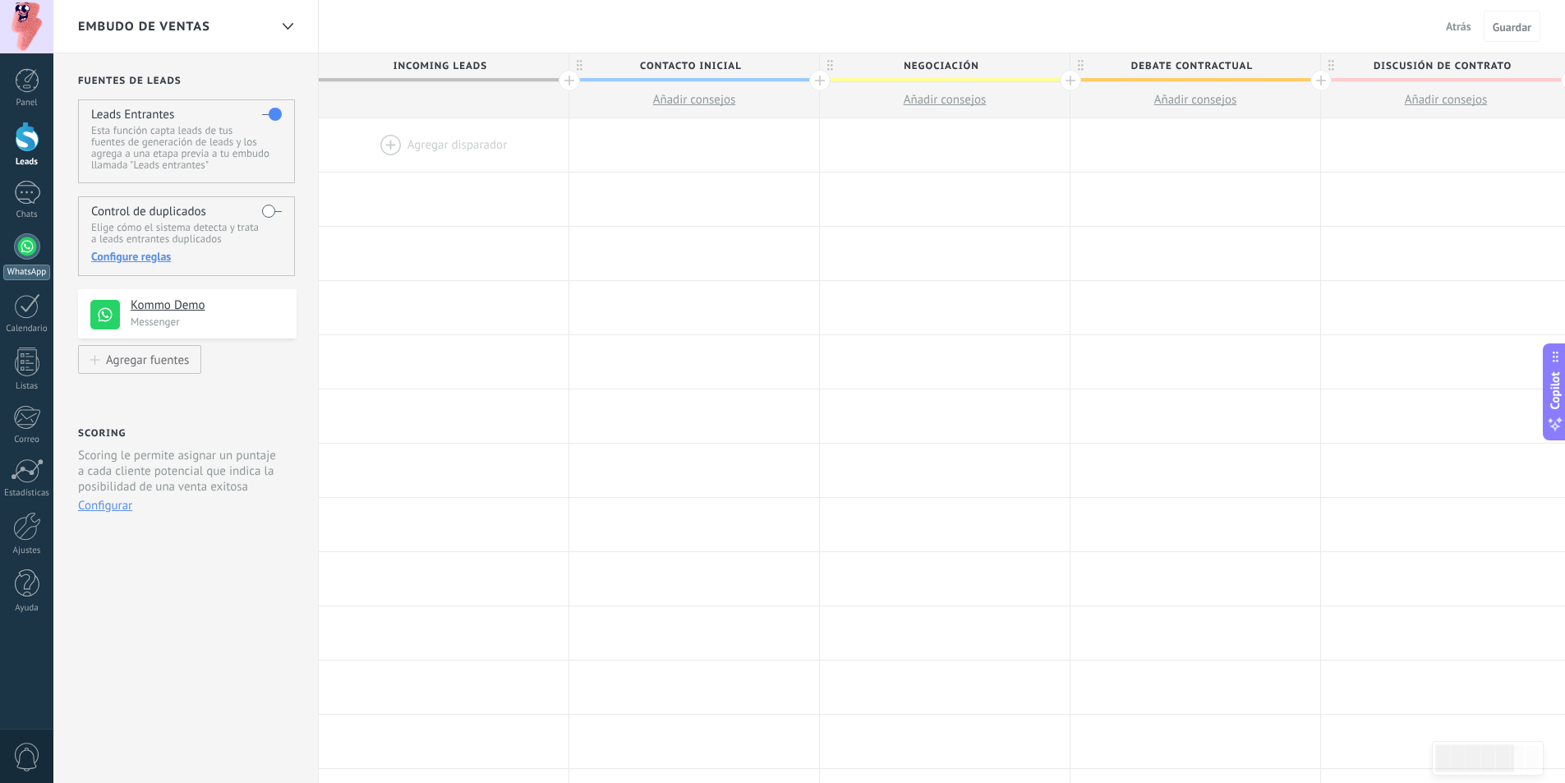
click at [25, 249] on div at bounding box center [27, 246] width 26 height 26
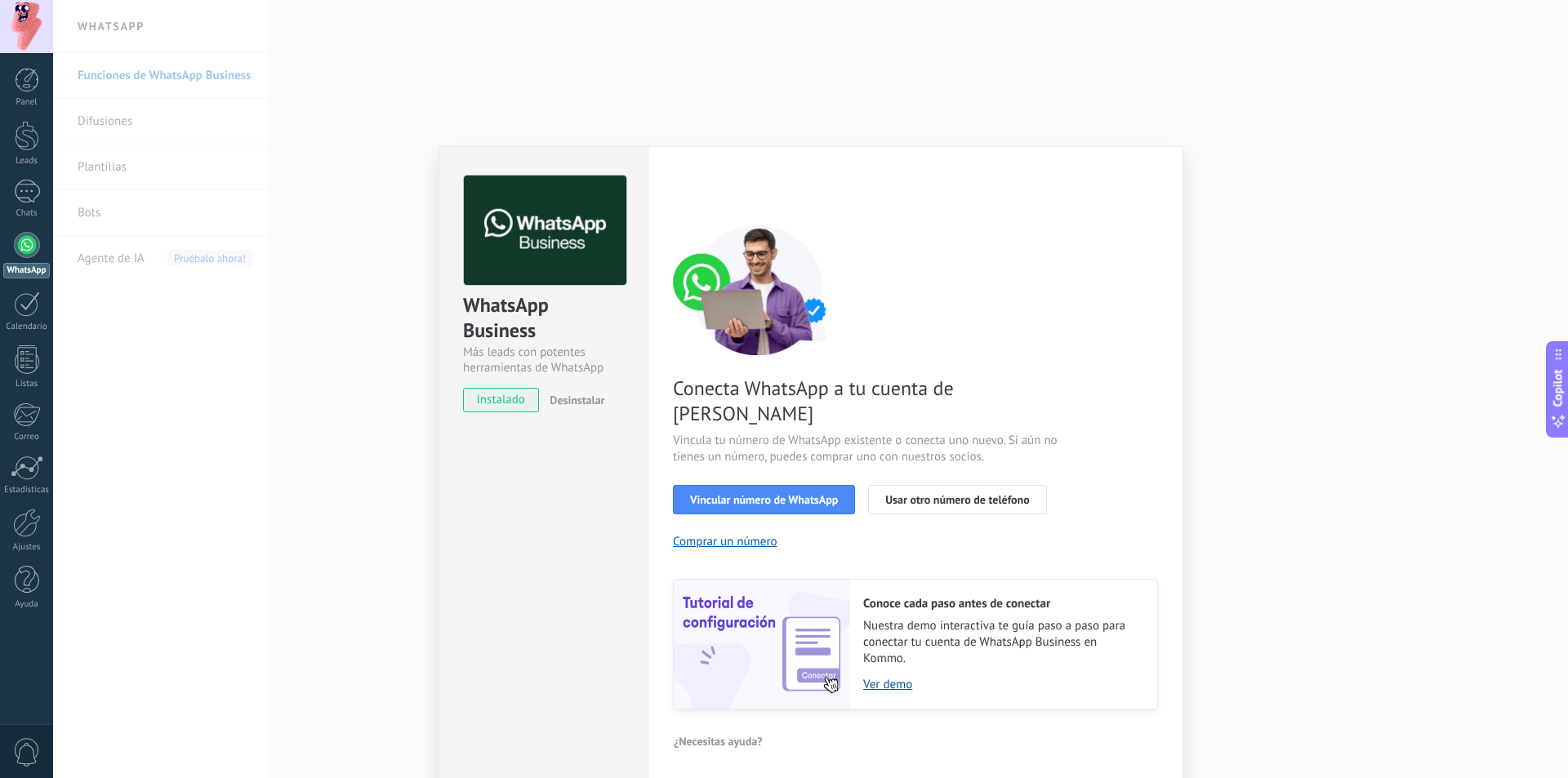
click at [377, 333] on div "WhatsApp Business Más leads con potentes herramientas de WhatsApp instalado Des…" at bounding box center [810, 389] width 1514 height 778
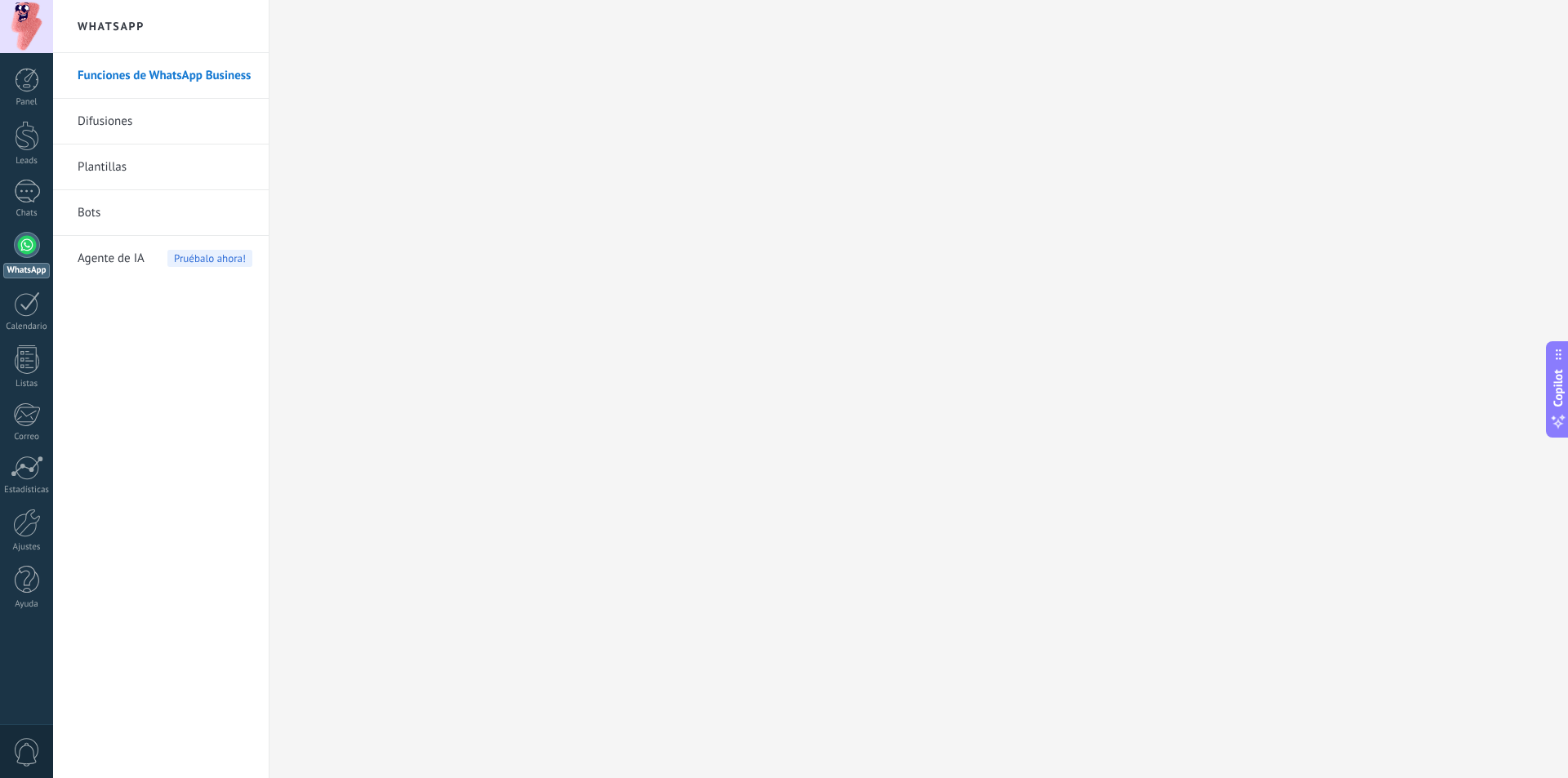
click at [93, 217] on link "Bots" at bounding box center [165, 213] width 175 height 46
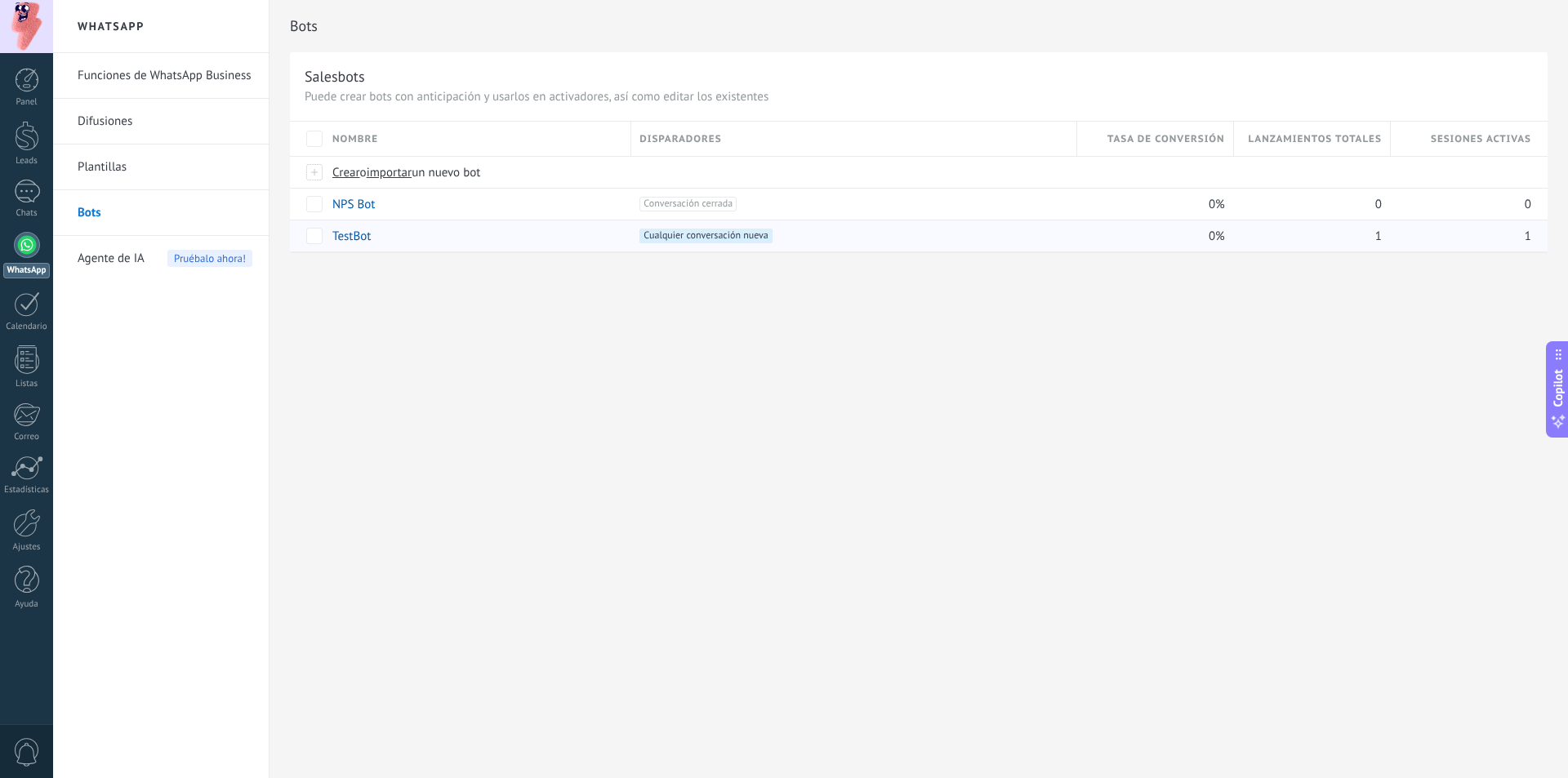
click at [709, 238] on span "Cualquier conversación nueva +0" at bounding box center [705, 235] width 132 height 15
click at [351, 236] on link "TestBot" at bounding box center [351, 236] width 39 height 16
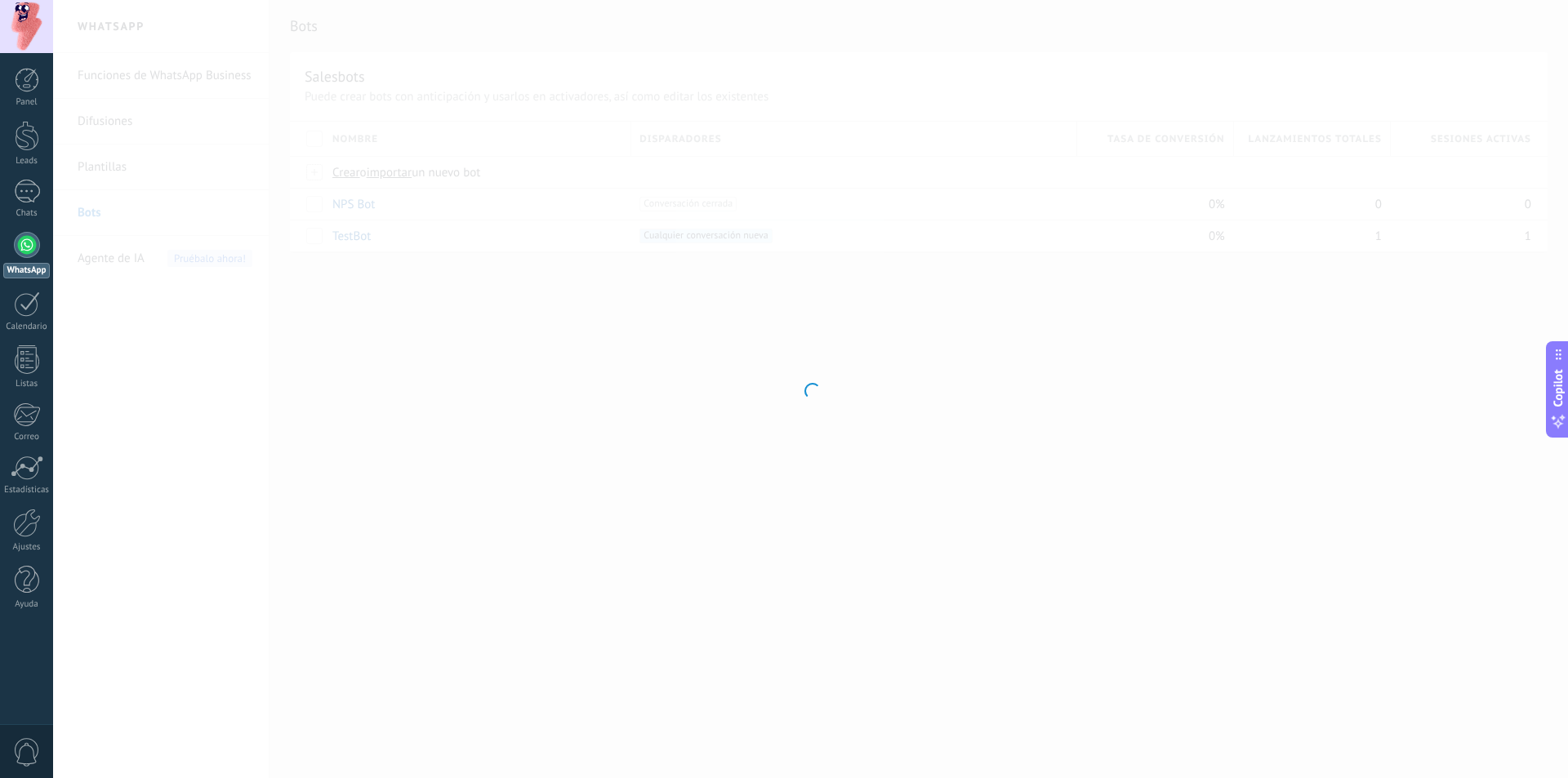
type input "*******"
